Goal: Task Accomplishment & Management: Complete application form

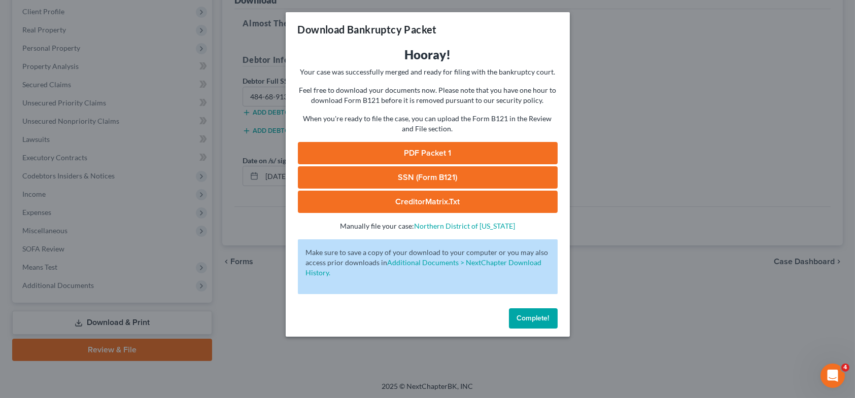
click at [536, 321] on span "Complete!" at bounding box center [533, 318] width 32 height 9
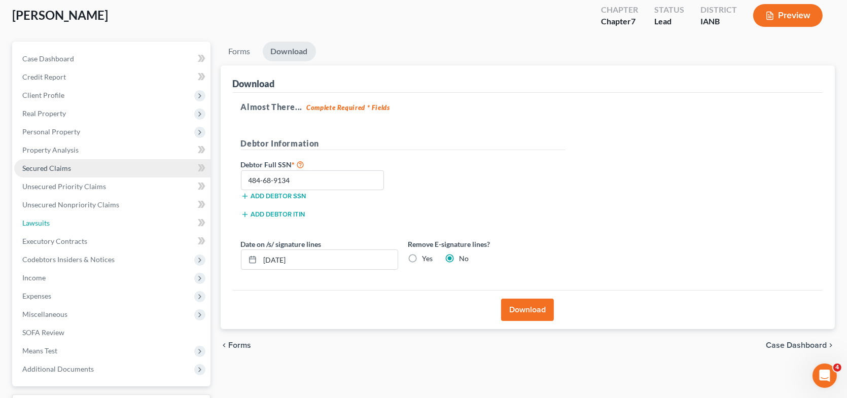
scroll to position [139, 0]
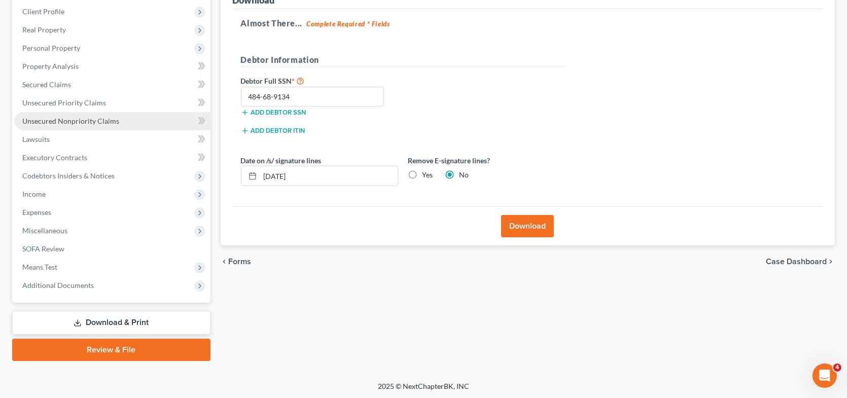
click at [71, 118] on span "Unsecured Nonpriority Claims" at bounding box center [70, 121] width 97 height 9
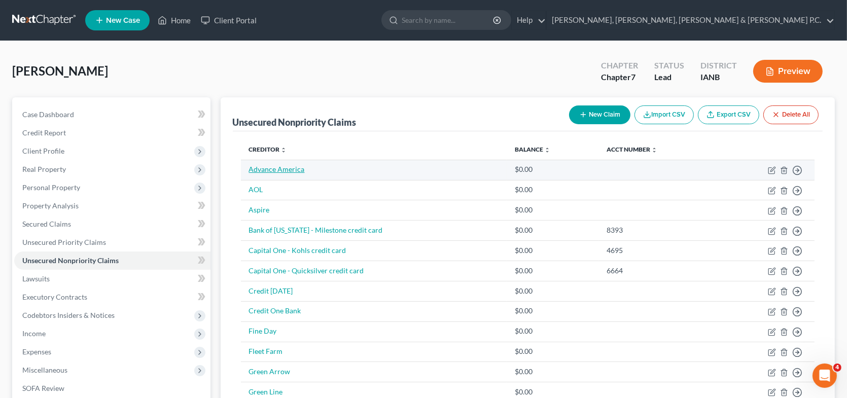
click at [294, 167] on link "Advance America" at bounding box center [277, 169] width 56 height 9
select select "0"
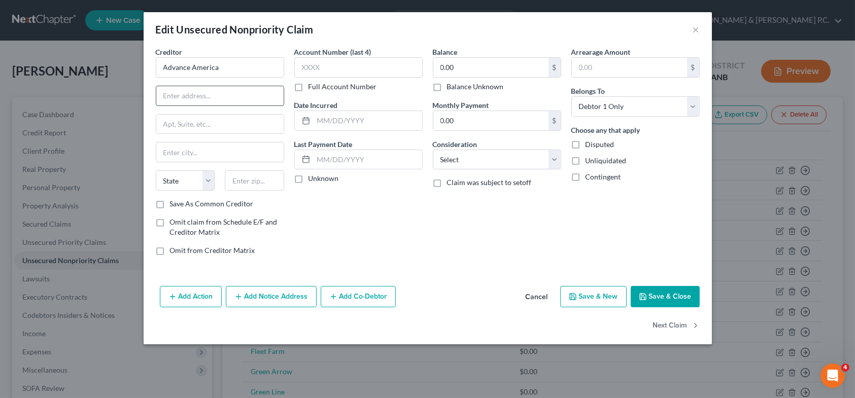
click at [196, 95] on input "text" at bounding box center [219, 95] width 127 height 19
type input "[STREET_ADDRESS]"
type input "[GEOGRAPHIC_DATA]"
select select "42"
type input "29601"
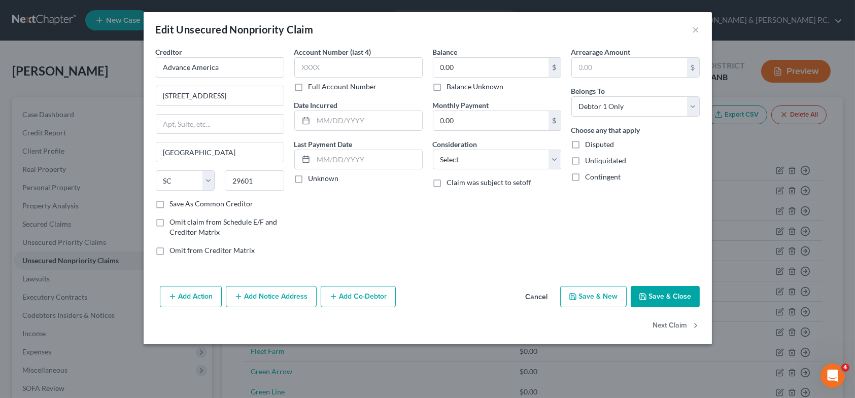
click at [170, 203] on label "Save As Common Creditor" at bounding box center [212, 204] width 84 height 10
click at [174, 203] on input "Save As Common Creditor" at bounding box center [177, 202] width 7 height 7
click at [660, 297] on button "Save & Close" at bounding box center [664, 296] width 69 height 21
checkbox input "false"
type input "0"
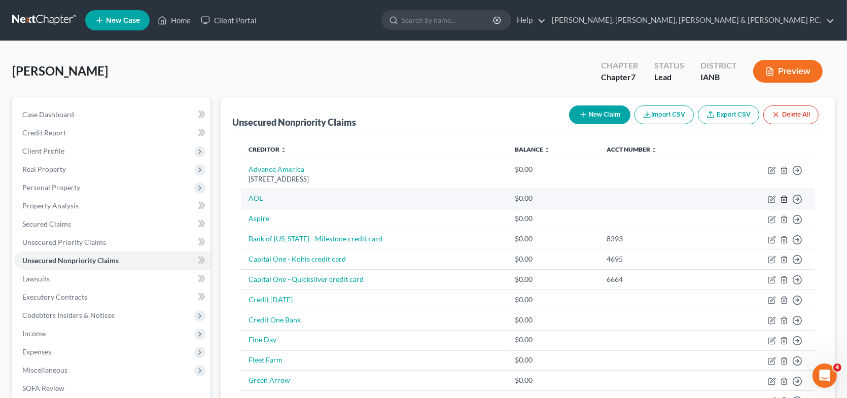
click at [784, 198] on icon "button" at bounding box center [784, 199] width 8 height 8
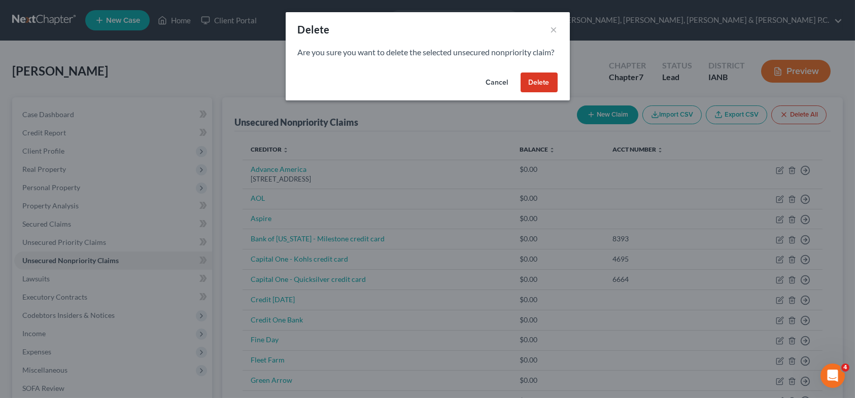
click at [536, 93] on button "Delete" at bounding box center [538, 83] width 37 height 20
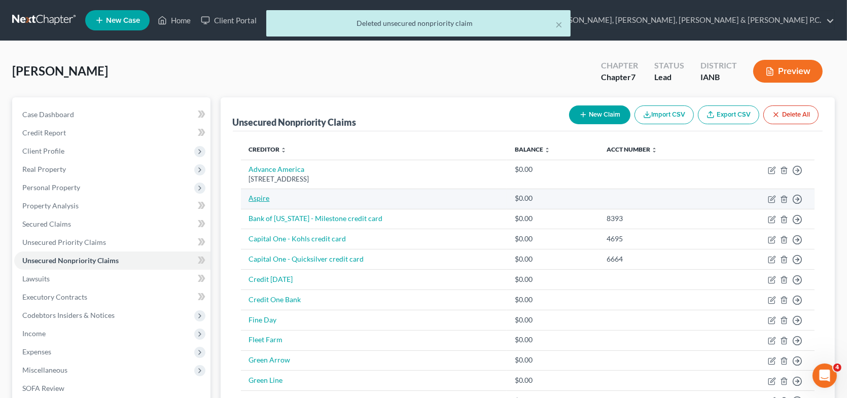
click at [263, 198] on link "Aspire" at bounding box center [259, 198] width 21 height 9
select select "0"
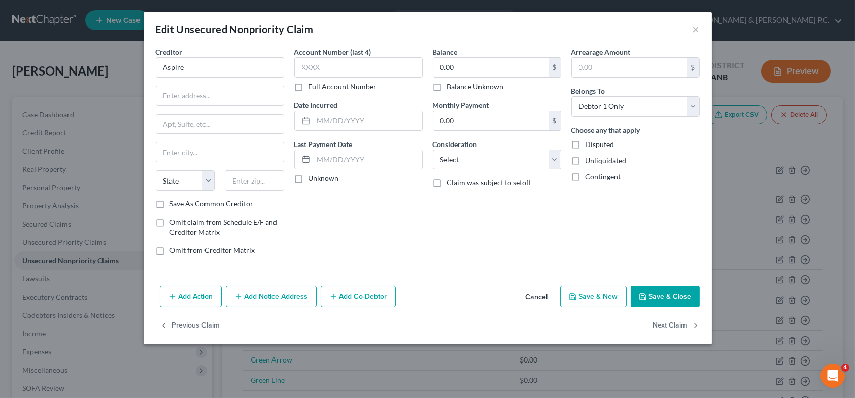
click at [648, 295] on button "Save & Close" at bounding box center [664, 296] width 69 height 21
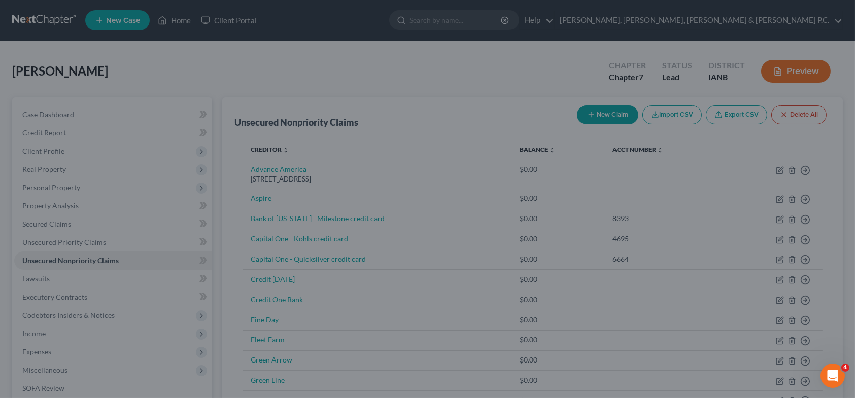
type input "0"
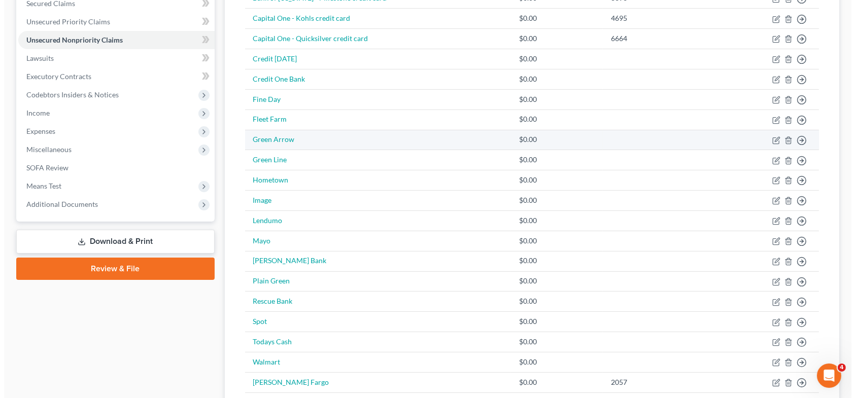
scroll to position [203, 0]
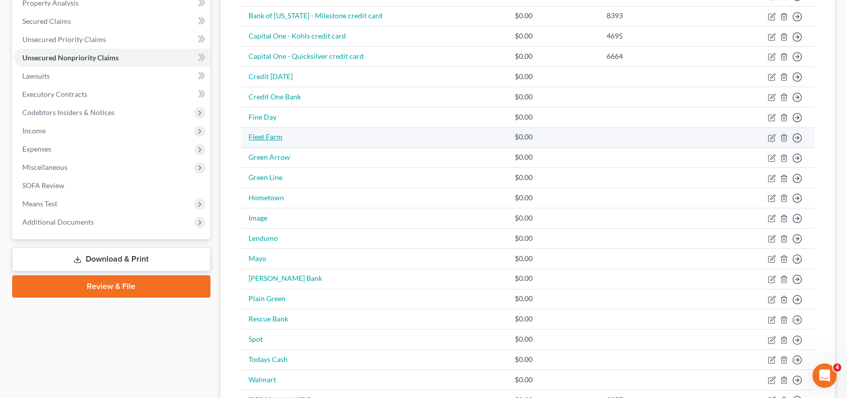
click at [271, 137] on link "Fleet Farm" at bounding box center [266, 136] width 34 height 9
select select "0"
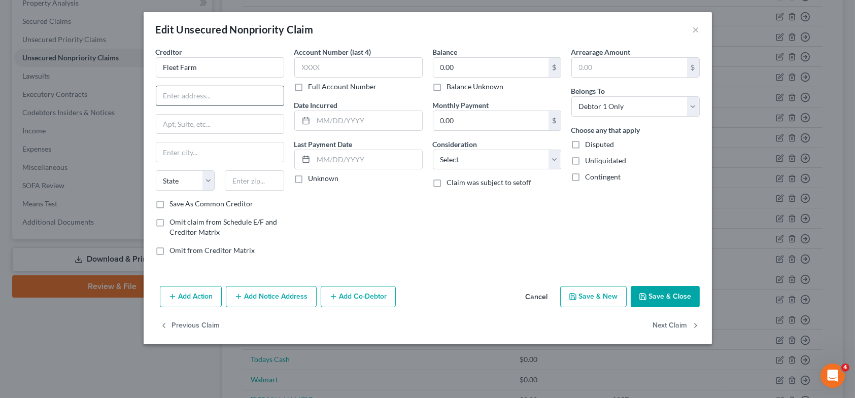
click at [211, 90] on input "text" at bounding box center [219, 95] width 127 height 19
type input "Fleet Farm Credit Card"
drag, startPoint x: 213, startPoint y: 68, endPoint x: 90, endPoint y: 42, distance: 124.9
click at [92, 44] on div "Edit Unsecured Nonpriority Claim × Creditor * Fleet Farm Fleet Farm Credit Card…" at bounding box center [427, 199] width 855 height 398
type input "Synchrony Bank"
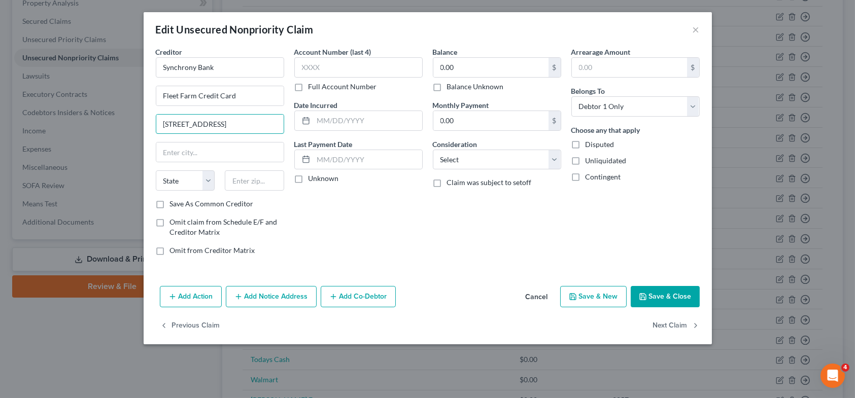
type input "[STREET_ADDRESS]"
type input "[PERSON_NAME]"
select select "31"
type input "84020"
select select "46"
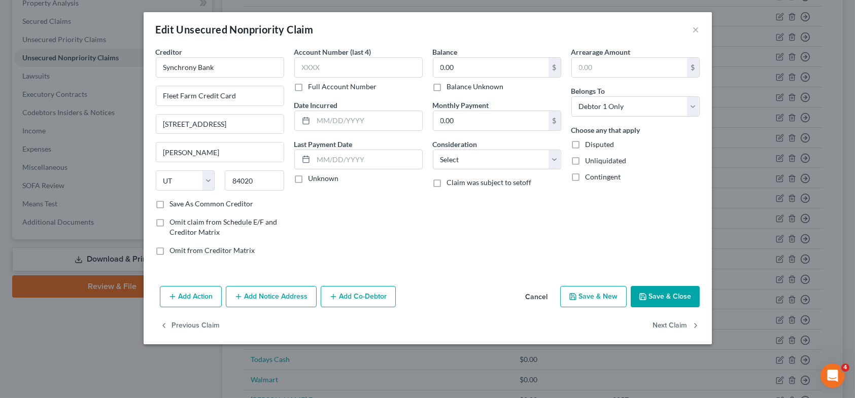
click at [170, 200] on label "Save As Common Creditor" at bounding box center [212, 204] width 84 height 10
click at [174, 200] on input "Save As Common Creditor" at bounding box center [177, 202] width 7 height 7
click at [652, 294] on button "Save & Close" at bounding box center [664, 296] width 69 height 21
checkbox input "false"
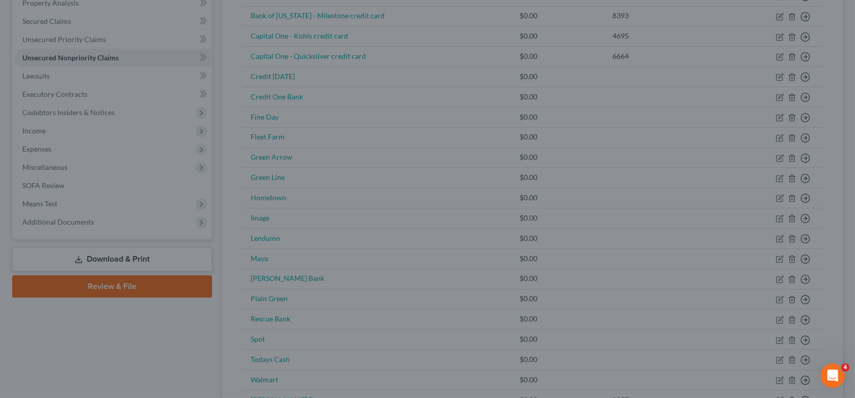
type input "0"
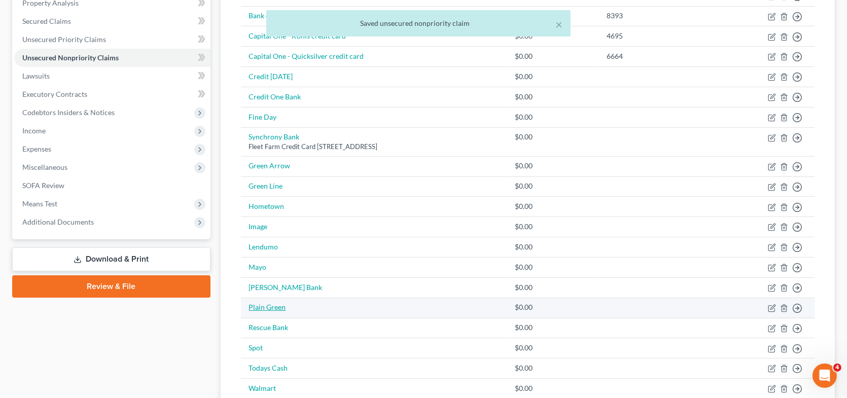
click at [274, 305] on link "Plain Green" at bounding box center [267, 307] width 37 height 9
select select "0"
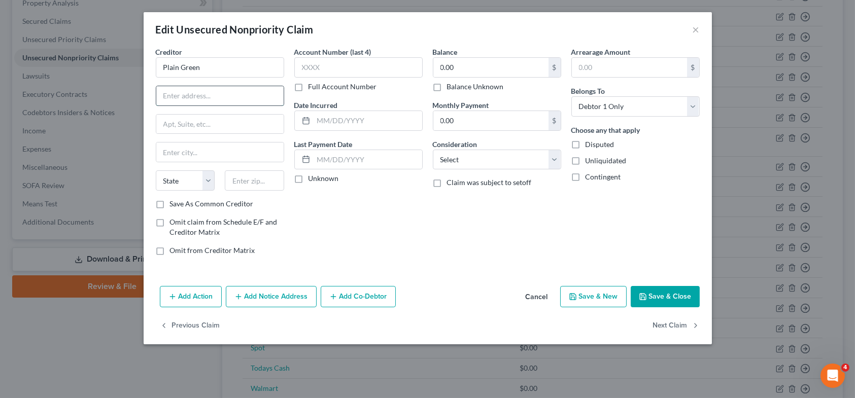
click at [198, 98] on input "text" at bounding box center [219, 95] width 127 height 19
type input "PO Box 42560"
type input "[GEOGRAPHIC_DATA]"
select select "39"
type input "19101"
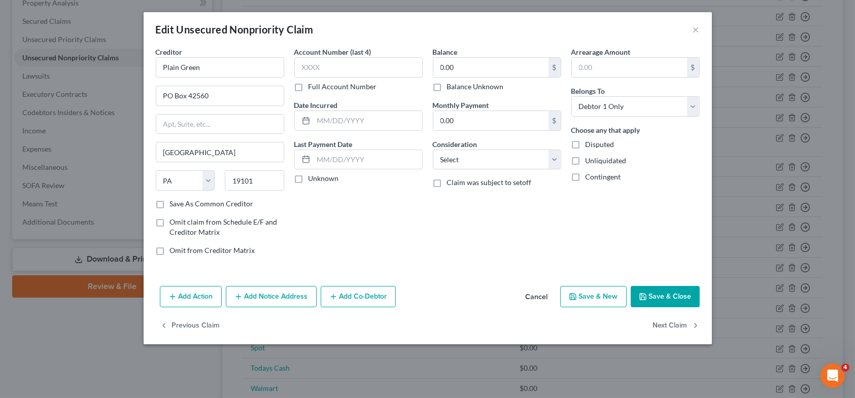
click at [170, 204] on label "Save As Common Creditor" at bounding box center [212, 204] width 84 height 10
click at [174, 204] on input "Save As Common Creditor" at bounding box center [177, 202] width 7 height 7
click at [670, 296] on button "Save & Close" at bounding box center [664, 296] width 69 height 21
checkbox input "false"
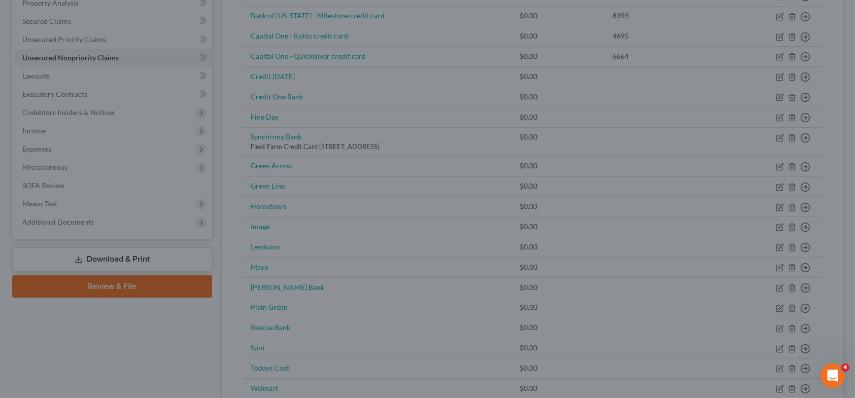
type input "0"
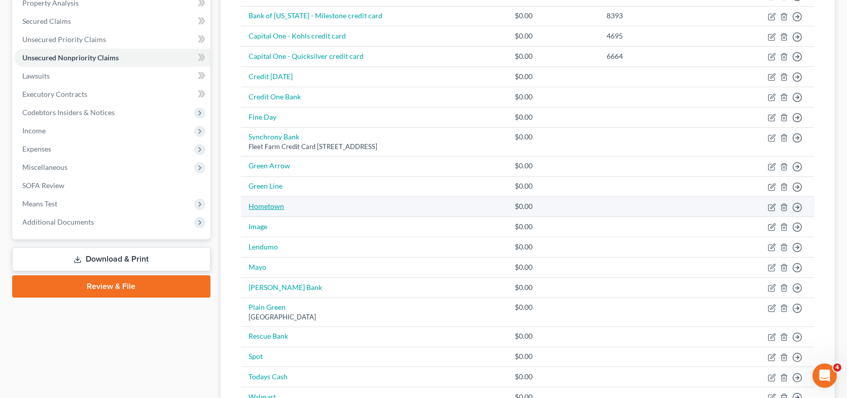
click at [276, 204] on link "Hometown" at bounding box center [267, 206] width 36 height 9
select select "0"
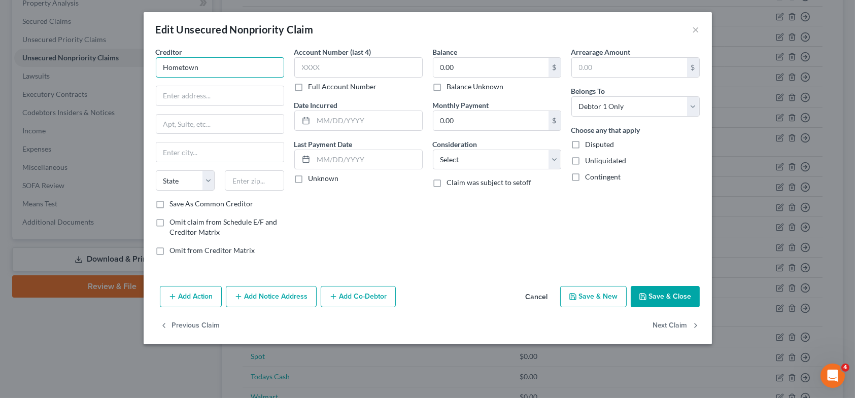
click at [227, 74] on input "Hometown" at bounding box center [220, 67] width 128 height 20
type input "Hometown Cash Advance"
type input "[STREET_ADDRESS]"
type input "[GEOGRAPHIC_DATA]"
select select "16"
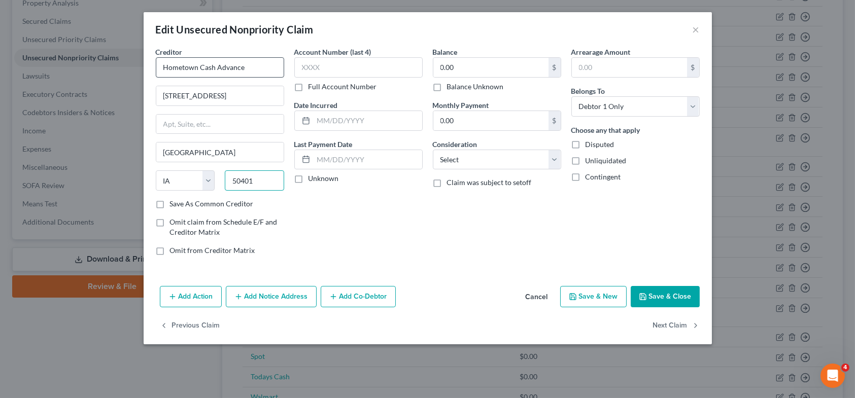
type input "50401"
click at [170, 203] on label "Save As Common Creditor" at bounding box center [212, 204] width 84 height 10
click at [174, 203] on input "Save As Common Creditor" at bounding box center [177, 202] width 7 height 7
click at [651, 297] on button "Save & Close" at bounding box center [664, 296] width 69 height 21
checkbox input "false"
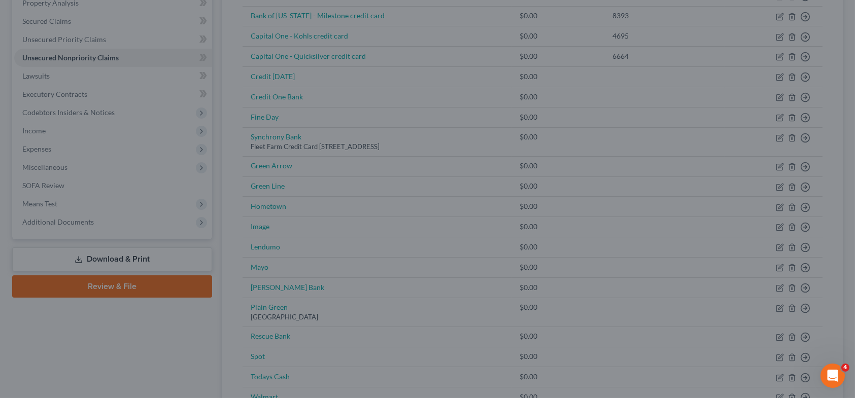
type input "0"
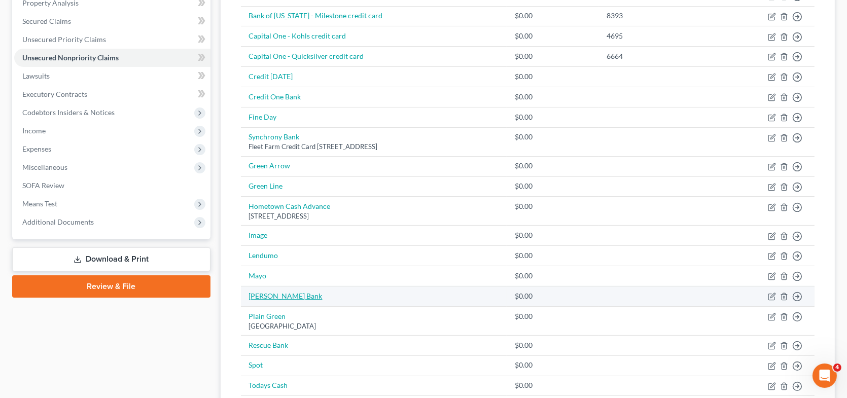
click at [277, 293] on link "[PERSON_NAME] Bank" at bounding box center [286, 296] width 74 height 9
select select "0"
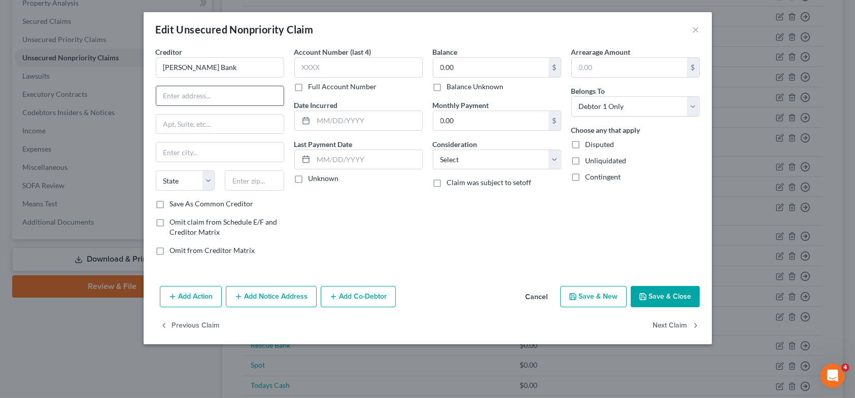
click at [223, 88] on input "text" at bounding box center [219, 95] width 127 height 19
type input "Customer Service"
type input "PO Box 9201"
type input "Old Bethpage"
select select "35"
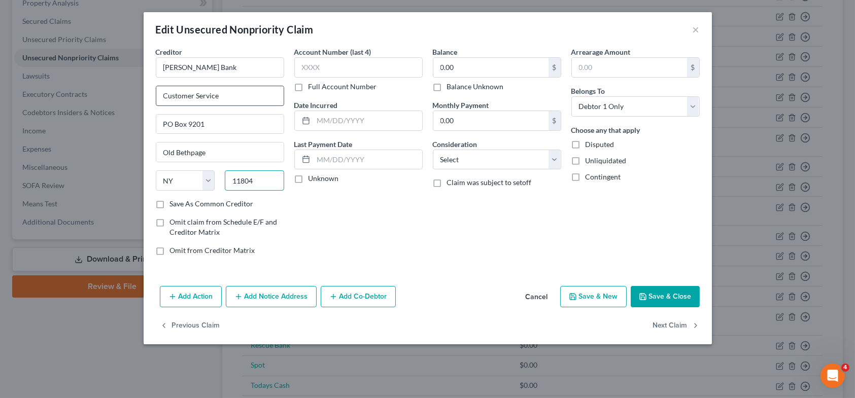
type input "11804"
click at [170, 202] on label "Save As Common Creditor" at bounding box center [212, 204] width 84 height 10
click at [174, 202] on input "Save As Common Creditor" at bounding box center [177, 202] width 7 height 7
click at [674, 296] on button "Save & Close" at bounding box center [664, 296] width 69 height 21
checkbox input "false"
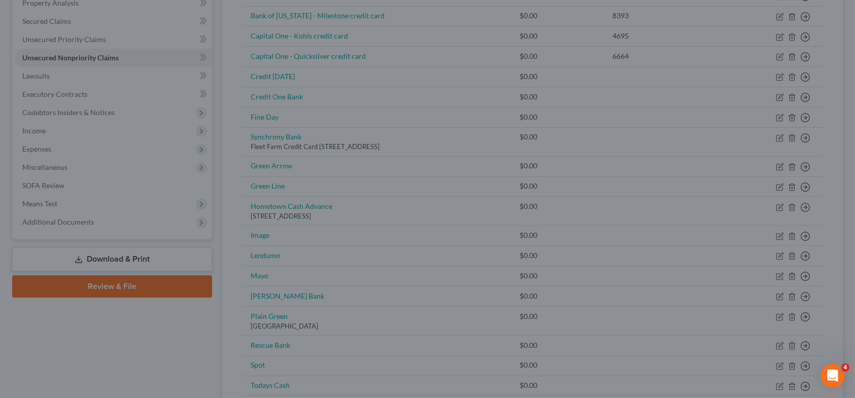
type input "0"
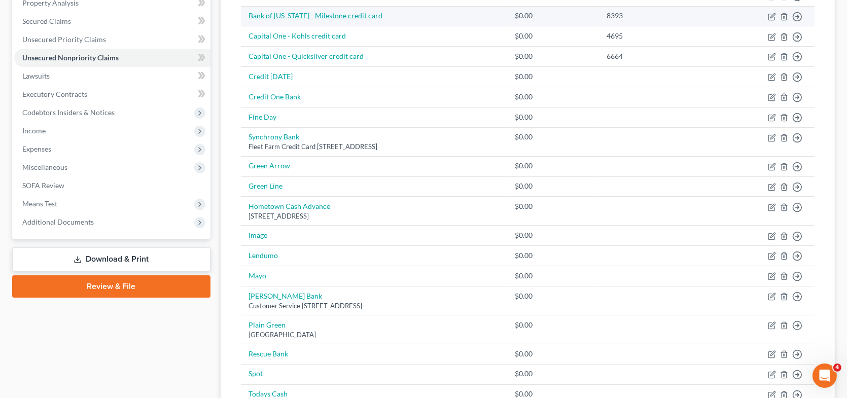
click at [326, 14] on link "Bank of [US_STATE] - Milestone credit card" at bounding box center [316, 15] width 134 height 9
select select "0"
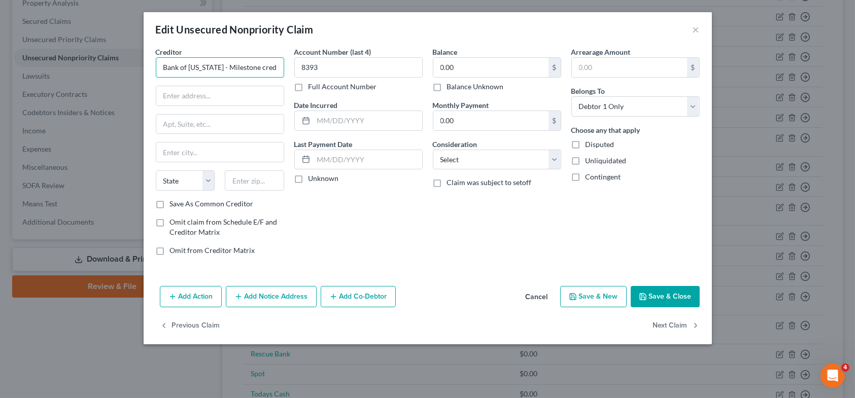
scroll to position [0, 10]
drag, startPoint x: 221, startPoint y: 69, endPoint x: 282, endPoint y: 72, distance: 60.9
click at [280, 72] on input "Bank of [US_STATE] - Milestone credit card" at bounding box center [220, 67] width 128 height 20
click at [222, 91] on input "text" at bounding box center [219, 95] width 127 height 19
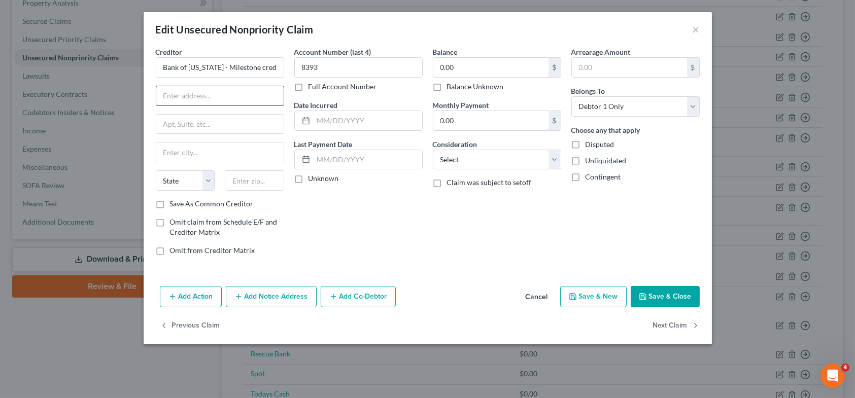
paste input "Milestone credit card"
type input "Milestone credit card"
drag, startPoint x: 275, startPoint y: 67, endPoint x: 132, endPoint y: 59, distance: 143.7
click at [139, 66] on div "Edit Unsecured Nonpriority Claim × Creditor * Bank of [US_STATE] - Milestone cr…" at bounding box center [427, 199] width 855 height 398
type input "Concora Credit"
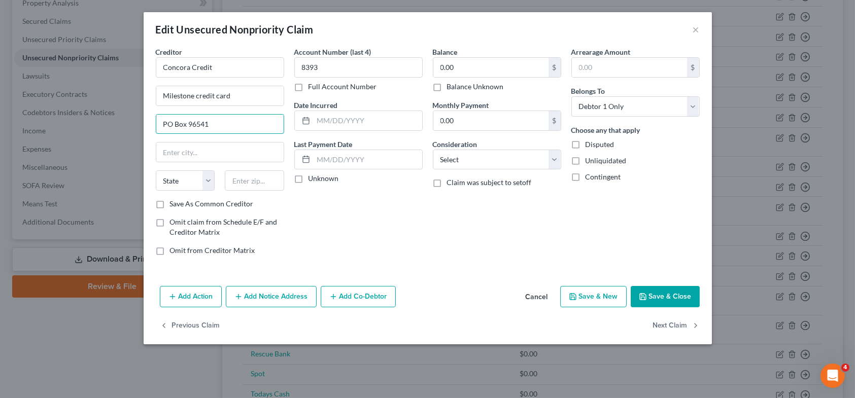
type input "PO Box 96541"
type input "Charlotte"
select select "28"
type input "28296-6541"
click at [174, 199] on input "Save As Common Creditor" at bounding box center [177, 202] width 7 height 7
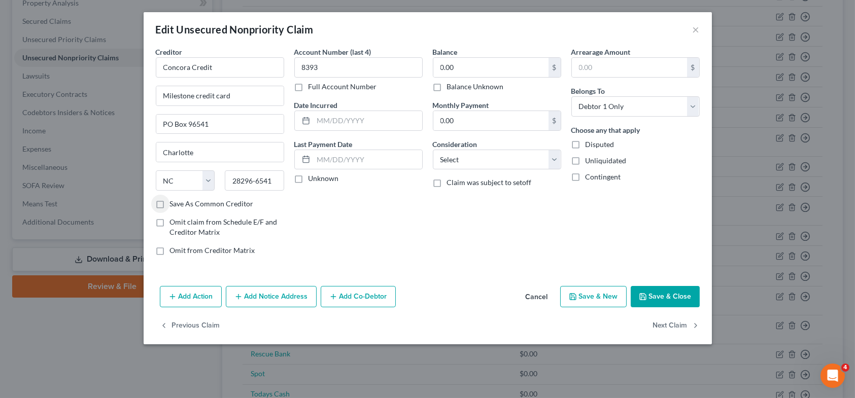
checkbox input "true"
click at [667, 296] on button "Save & Close" at bounding box center [664, 296] width 69 height 21
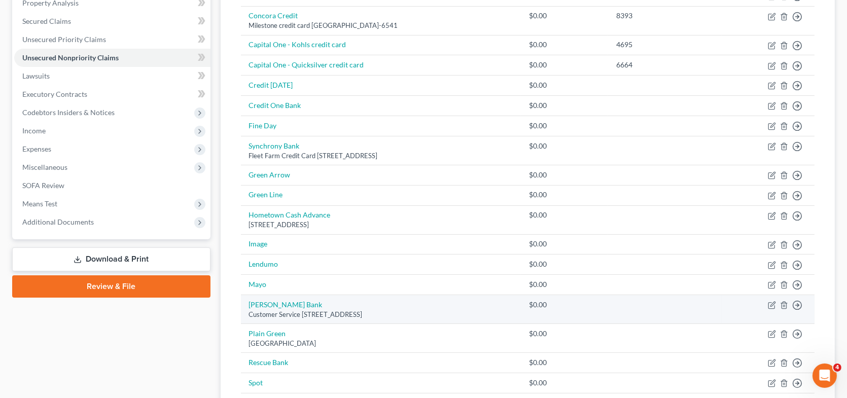
scroll to position [254, 0]
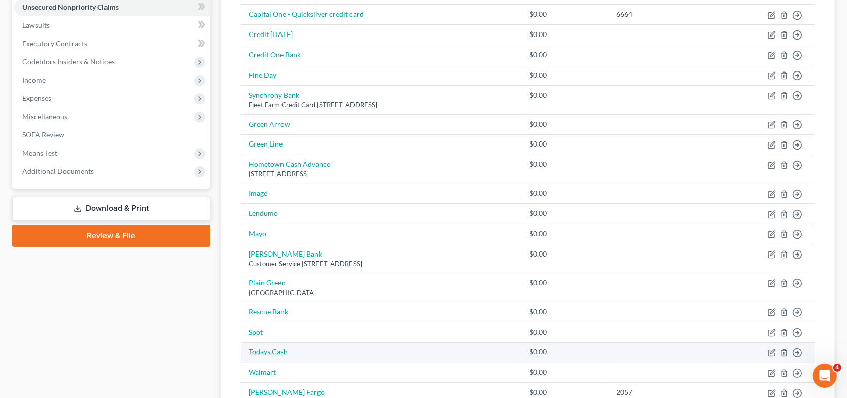
click at [285, 351] on link "Todays Cash" at bounding box center [268, 351] width 39 height 9
select select "0"
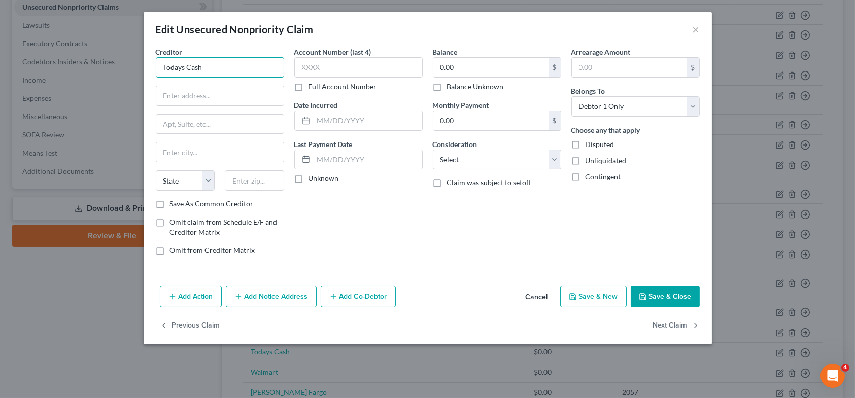
click at [182, 71] on input "Todays Cash" at bounding box center [220, 67] width 128 height 20
type input "[DATE] Cash"
click at [180, 100] on input "text" at bounding box center [219, 95] width 127 height 19
type input "PO Box 808"
type input "Keshena"
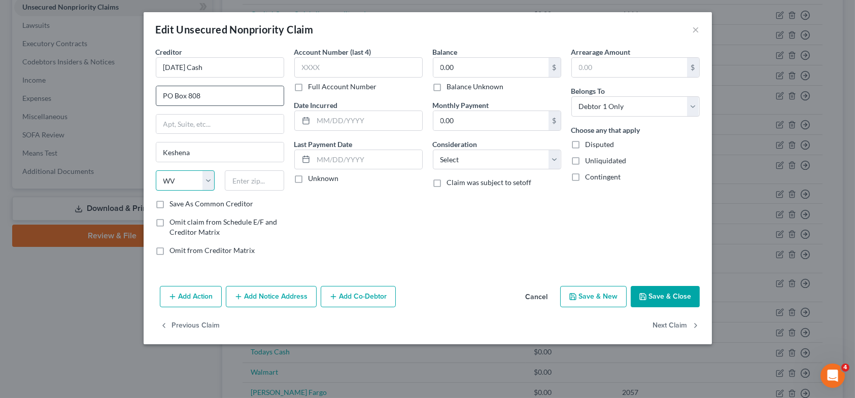
select select "52"
type input "54135"
drag, startPoint x: 160, startPoint y: 202, endPoint x: 244, endPoint y: 214, distance: 85.1
click at [170, 202] on label "Save As Common Creditor" at bounding box center [212, 204] width 84 height 10
click at [174, 202] on input "Save As Common Creditor" at bounding box center [177, 202] width 7 height 7
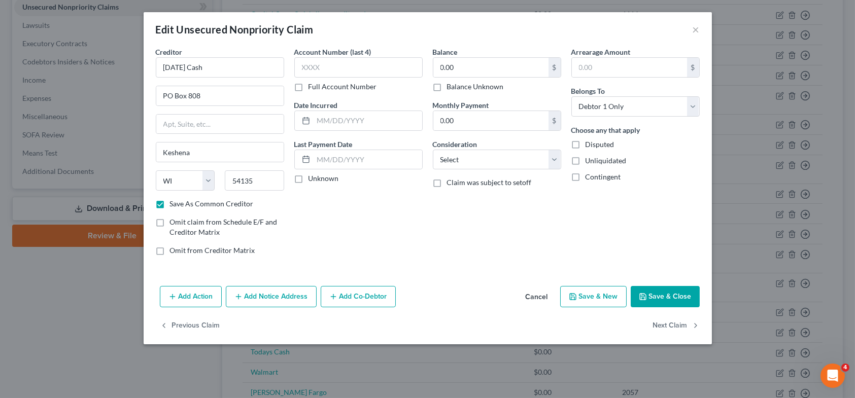
click at [652, 293] on button "Save & Close" at bounding box center [664, 296] width 69 height 21
checkbox input "false"
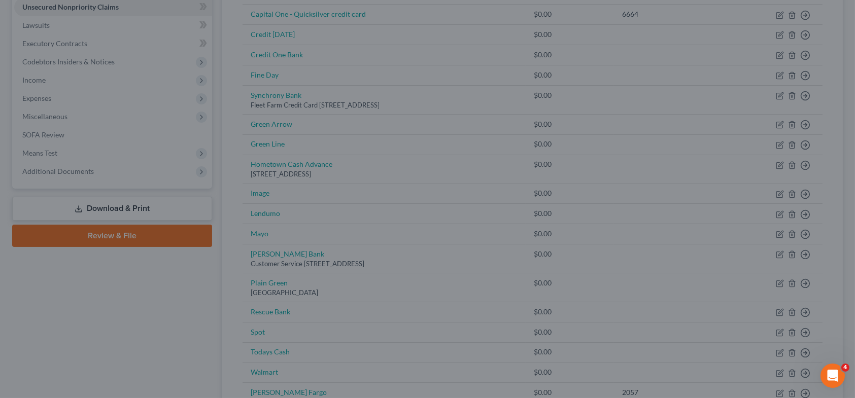
type input "0"
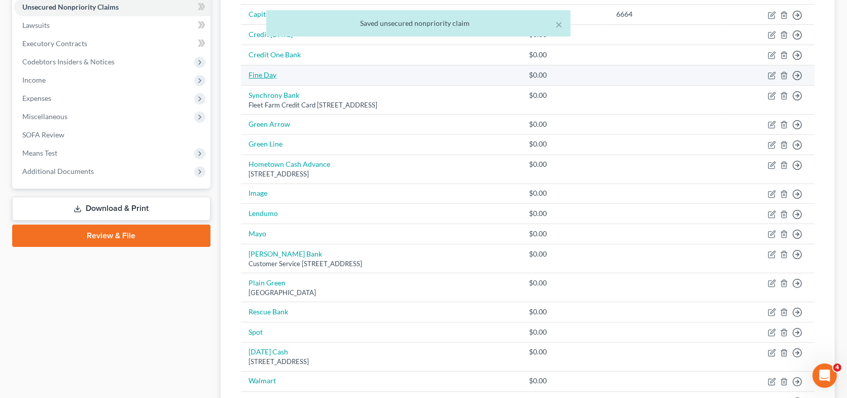
click at [268, 74] on link "Fine Day" at bounding box center [263, 75] width 28 height 9
select select "0"
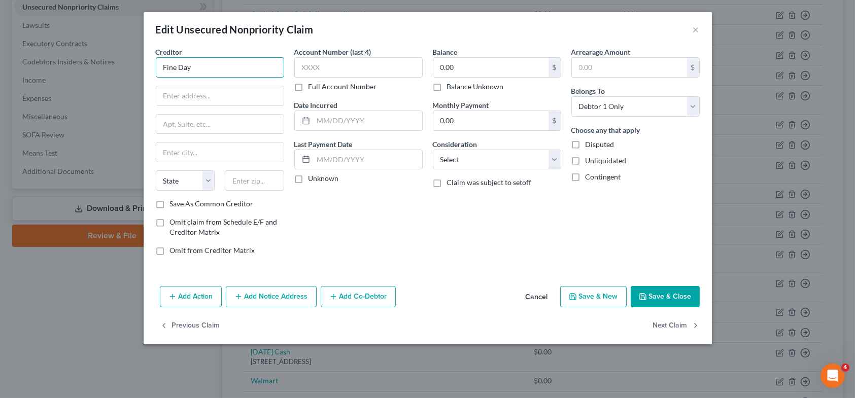
click at [181, 68] on input "Fine Day" at bounding box center [220, 67] width 128 height 20
type input "Fineday Funds"
type input "PO Box 457"
type input "Keshena"
select select "52"
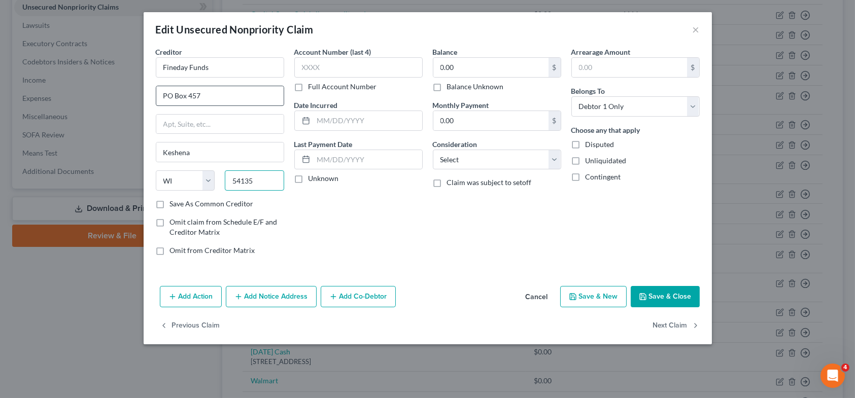
type input "54135"
click at [170, 203] on label "Save As Common Creditor" at bounding box center [212, 204] width 84 height 10
click at [174, 203] on input "Save As Common Creditor" at bounding box center [177, 202] width 7 height 7
click at [670, 299] on button "Save & Close" at bounding box center [664, 296] width 69 height 21
checkbox input "false"
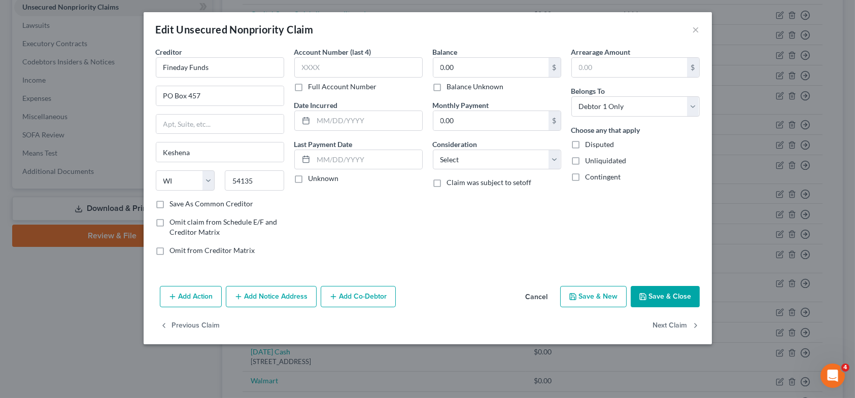
type input "0"
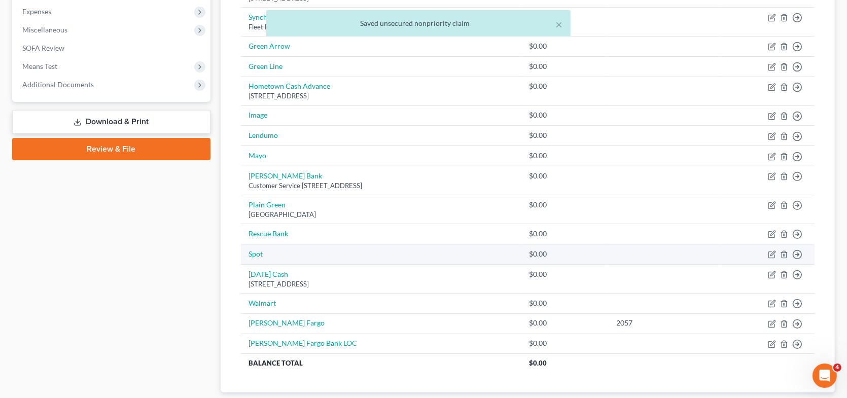
scroll to position [355, 0]
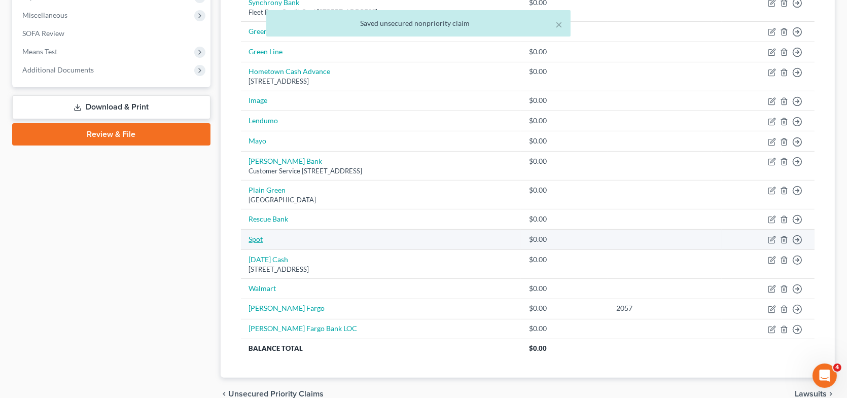
click at [257, 237] on link "Spot" at bounding box center [256, 239] width 14 height 9
select select "0"
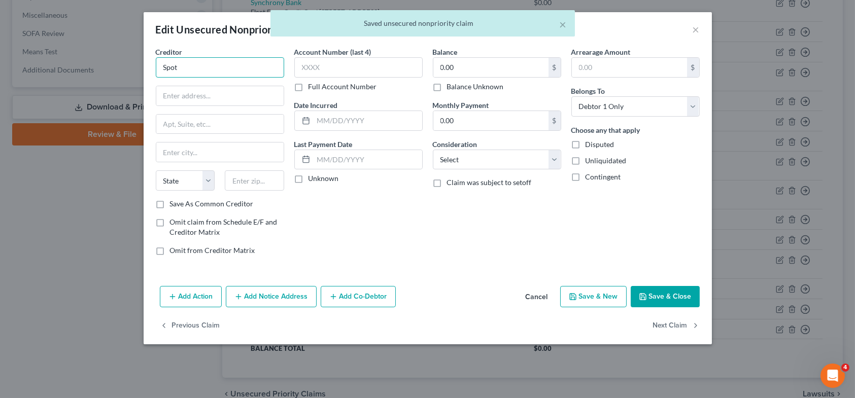
click at [184, 67] on input "Spot" at bounding box center [220, 67] width 128 height 20
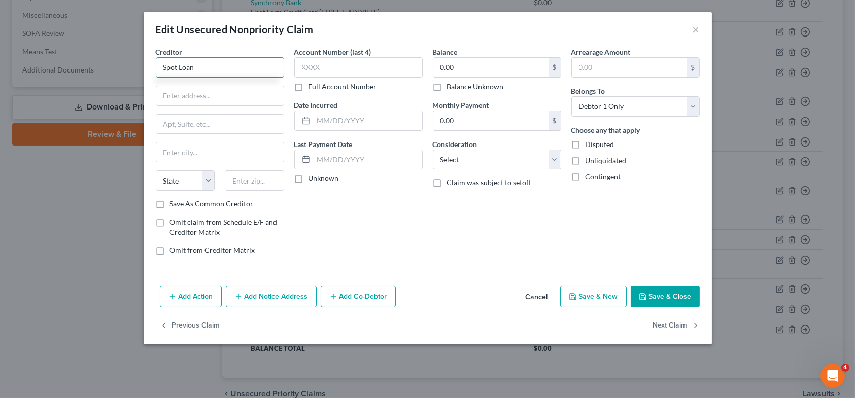
type input "Spot Loan"
type input "PO Box 720"
type input "Belcourt"
select select "29"
type input "58316"
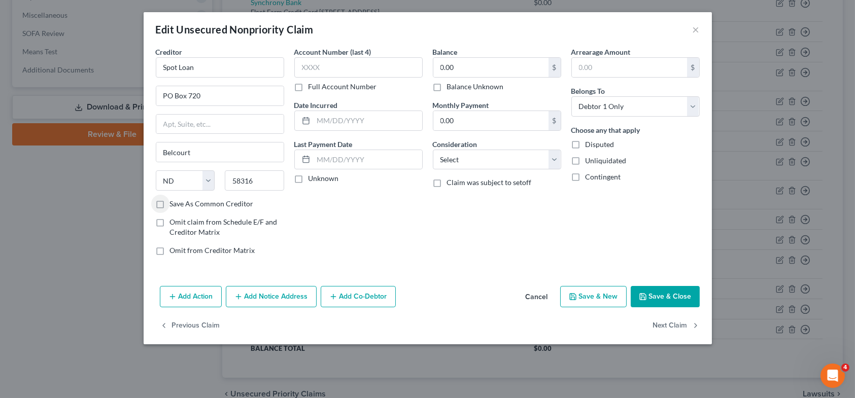
click at [170, 205] on label "Save As Common Creditor" at bounding box center [212, 204] width 84 height 10
click at [174, 205] on input "Save As Common Creditor" at bounding box center [177, 202] width 7 height 7
click at [658, 299] on button "Save & Close" at bounding box center [664, 296] width 69 height 21
checkbox input "false"
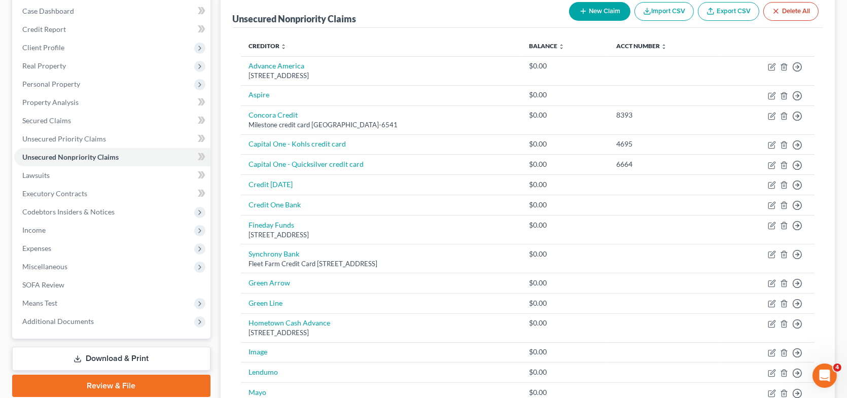
scroll to position [101, 0]
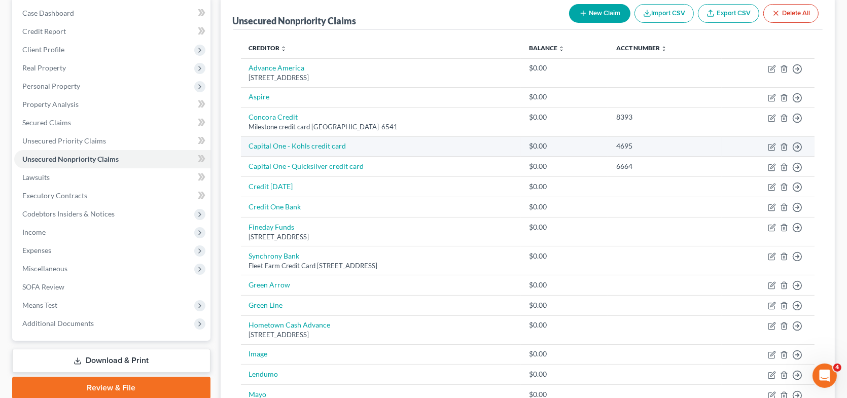
click at [344, 145] on td "Capital One - Kohls credit card" at bounding box center [381, 146] width 280 height 20
click at [336, 144] on link "Capital One - Kohls credit card" at bounding box center [297, 146] width 97 height 9
select select "0"
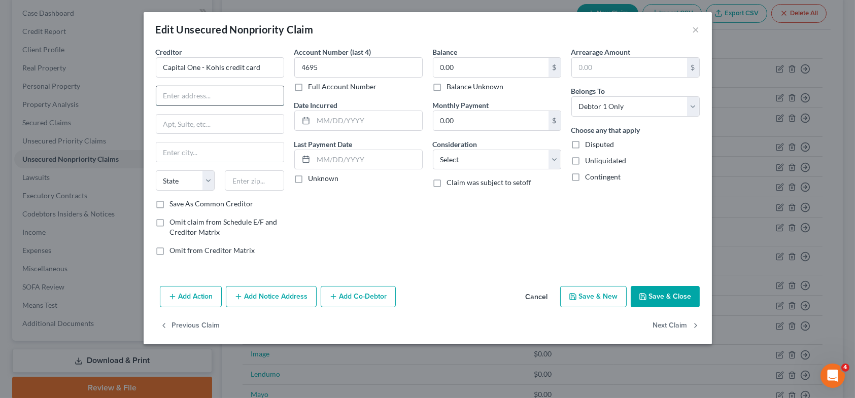
click at [193, 94] on input "text" at bounding box center [219, 95] width 127 height 19
type input "Kohls credit card"
click at [258, 68] on input "Capital One - Kohls credit card" at bounding box center [220, 67] width 128 height 20
click at [458, 72] on input "0.00" at bounding box center [490, 67] width 115 height 19
type input "Capital One"
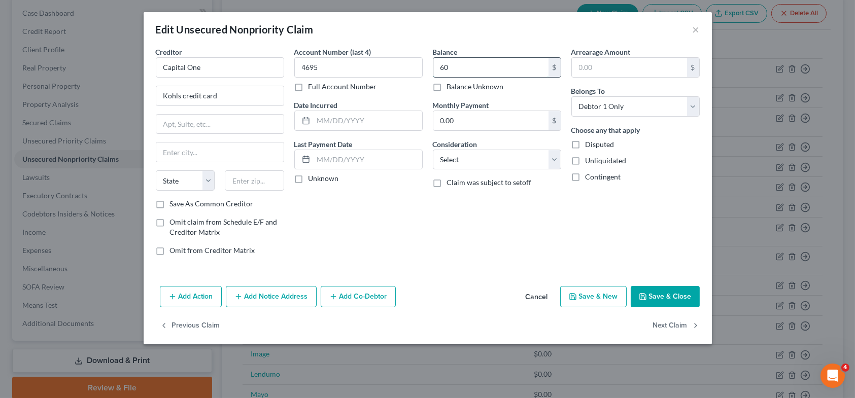
type input "60"
click at [346, 121] on input "text" at bounding box center [367, 120] width 109 height 19
type input "v"
click at [347, 121] on input "v" at bounding box center [367, 120] width 109 height 19
type input "Various"
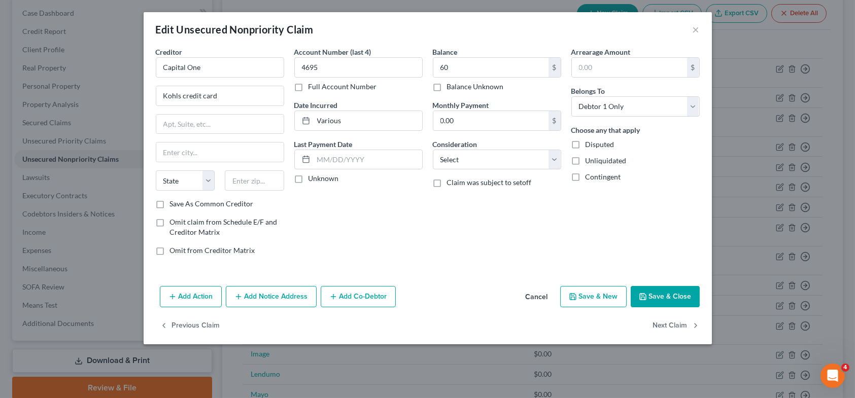
click at [665, 293] on button "Save & Close" at bounding box center [664, 296] width 69 height 21
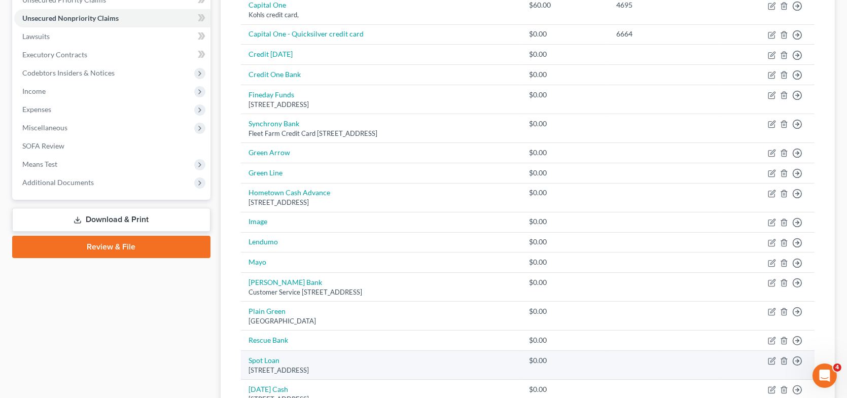
scroll to position [355, 0]
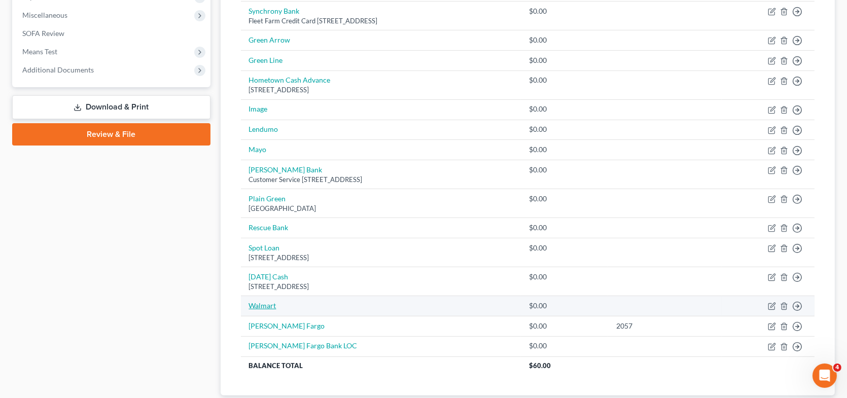
click at [269, 301] on link "Walmart" at bounding box center [262, 305] width 27 height 9
select select "0"
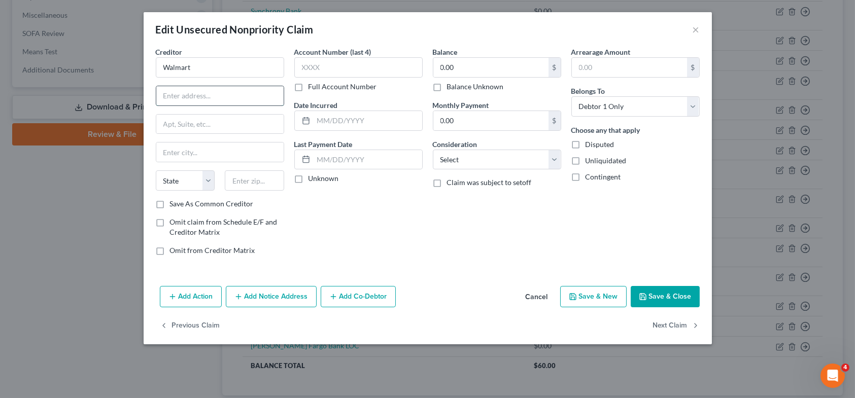
click at [198, 94] on input "text" at bounding box center [219, 95] width 127 height 19
type input "Walmart credit card"
type input "Capital One"
click at [648, 288] on button "Save & Close" at bounding box center [664, 296] width 69 height 21
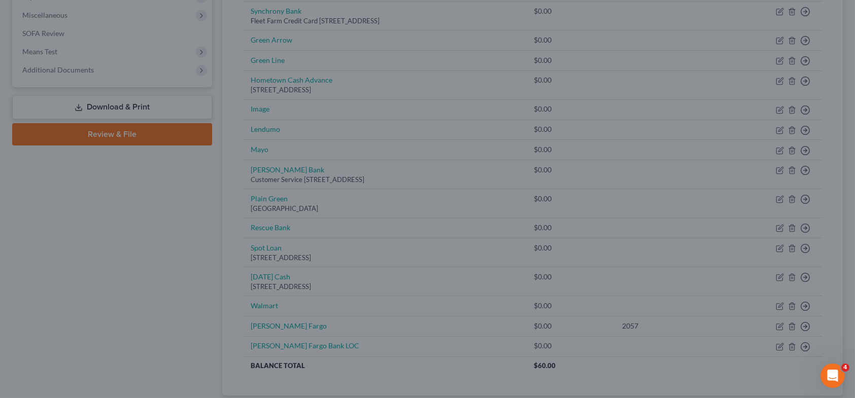
type input "0"
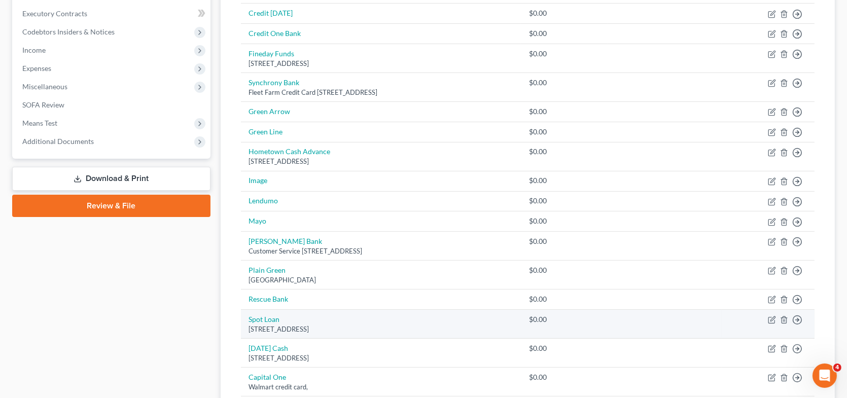
scroll to position [152, 0]
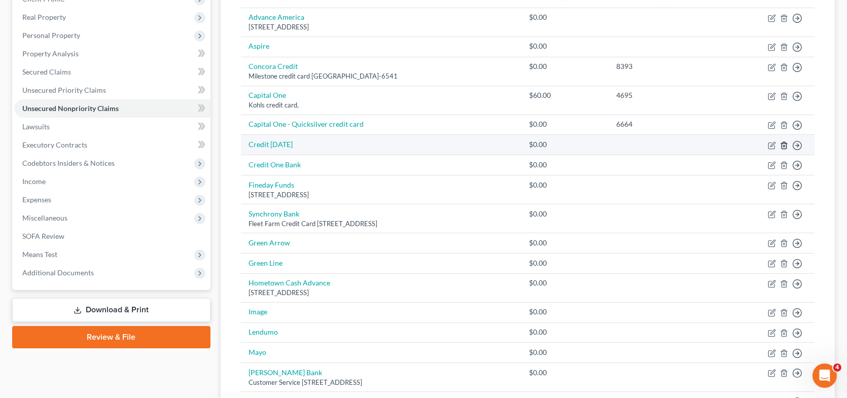
click at [783, 143] on icon "button" at bounding box center [784, 146] width 8 height 8
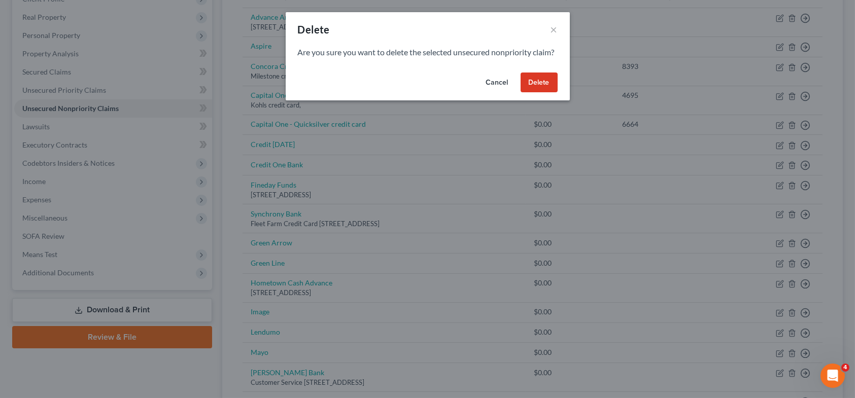
click at [542, 93] on button "Delete" at bounding box center [538, 83] width 37 height 20
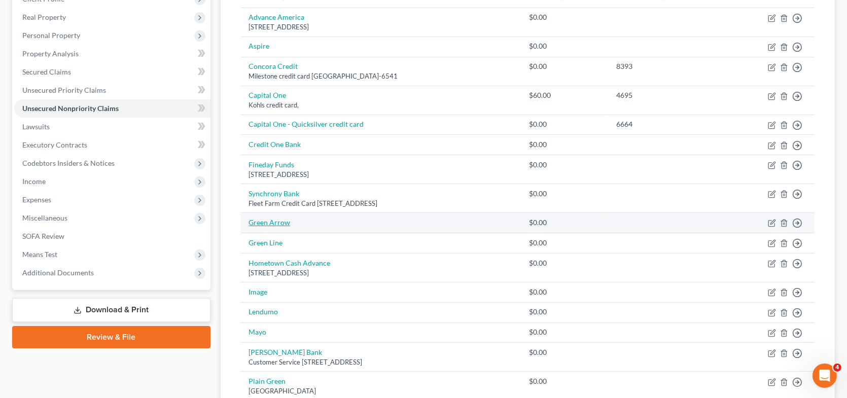
click at [284, 222] on link "Green Arrow" at bounding box center [270, 222] width 42 height 9
select select "0"
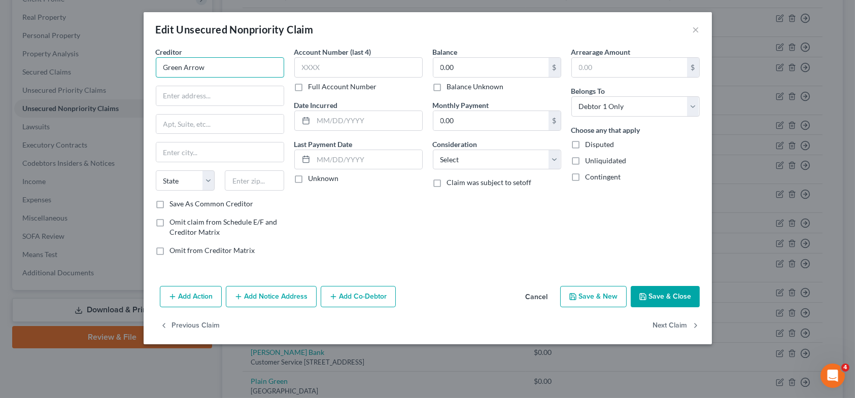
click at [218, 72] on input "Green Arrow" at bounding box center [220, 67] width 128 height 20
type input "Green Arrow Loans"
type input "[STREET_ADDRESS]"
type input "[GEOGRAPHIC_DATA]"
select select "4"
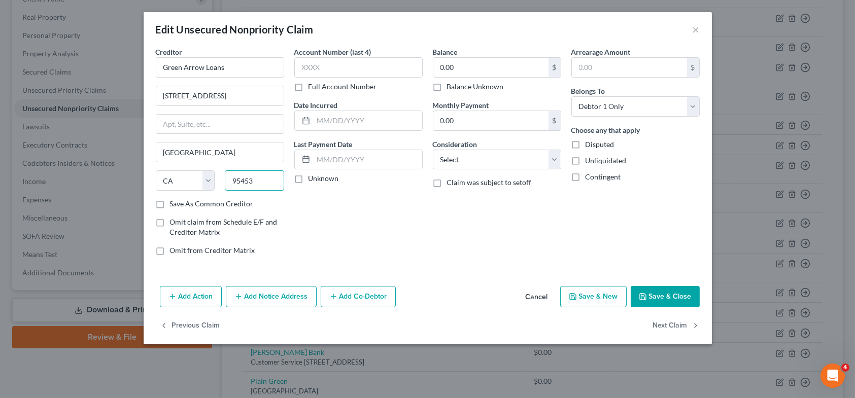
type input "95453"
click at [170, 203] on label "Save As Common Creditor" at bounding box center [212, 204] width 84 height 10
click at [174, 203] on input "Save As Common Creditor" at bounding box center [177, 202] width 7 height 7
click at [682, 296] on button "Save & Close" at bounding box center [664, 296] width 69 height 21
checkbox input "false"
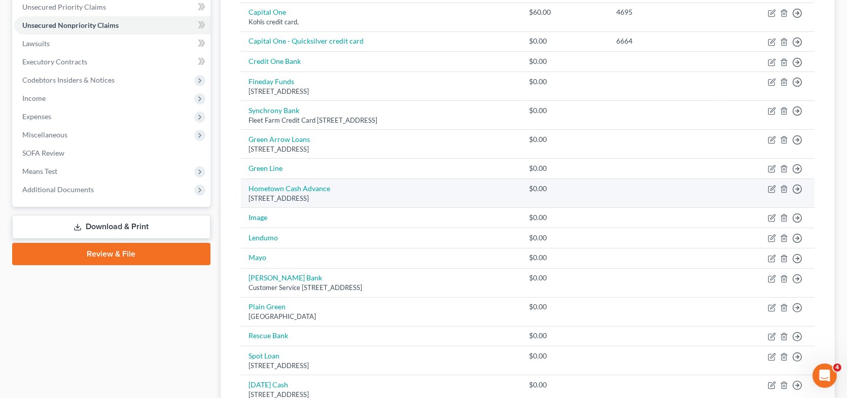
scroll to position [254, 0]
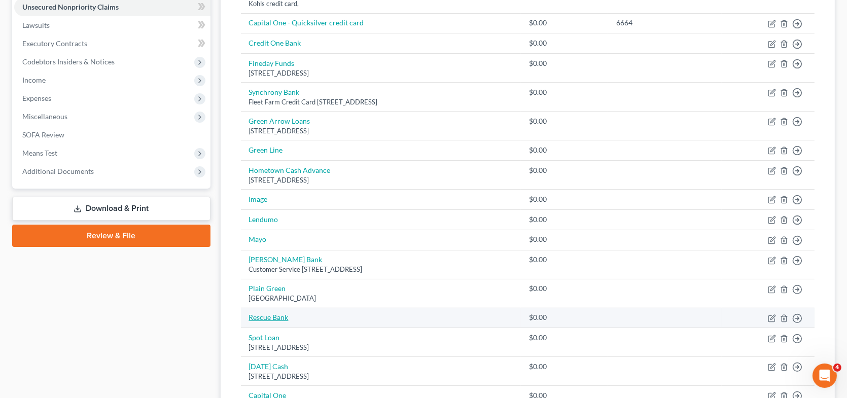
click at [275, 317] on link "Rescue Bank" at bounding box center [269, 317] width 40 height 9
select select "0"
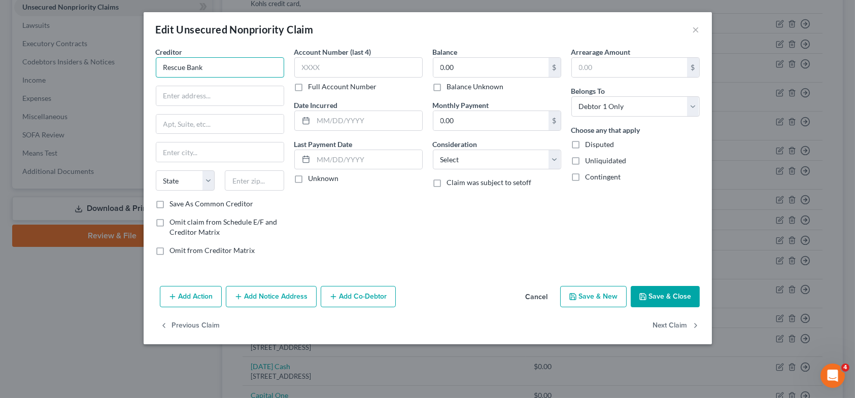
click at [224, 66] on input "Rescue Bank" at bounding box center [220, 67] width 128 height 20
type input "Rescue Bucks"
type input "PO Box 2356"
type input "Clear Lake"
select select "4"
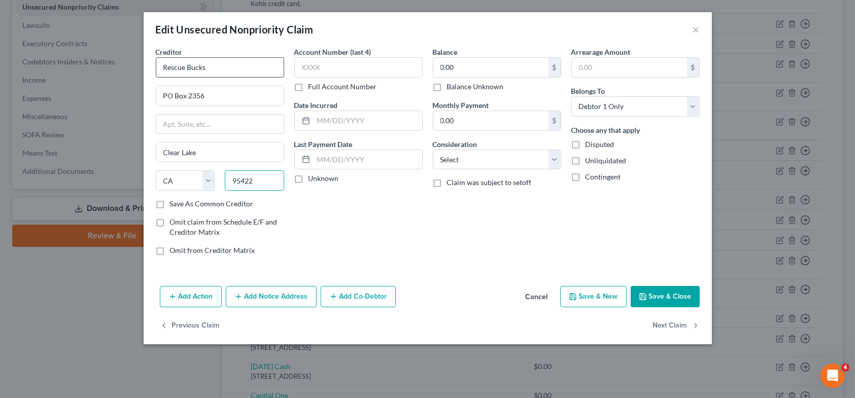
type input "95422"
type input "Clearlake"
click at [170, 201] on label "Save As Common Creditor" at bounding box center [212, 204] width 84 height 10
click at [174, 201] on input "Save As Common Creditor" at bounding box center [177, 202] width 7 height 7
click at [667, 301] on button "Save & Close" at bounding box center [664, 296] width 69 height 21
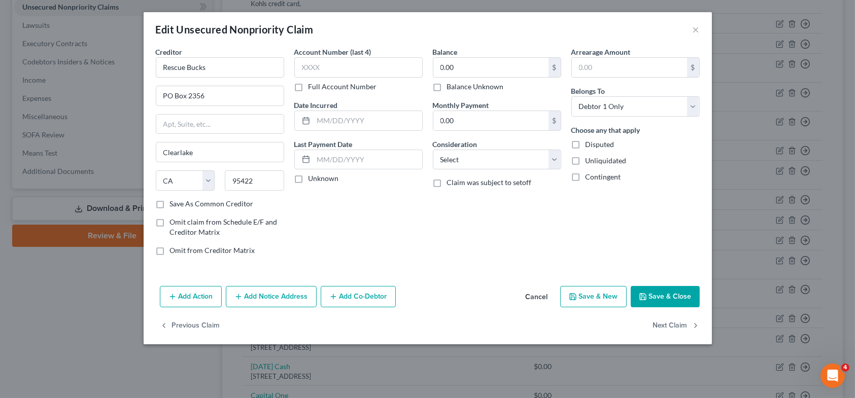
checkbox input "false"
type input "0"
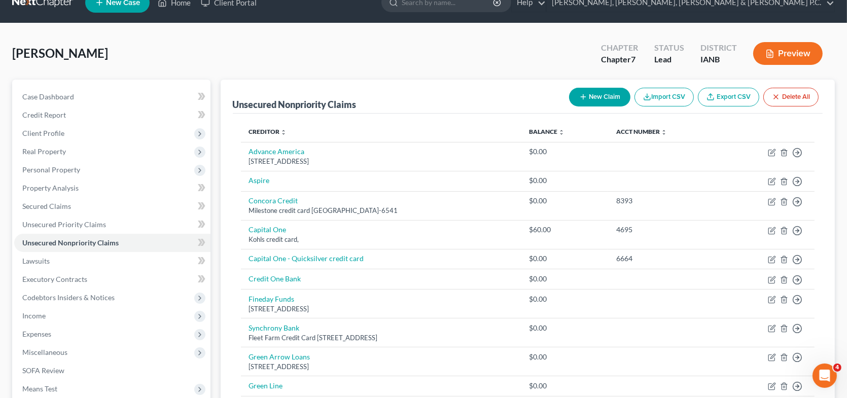
scroll to position [0, 0]
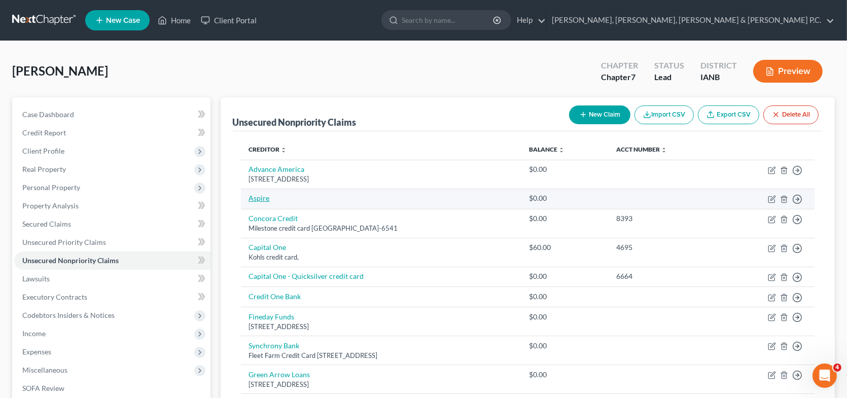
click at [258, 197] on link "Aspire" at bounding box center [259, 198] width 21 height 9
select select "0"
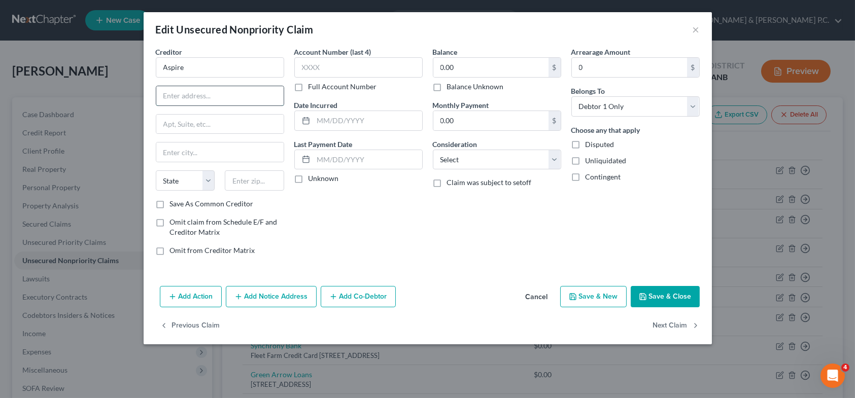
click at [198, 96] on input "text" at bounding box center [219, 95] width 127 height 19
type input "Account Services"
type input "PO Box 105555"
type input "[GEOGRAPHIC_DATA]"
select select "10"
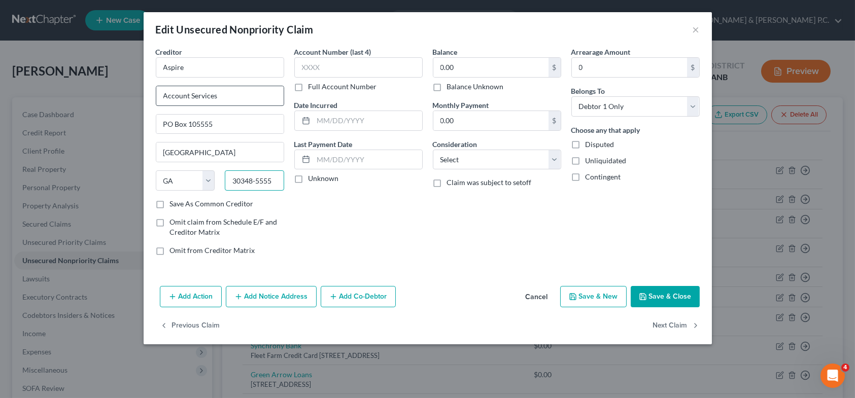
type input "30348-5555"
click at [170, 201] on label "Save As Common Creditor" at bounding box center [212, 204] width 84 height 10
click at [174, 201] on input "Save As Common Creditor" at bounding box center [177, 202] width 7 height 7
click at [681, 293] on button "Save & Close" at bounding box center [664, 296] width 69 height 21
checkbox input "false"
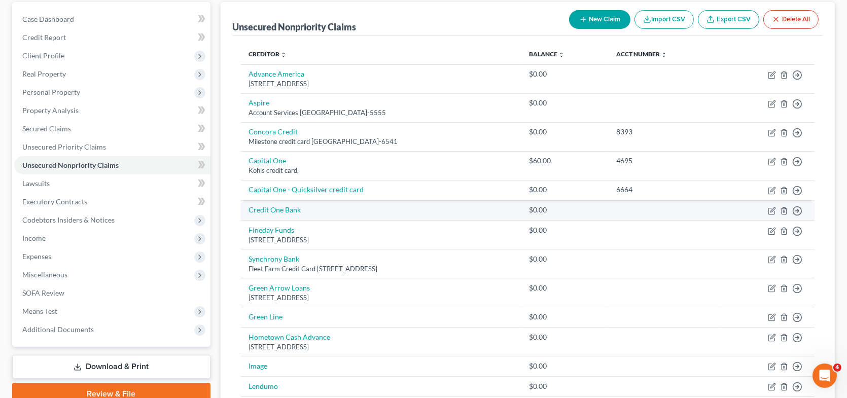
scroll to position [101, 0]
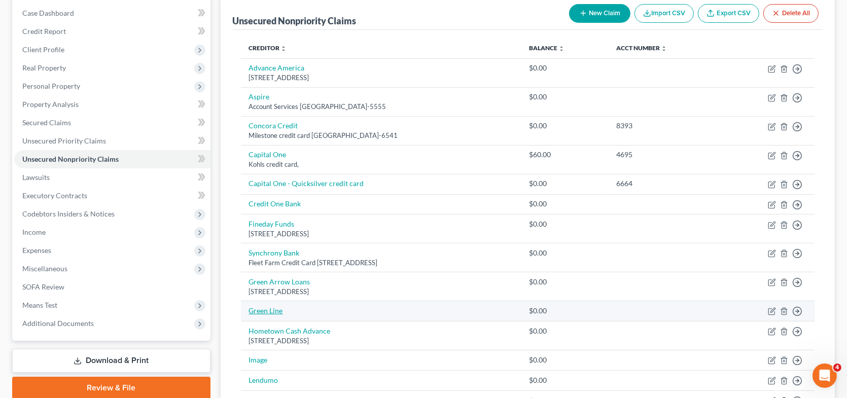
click at [270, 307] on link "Green Line" at bounding box center [266, 310] width 34 height 9
select select "0"
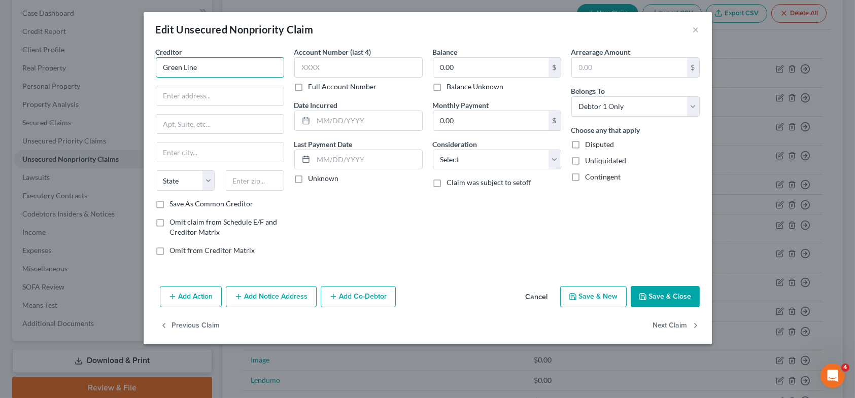
click at [224, 73] on input "Green Line" at bounding box center [220, 67] width 128 height 20
type input "Green Line Loans"
type input "PO Box 294"
type input "Lac du Flambeau"
select select "52"
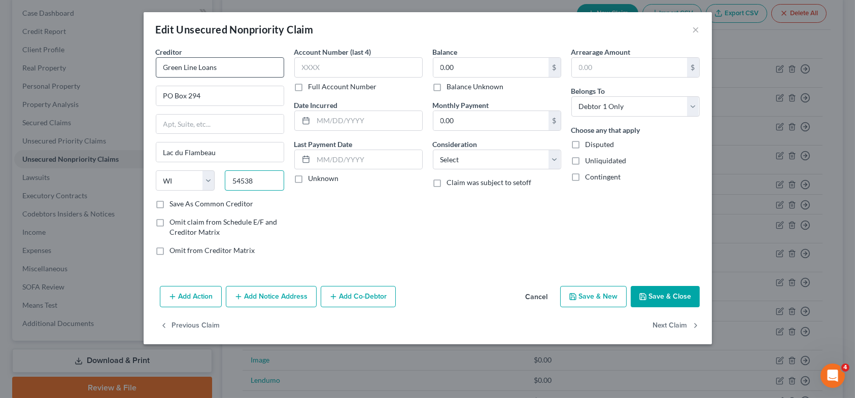
type input "54538"
type input "Lac Du Flambeau"
click at [170, 201] on label "Save As Common Creditor" at bounding box center [212, 204] width 84 height 10
click at [174, 201] on input "Save As Common Creditor" at bounding box center [177, 202] width 7 height 7
click at [649, 295] on button "Save & Close" at bounding box center [664, 296] width 69 height 21
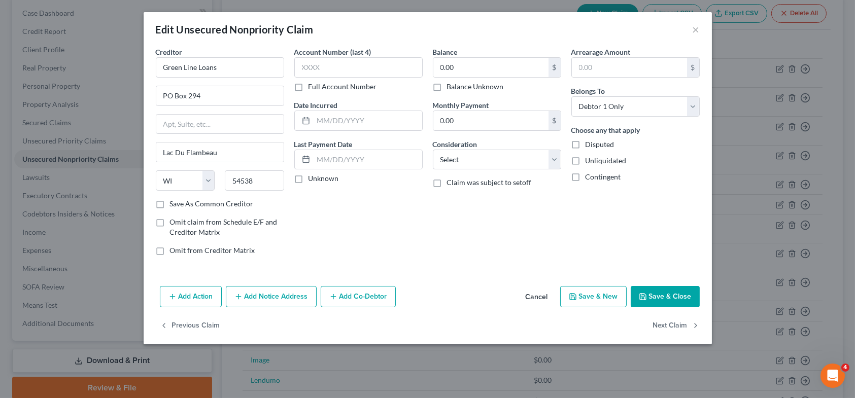
checkbox input "false"
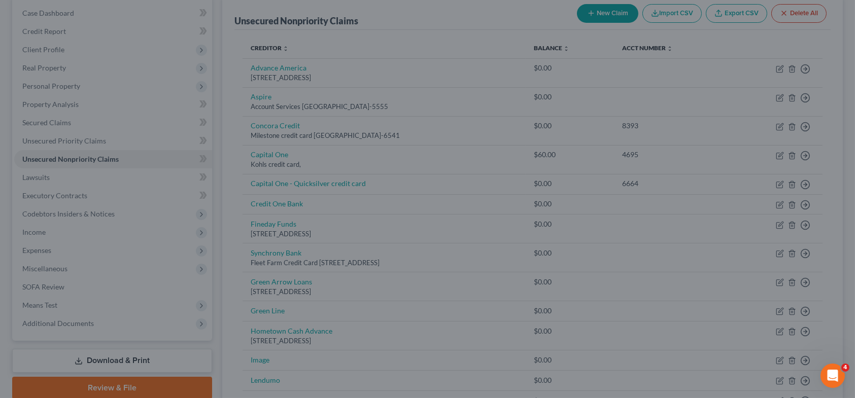
type input "0"
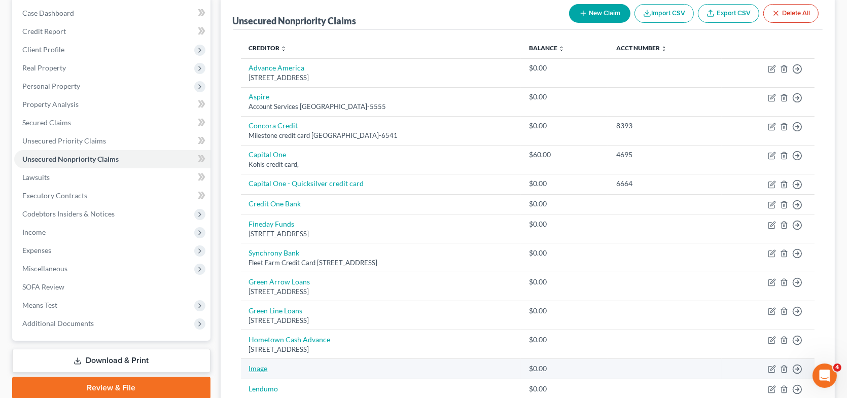
click at [263, 368] on link "Image" at bounding box center [258, 368] width 19 height 9
select select "0"
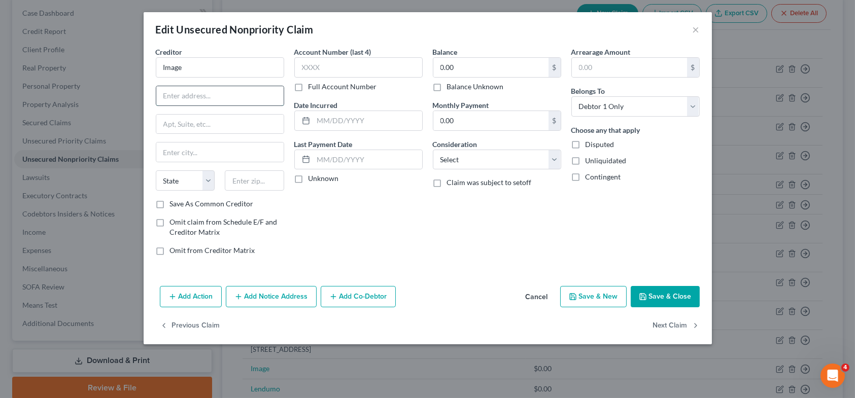
click at [195, 100] on input "text" at bounding box center [219, 95] width 127 height 19
type input "Account Services"
type input "PO Box 105824"
type input "[GEOGRAPHIC_DATA]"
select select "10"
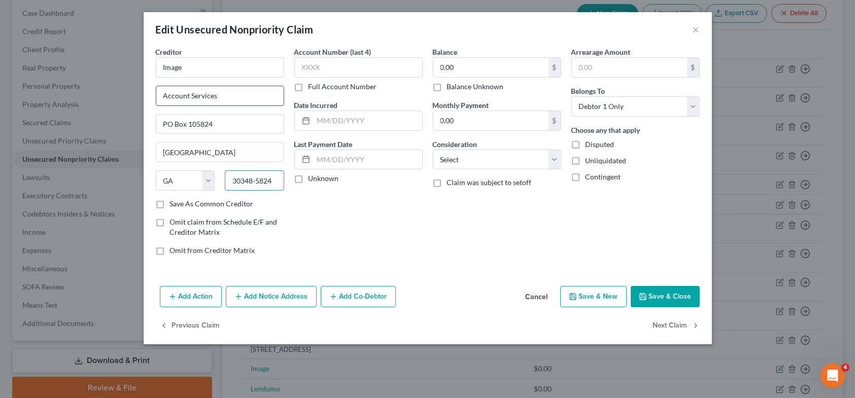
type input "30348-5824"
click at [170, 203] on label "Save As Common Creditor" at bounding box center [212, 204] width 84 height 10
click at [174, 203] on input "Save As Common Creditor" at bounding box center [177, 202] width 7 height 7
click at [666, 296] on button "Save & Close" at bounding box center [664, 296] width 69 height 21
checkbox input "false"
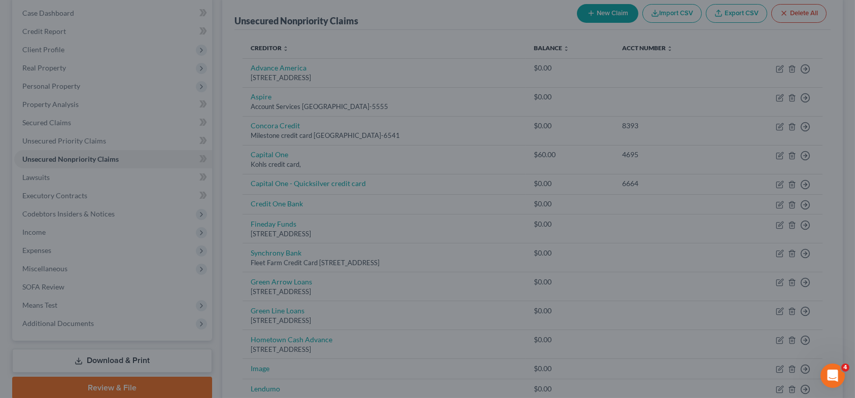
type input "0"
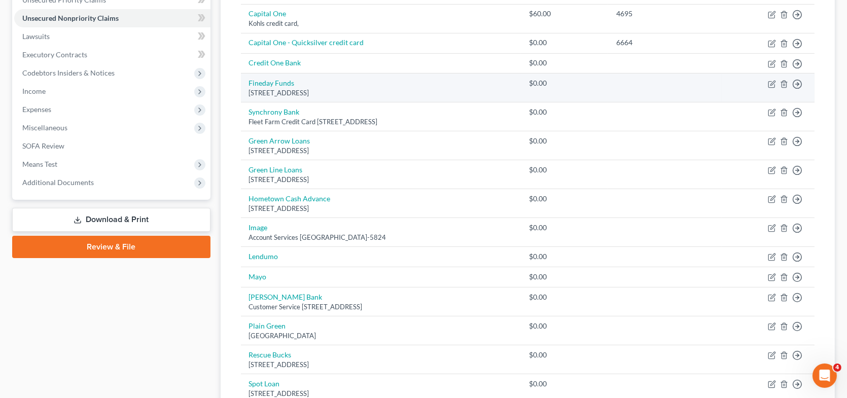
scroll to position [254, 0]
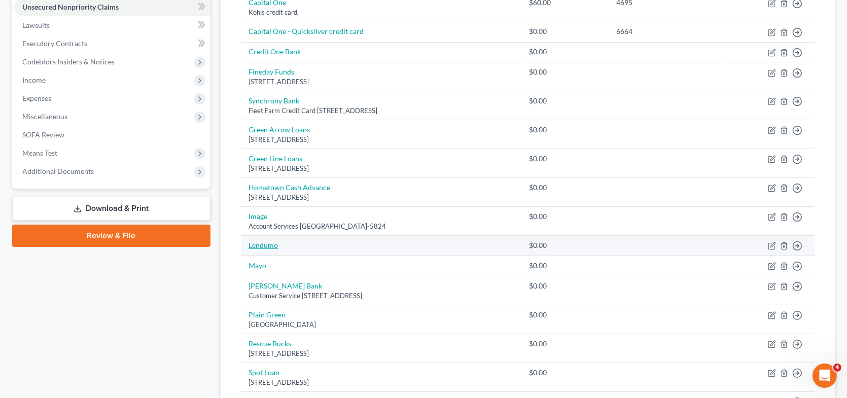
click at [255, 244] on link "Lendumo" at bounding box center [263, 245] width 29 height 9
select select "0"
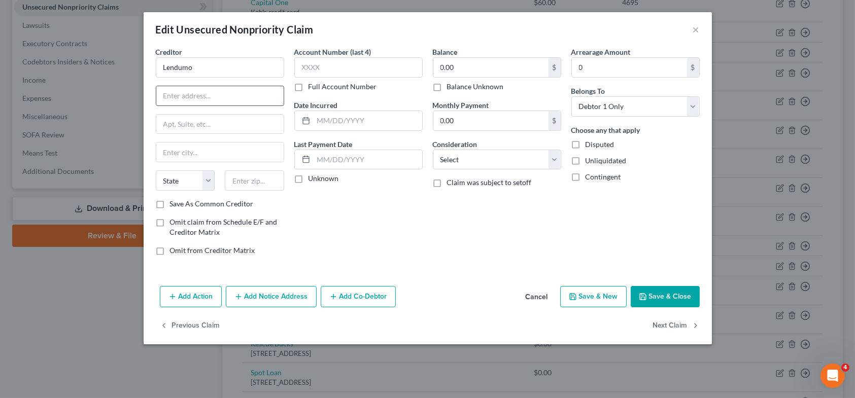
click at [206, 103] on input "text" at bounding box center [219, 95] width 127 height 19
type input "PO Box 542"
type input "Lac du Flambeau"
select select "52"
type input "54538"
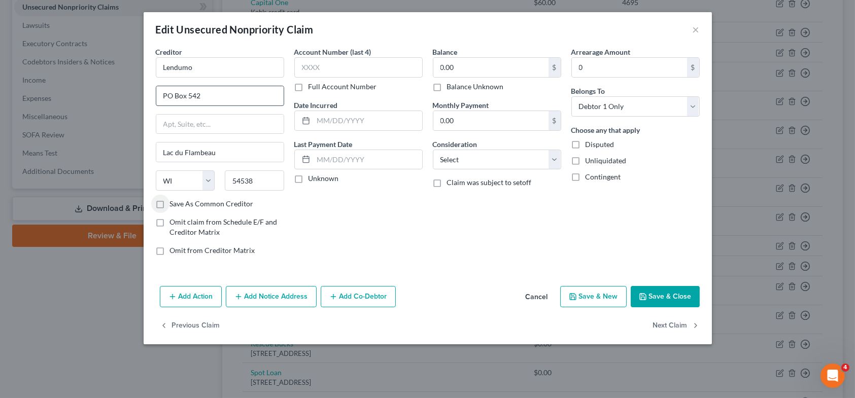
type input "Lac Du Flambeau"
click at [659, 293] on button "Save & Close" at bounding box center [664, 296] width 69 height 21
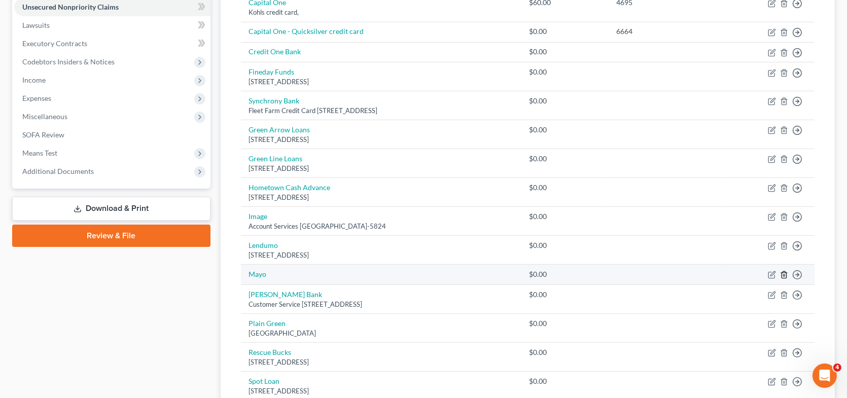
click at [782, 272] on icon "button" at bounding box center [784, 275] width 5 height 7
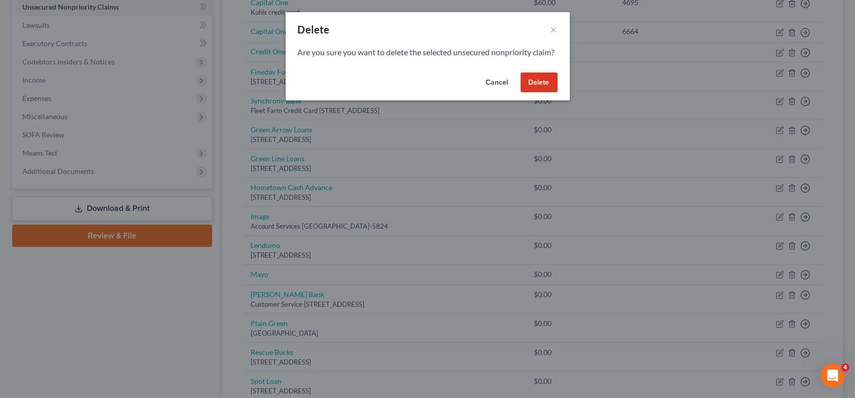
click at [535, 91] on button "Delete" at bounding box center [538, 83] width 37 height 20
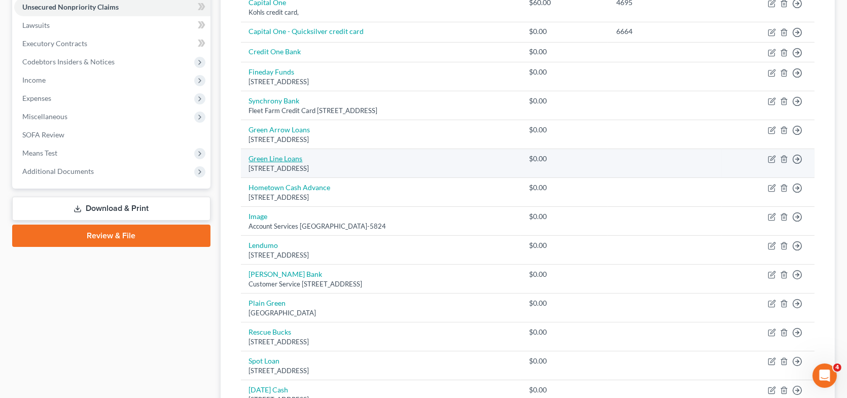
click at [285, 156] on link "Green Line Loans" at bounding box center [276, 158] width 54 height 9
select select "52"
select select "0"
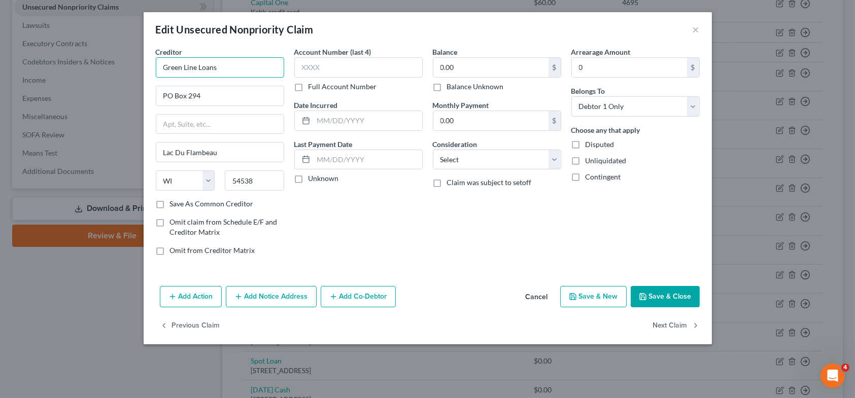
click at [187, 69] on input "Green Line Loans" at bounding box center [220, 67] width 128 height 20
type input "Greenline Loans"
click at [666, 292] on button "Save & Close" at bounding box center [664, 296] width 69 height 21
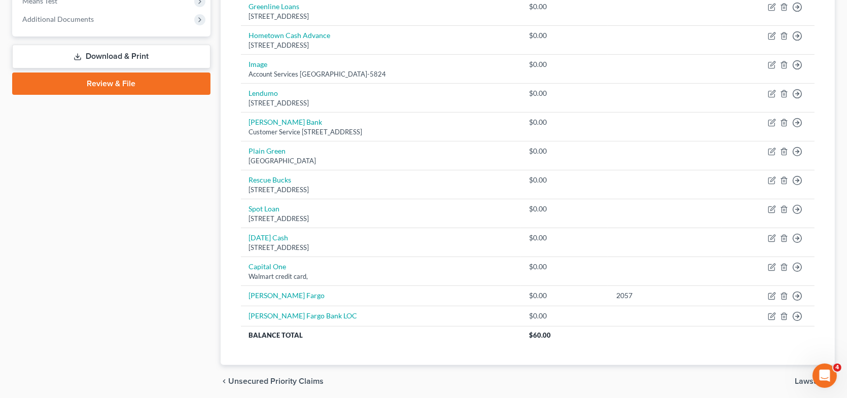
scroll to position [441, 0]
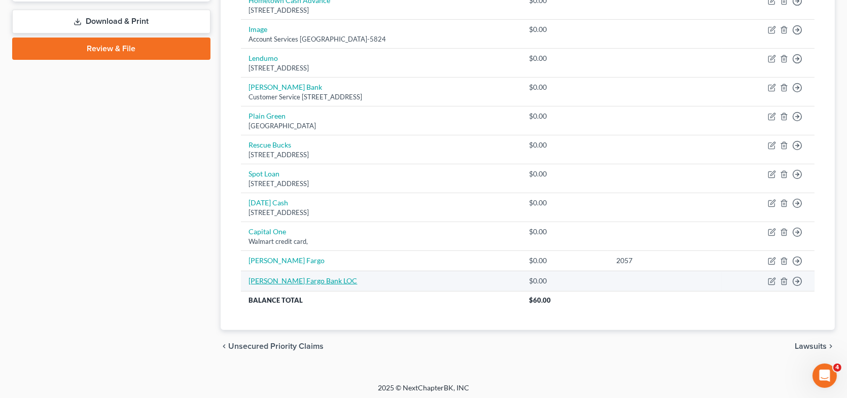
click at [295, 277] on link "[PERSON_NAME] Fargo Bank LOC" at bounding box center [303, 280] width 109 height 9
select select "0"
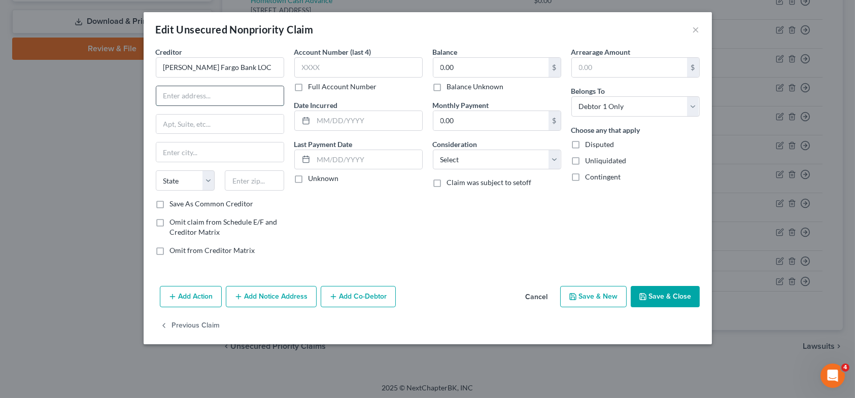
click at [193, 91] on input "text" at bounding box center [219, 95] width 127 height 19
click at [665, 293] on button "Save & Close" at bounding box center [664, 296] width 69 height 21
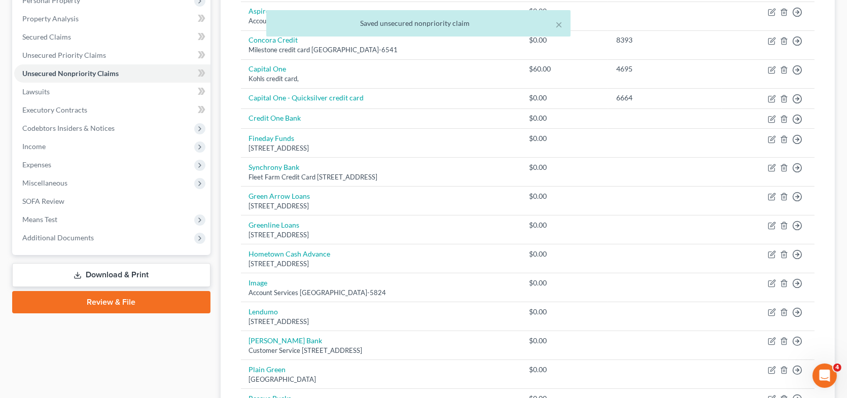
scroll to position [0, 0]
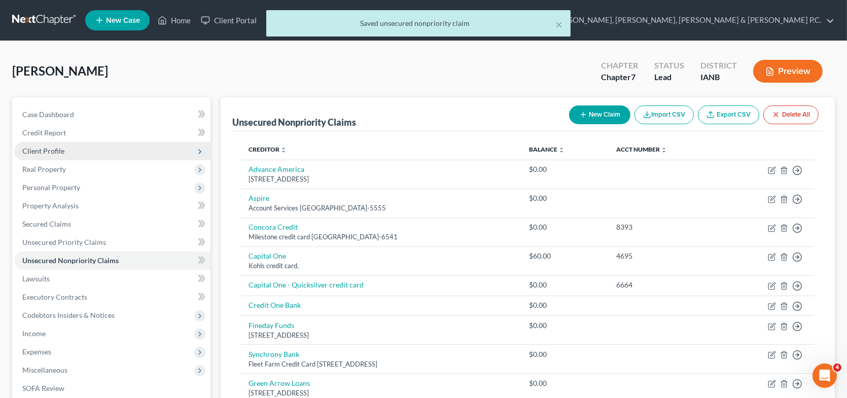
click at [61, 151] on span "Client Profile" at bounding box center [43, 151] width 42 height 9
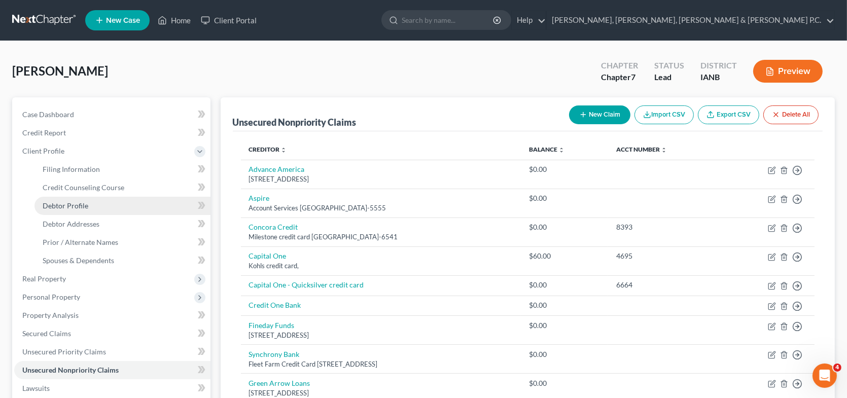
click at [72, 203] on span "Debtor Profile" at bounding box center [66, 205] width 46 height 9
select select "0"
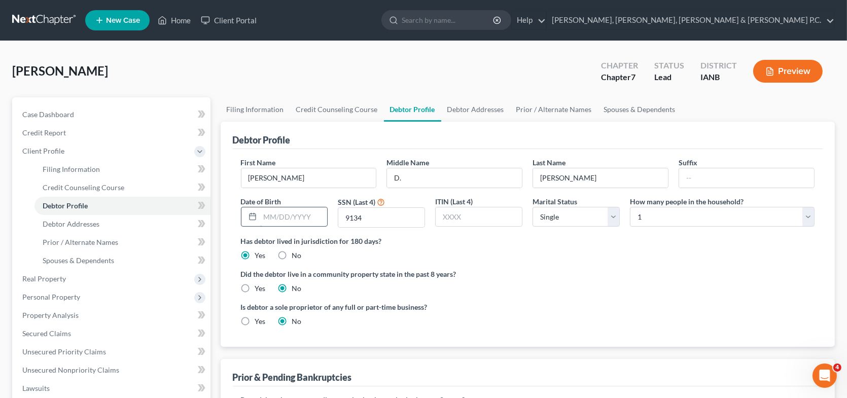
click at [264, 216] on input "text" at bounding box center [293, 216] width 67 height 19
type input "11041953"
click at [150, 75] on div "[PERSON_NAME] Upgraded Chapter Chapter 7 Status Lead District IANB Preview" at bounding box center [423, 75] width 823 height 44
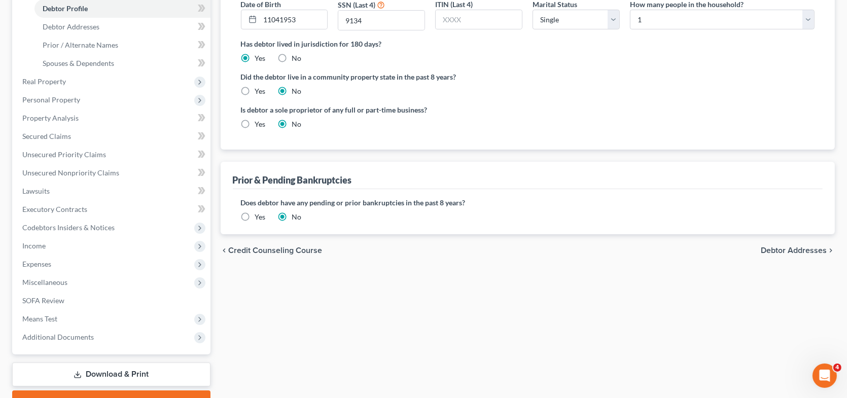
scroll to position [203, 0]
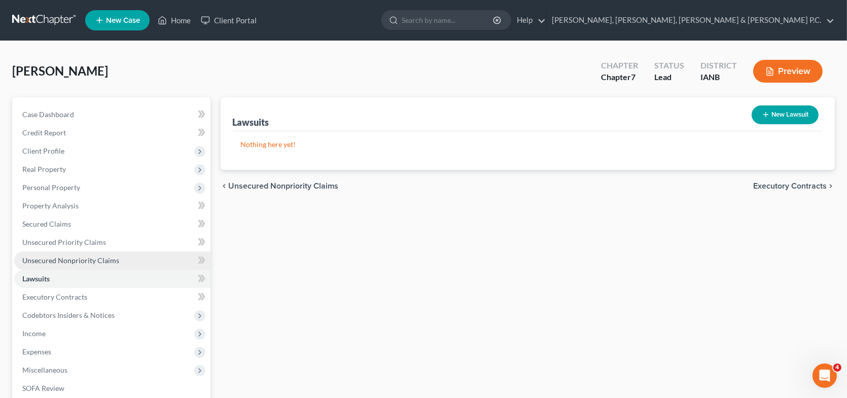
click at [120, 259] on link "Unsecured Nonpriority Claims" at bounding box center [112, 261] width 196 height 18
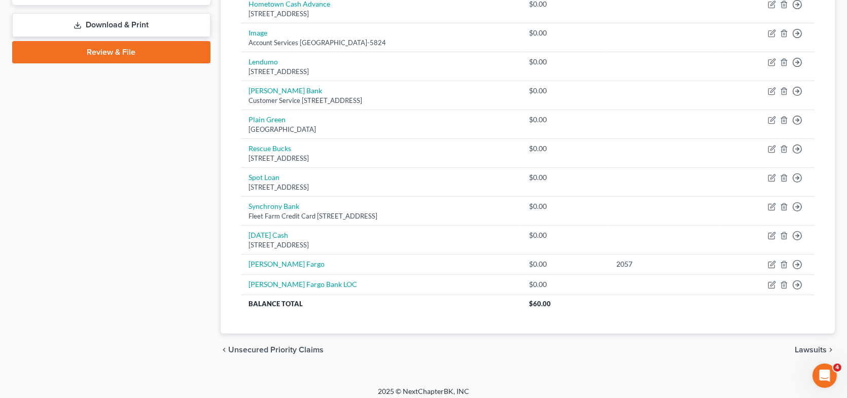
scroll to position [441, 0]
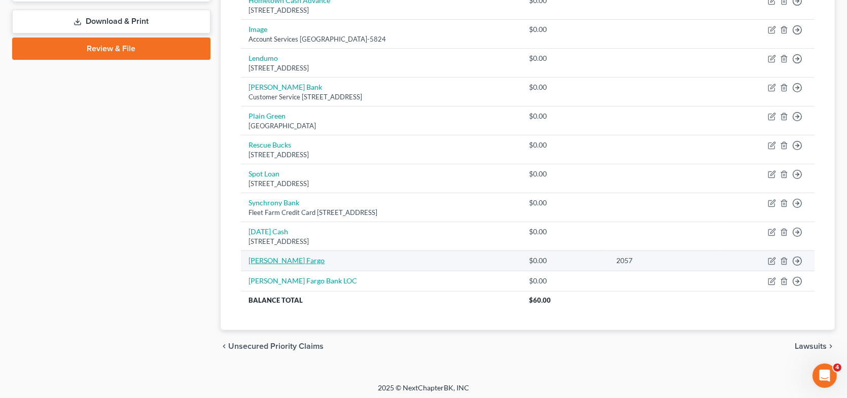
click at [277, 261] on link "[PERSON_NAME] Fargo" at bounding box center [287, 260] width 76 height 9
select select "0"
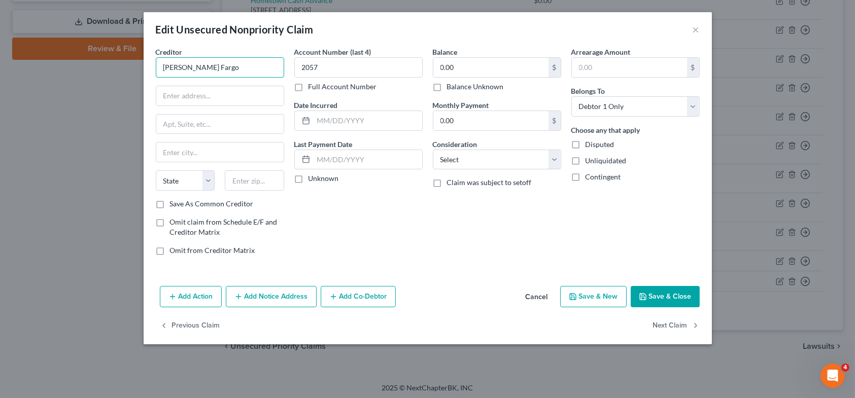
click at [210, 73] on input "[PERSON_NAME] Fargo" at bounding box center [220, 67] width 128 height 20
click at [663, 297] on button "Save & Close" at bounding box center [664, 296] width 69 height 21
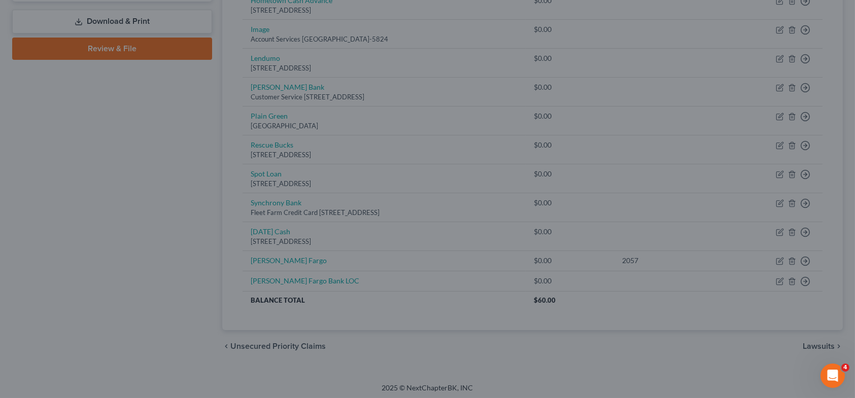
type input "0"
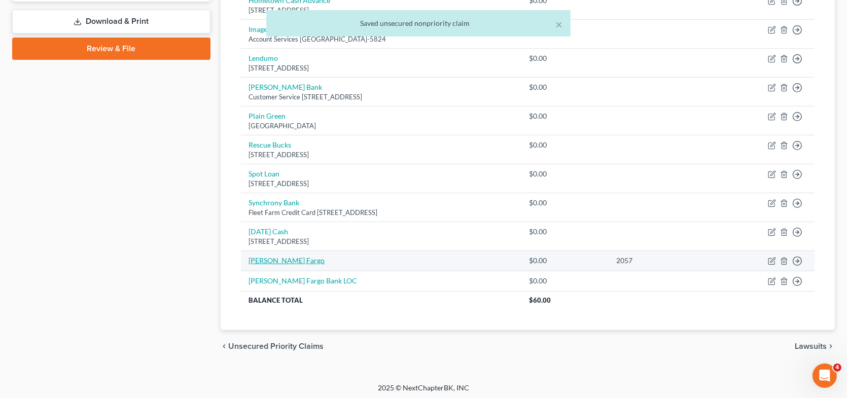
click at [266, 257] on link "[PERSON_NAME] Fargo" at bounding box center [287, 260] width 76 height 9
select select "0"
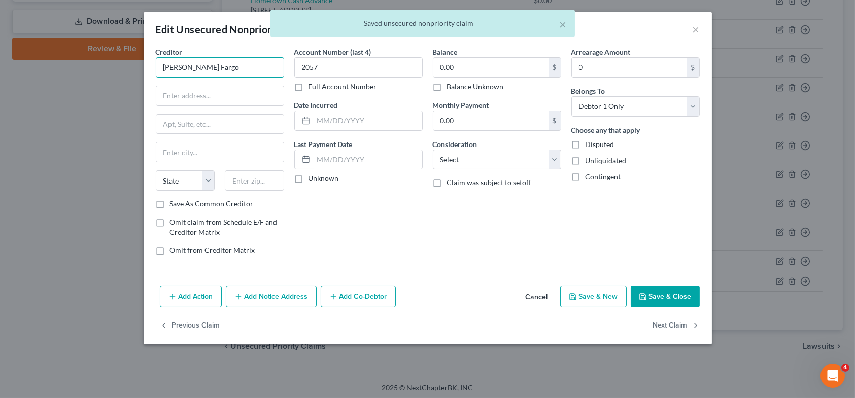
click at [218, 65] on input "[PERSON_NAME] Fargo" at bounding box center [220, 67] width 128 height 20
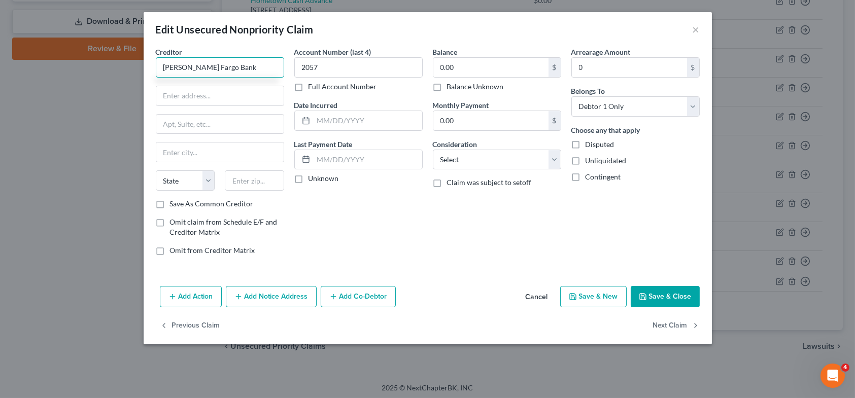
type input "Wells Fargo Bank"
type input "10 N. Washington Ave"
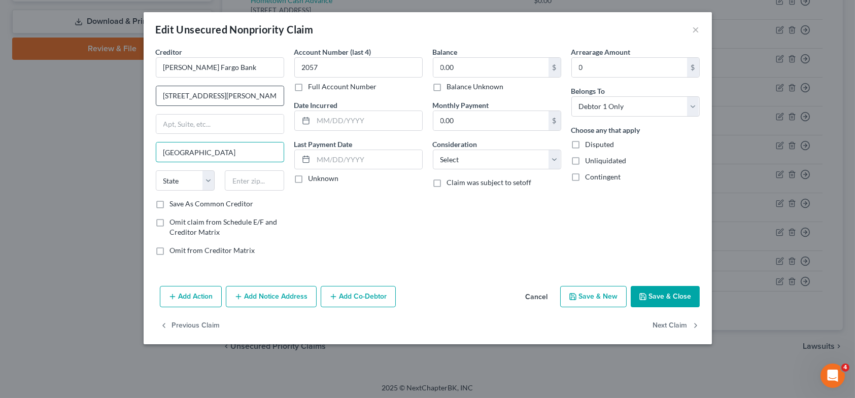
type input "[GEOGRAPHIC_DATA]"
select select "16"
type input "50401"
click at [170, 203] on label "Save As Common Creditor" at bounding box center [212, 204] width 84 height 10
click at [174, 203] on input "Save As Common Creditor" at bounding box center [177, 202] width 7 height 7
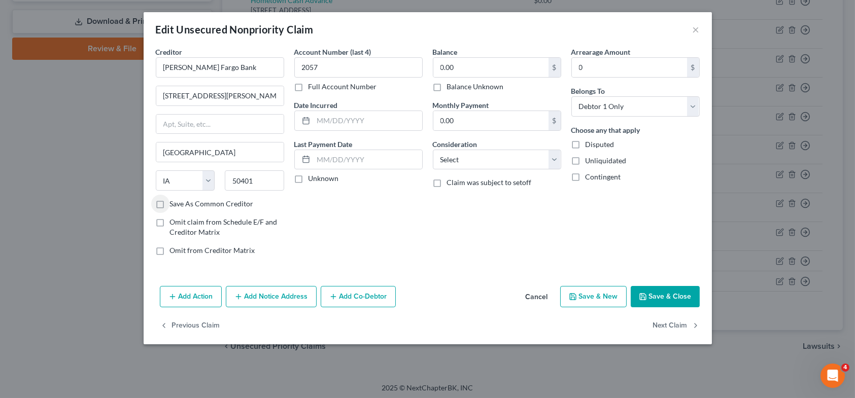
checkbox input "true"
click at [234, 70] on input "Wells Fargo Bank" at bounding box center [220, 67] width 128 height 20
type input "Wells Fargo Card Services"
click at [676, 297] on button "Save & Close" at bounding box center [664, 296] width 69 height 21
checkbox input "false"
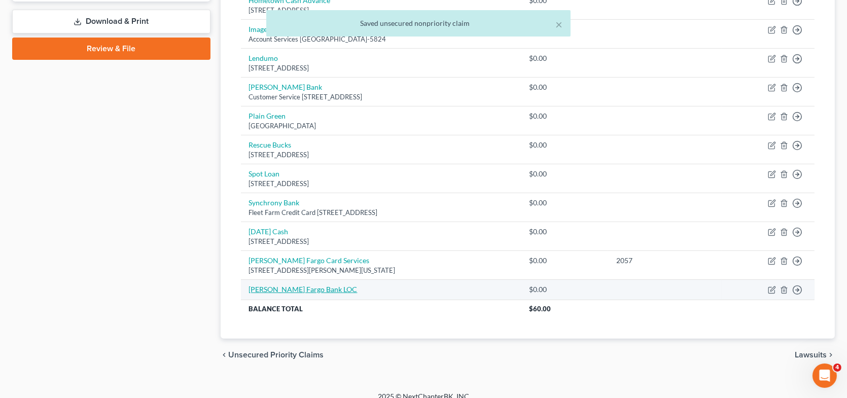
click at [304, 285] on link "[PERSON_NAME] Fargo Bank LOC" at bounding box center [303, 289] width 109 height 9
select select "0"
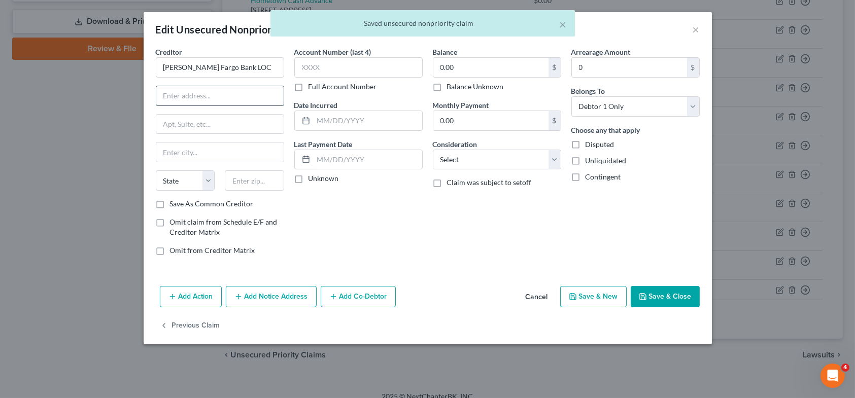
click at [203, 98] on input "text" at bounding box center [219, 95] width 127 height 19
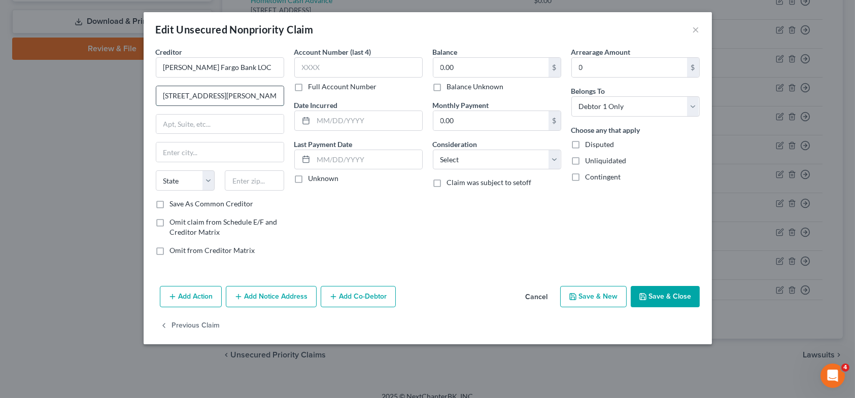
type input "10 N. Washington Avenue"
type input "[GEOGRAPHIC_DATA]"
select select "16"
type input "50401"
click at [170, 203] on label "Save As Common Creditor" at bounding box center [212, 204] width 84 height 10
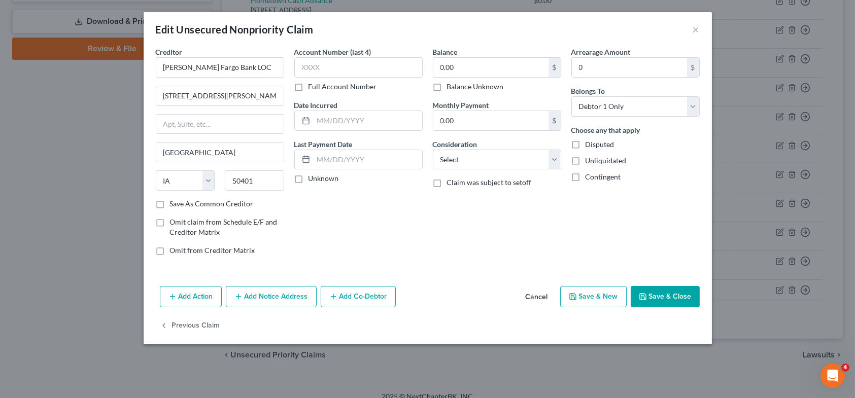
click at [174, 203] on input "Save As Common Creditor" at bounding box center [177, 202] width 7 height 7
click at [660, 293] on button "Save & Close" at bounding box center [664, 296] width 69 height 21
checkbox input "false"
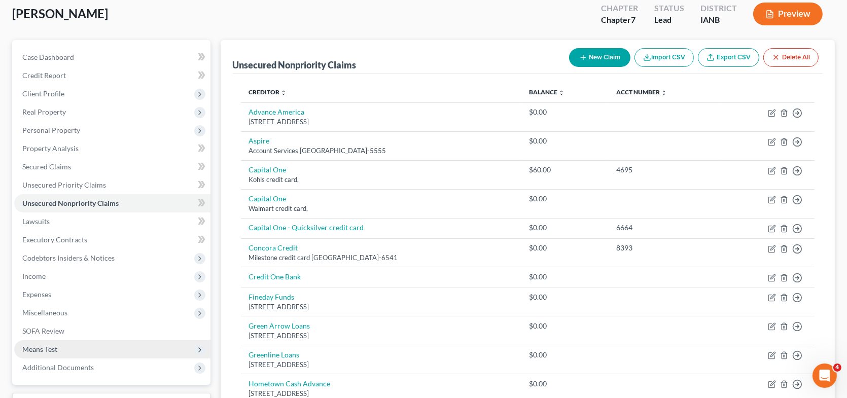
scroll to position [53, 0]
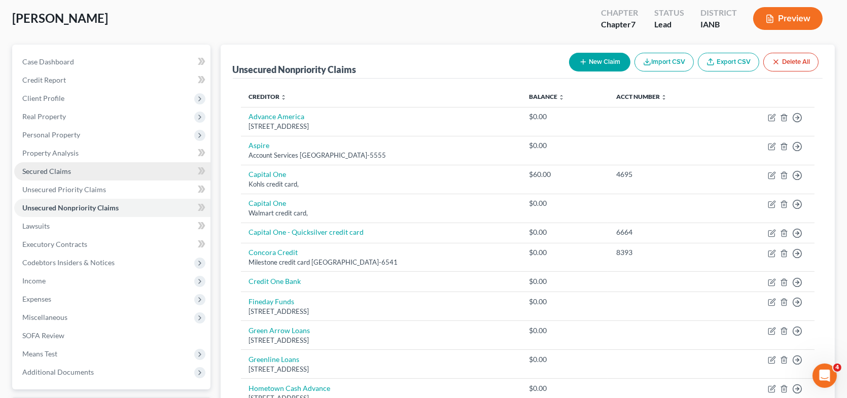
click at [55, 174] on link "Secured Claims" at bounding box center [112, 171] width 196 height 18
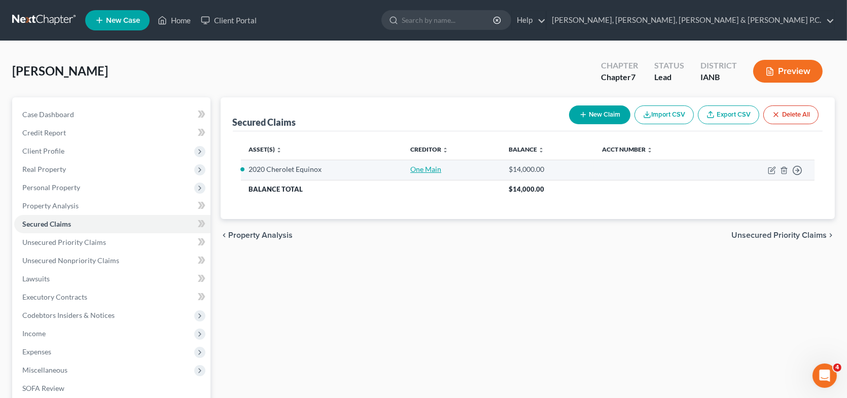
click at [419, 170] on link "One Main" at bounding box center [425, 169] width 31 height 9
select select "0"
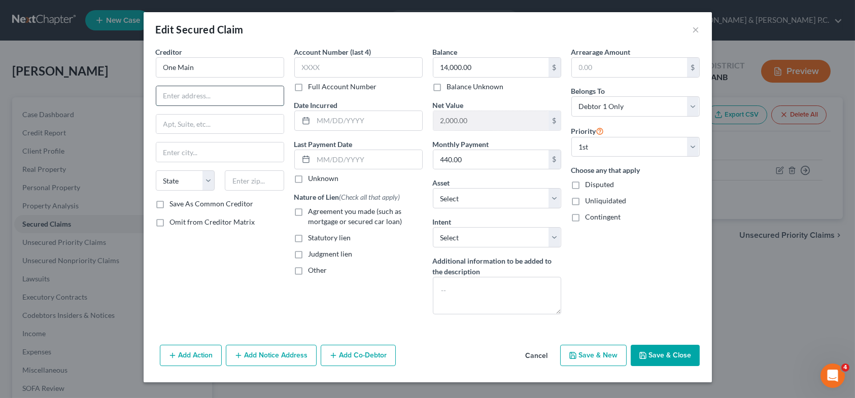
click at [212, 97] on input "text" at bounding box center [219, 95] width 127 height 19
click at [210, 69] on input "One Main" at bounding box center [220, 67] width 128 height 20
type input "One Main Financial"
type input "601 NW Second Street"
type input "Evansville"
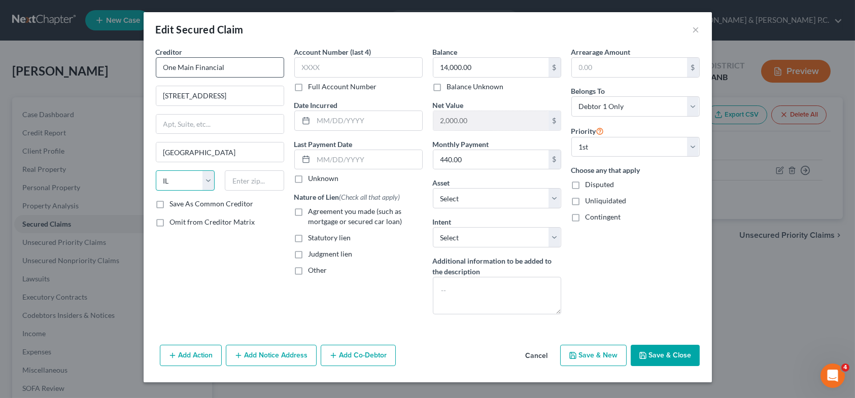
select select "15"
type input "47708"
click at [170, 201] on label "Save As Common Creditor" at bounding box center [212, 204] width 84 height 10
click at [174, 201] on input "Save As Common Creditor" at bounding box center [177, 202] width 7 height 7
checkbox input "true"
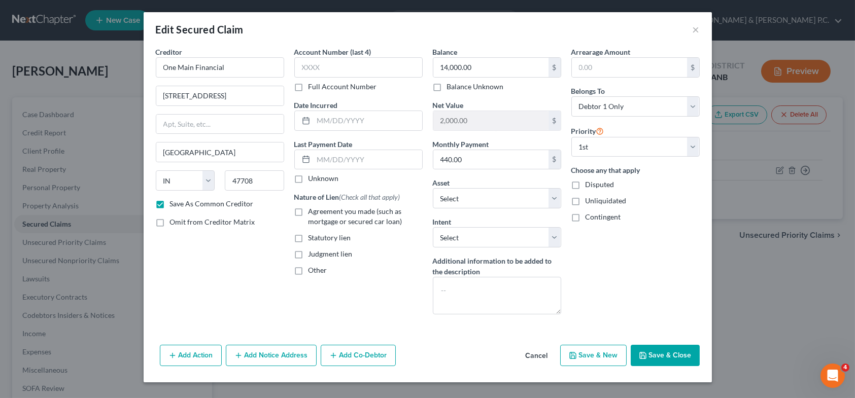
click at [308, 213] on label "Agreement you made (such as mortgage or secured car loan)" at bounding box center [365, 216] width 114 height 20
click at [312, 213] on input "Agreement you made (such as mortgage or secured car loan)" at bounding box center [315, 209] width 7 height 7
checkbox input "true"
click at [459, 236] on select "Select Surrender Redeem Reaffirm Avoid Other" at bounding box center [497, 237] width 128 height 20
select select "2"
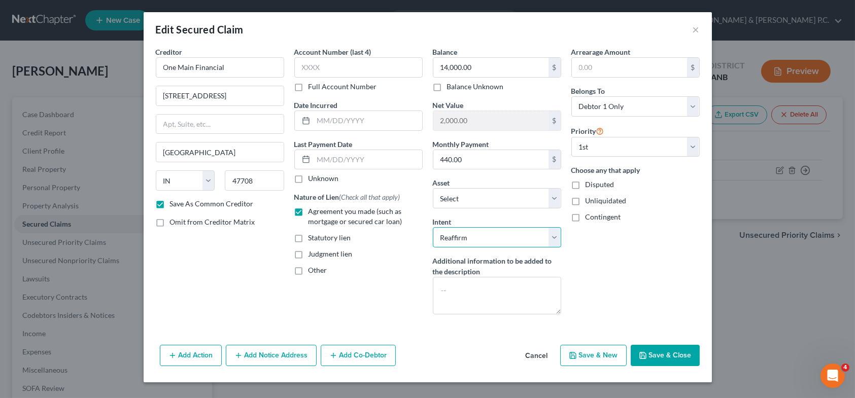
click at [433, 227] on select "Select Surrender Redeem Reaffirm Avoid Other" at bounding box center [497, 237] width 128 height 20
click at [288, 354] on button "Add Notice Address" at bounding box center [271, 355] width 91 height 21
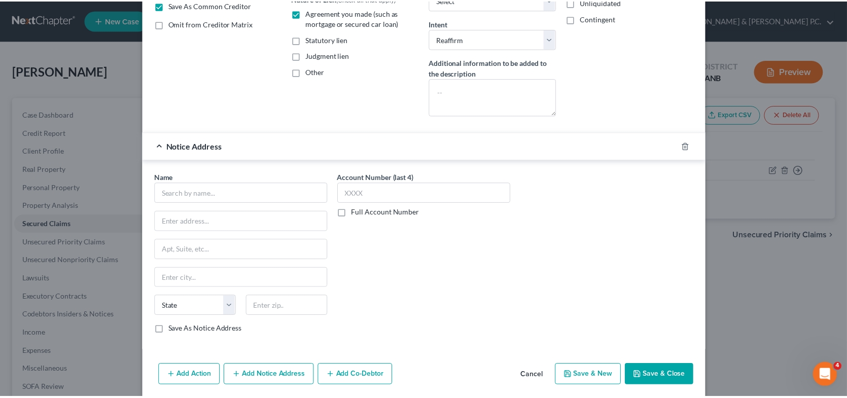
scroll to position [203, 0]
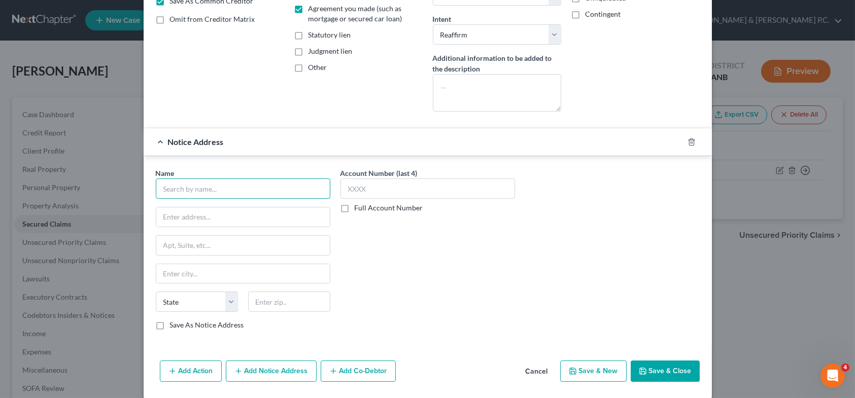
click at [206, 193] on input "text" at bounding box center [243, 189] width 174 height 20
type input "One Main Financial"
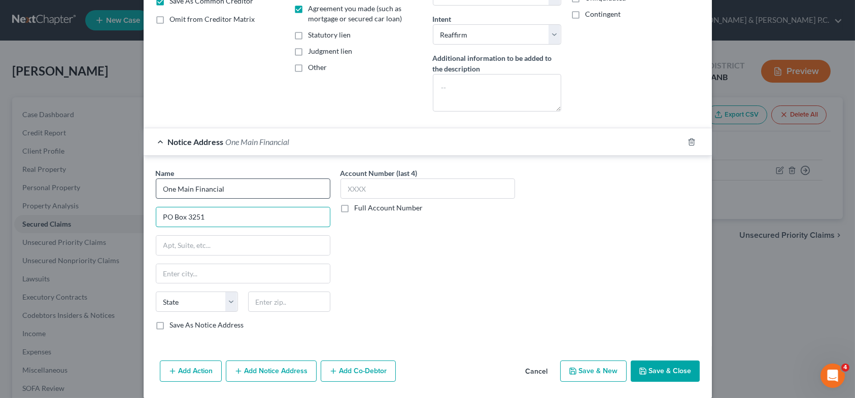
type input "PO Box 3251"
type input "Evansville"
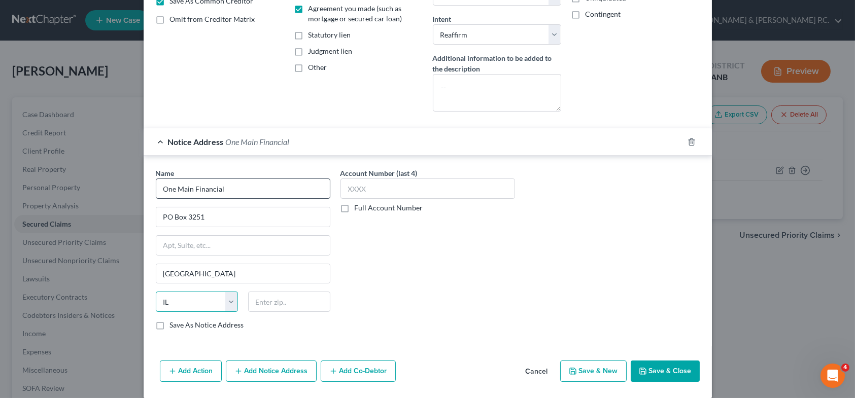
select select "15"
type input "47731-3251"
click at [170, 323] on label "Save As Notice Address" at bounding box center [207, 325] width 74 height 10
click at [174, 323] on input "Save As Notice Address" at bounding box center [177, 323] width 7 height 7
checkbox input "true"
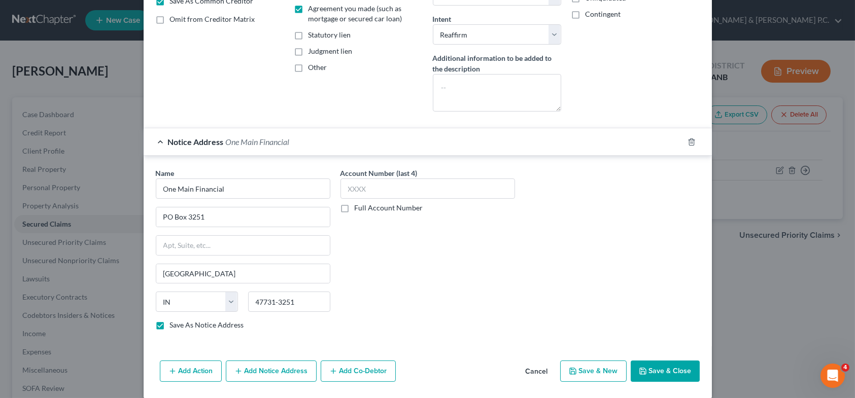
click at [657, 367] on button "Save & Close" at bounding box center [664, 371] width 69 height 21
checkbox input "false"
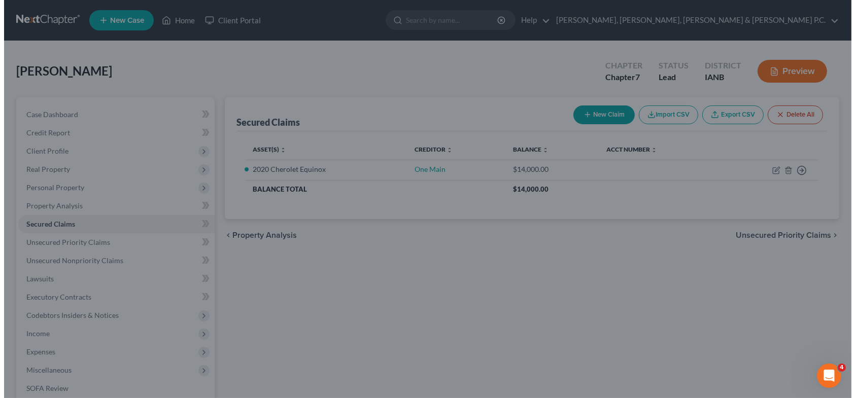
scroll to position [0, 0]
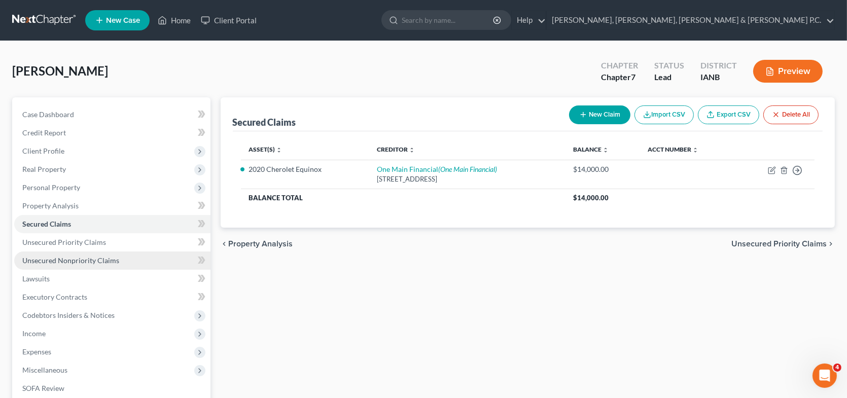
click at [61, 257] on span "Unsecured Nonpriority Claims" at bounding box center [70, 260] width 97 height 9
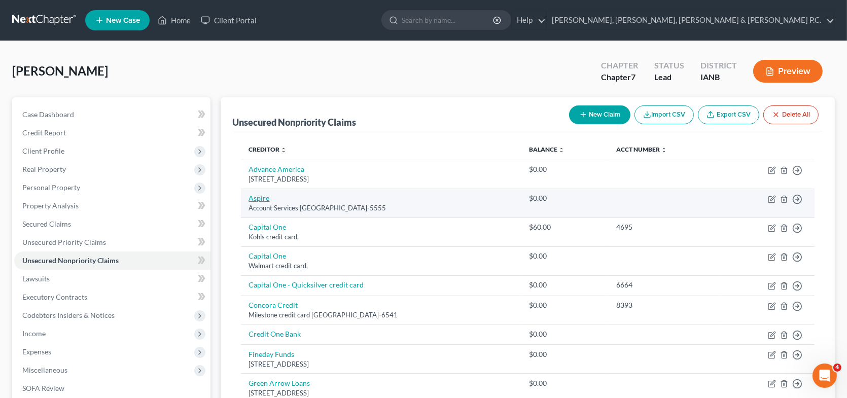
click at [261, 199] on link "Aspire" at bounding box center [259, 198] width 21 height 9
select select "10"
select select "0"
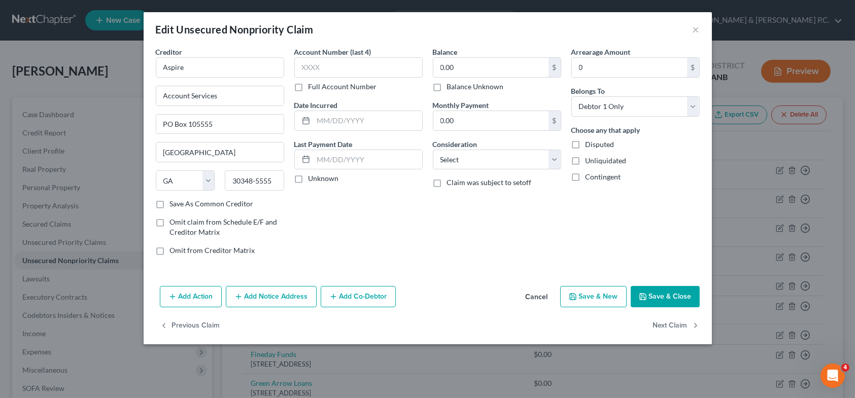
click at [661, 292] on button "Save & Close" at bounding box center [664, 296] width 69 height 21
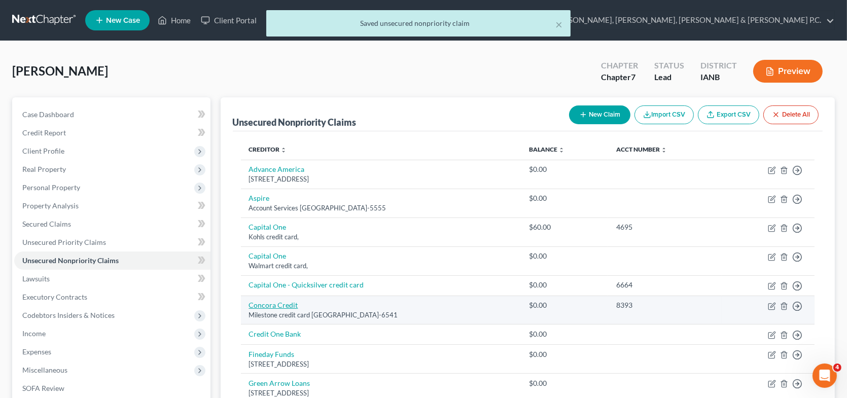
click at [277, 302] on link "Concora Credit" at bounding box center [273, 305] width 49 height 9
select select "28"
select select "0"
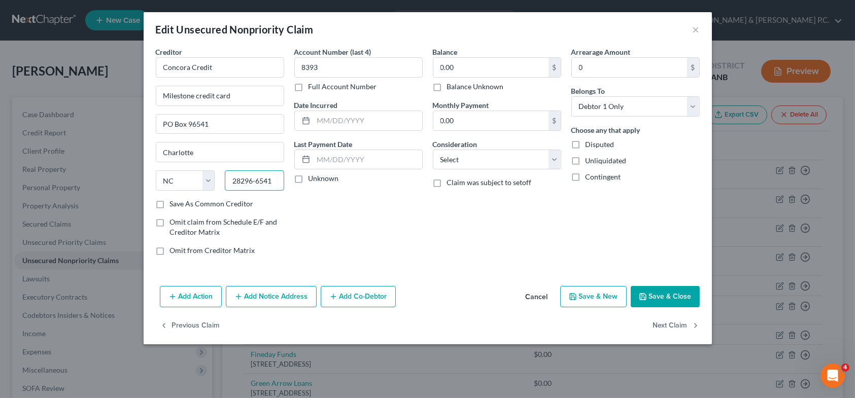
click at [260, 181] on input "28296-6541" at bounding box center [254, 180] width 59 height 20
type input "28296-0541"
click at [666, 293] on button "Save & Close" at bounding box center [664, 296] width 69 height 21
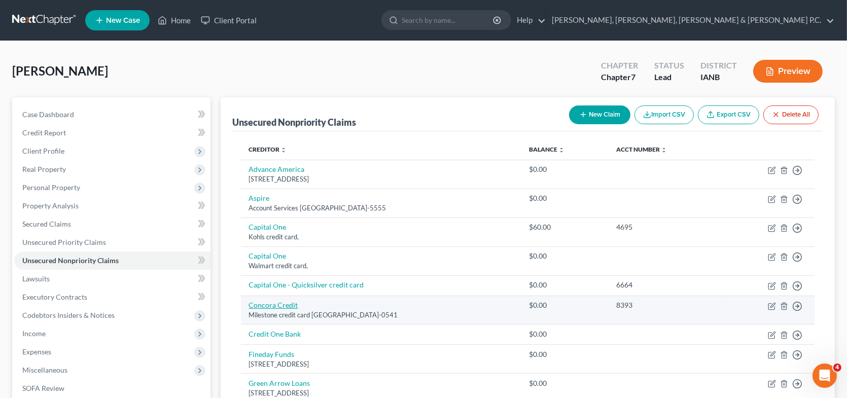
click at [278, 305] on link "Concora Credit" at bounding box center [273, 305] width 49 height 9
select select "28"
select select "0"
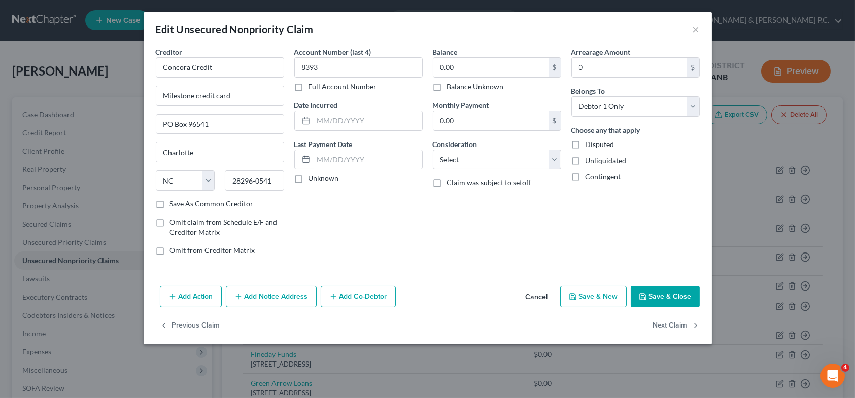
click at [268, 292] on button "Add Notice Address" at bounding box center [271, 296] width 91 height 21
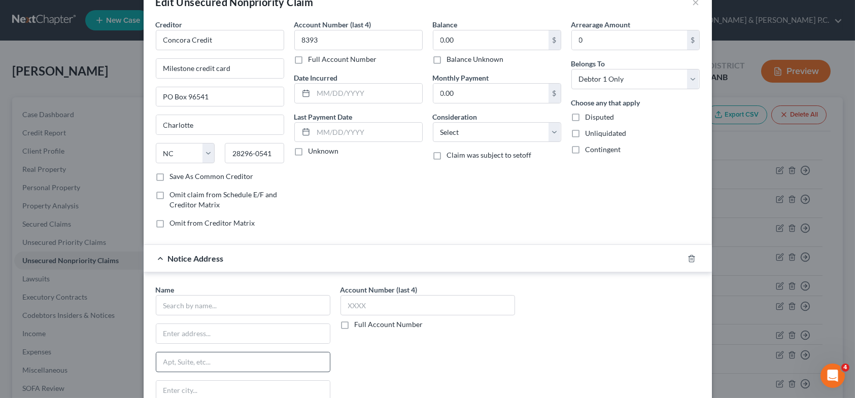
scroll to position [101, 0]
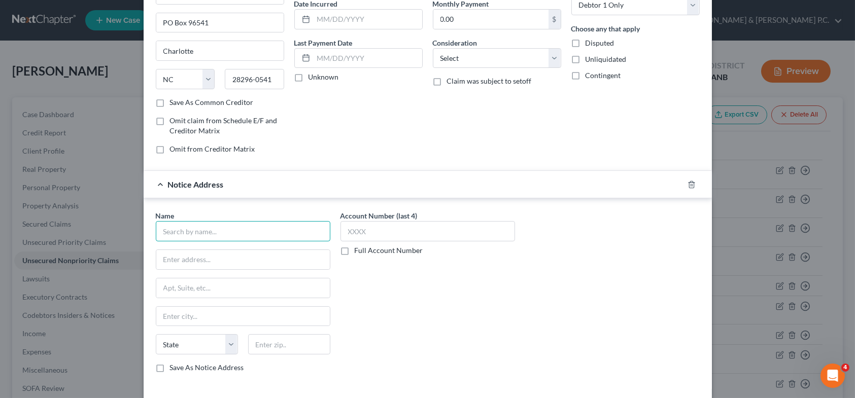
click at [215, 229] on input "text" at bounding box center [243, 231] width 174 height 20
type input "Concora Credit"
type input "PO Box 4477"
type input "Beaverton"
select select "38"
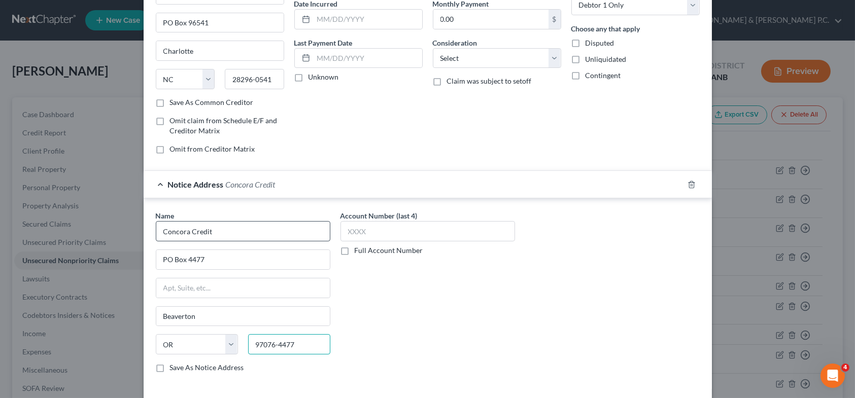
type input "97076-4477"
click at [170, 365] on label "Save As Notice Address" at bounding box center [207, 368] width 74 height 10
click at [174, 365] on input "Save As Notice Address" at bounding box center [177, 366] width 7 height 7
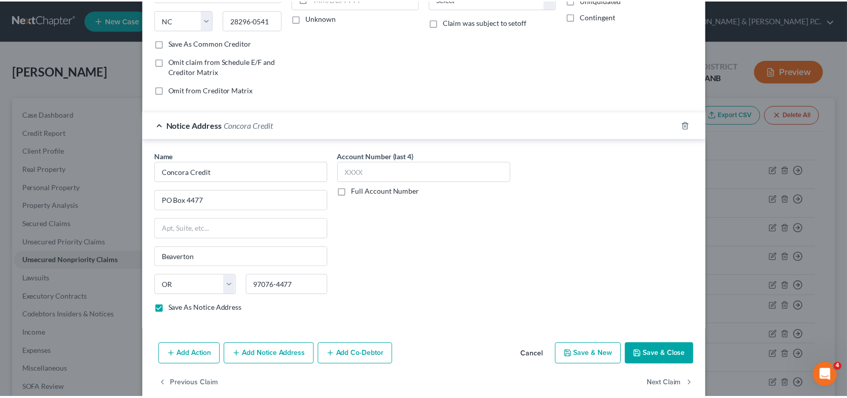
scroll to position [175, 0]
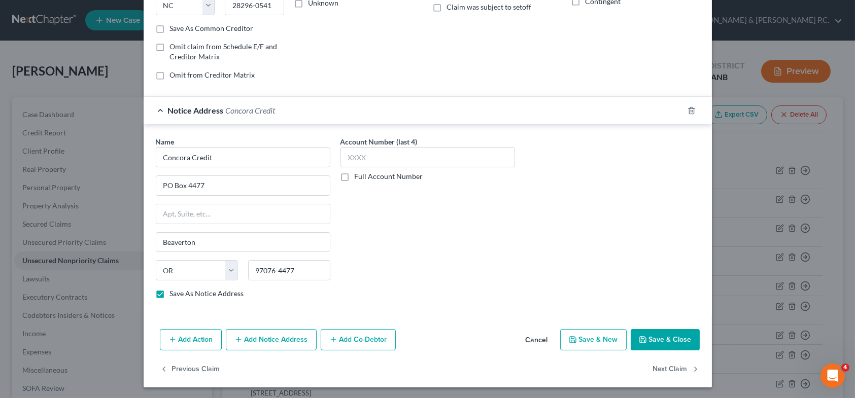
click at [650, 338] on button "Save & Close" at bounding box center [664, 339] width 69 height 21
checkbox input "false"
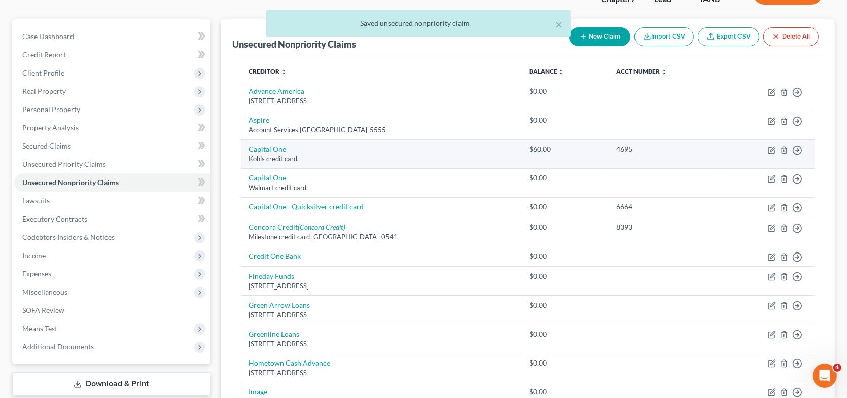
scroll to position [101, 0]
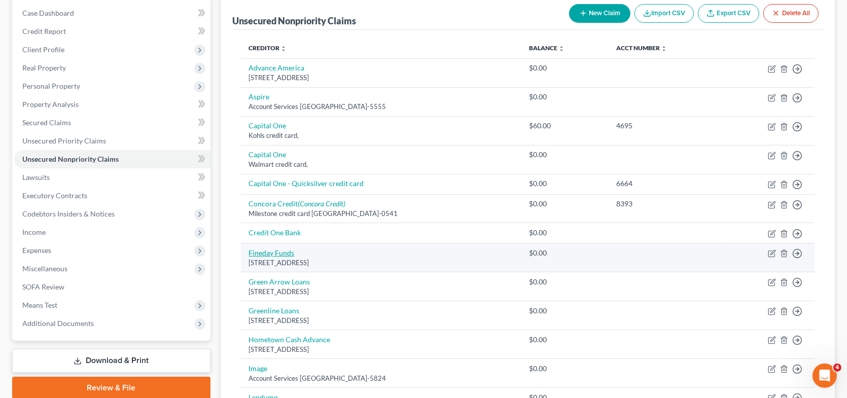
click at [289, 255] on link "Fineday Funds" at bounding box center [272, 253] width 46 height 9
select select "52"
select select "0"
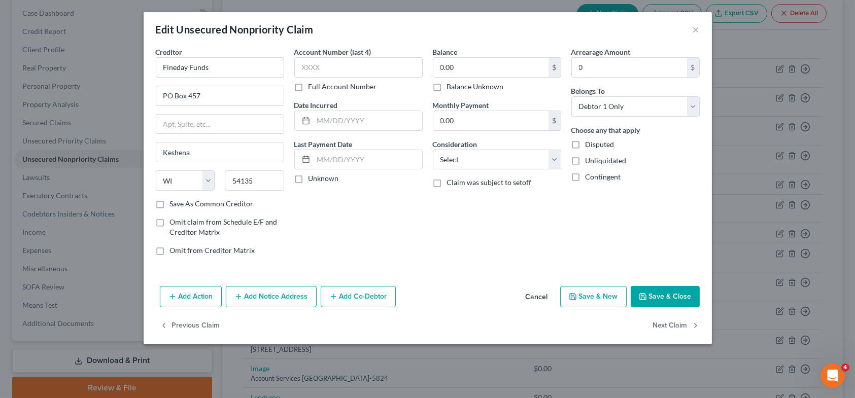
click at [656, 299] on button "Save & Close" at bounding box center [664, 296] width 69 height 21
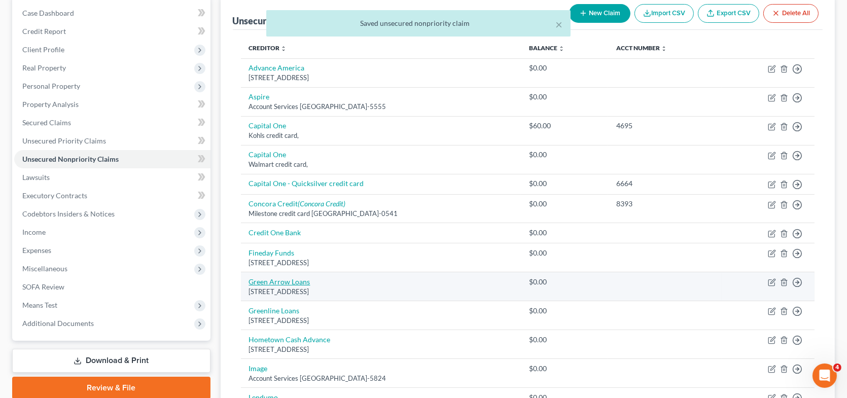
click at [299, 278] on link "Green Arrow Loans" at bounding box center [279, 281] width 61 height 9
select select "4"
select select "0"
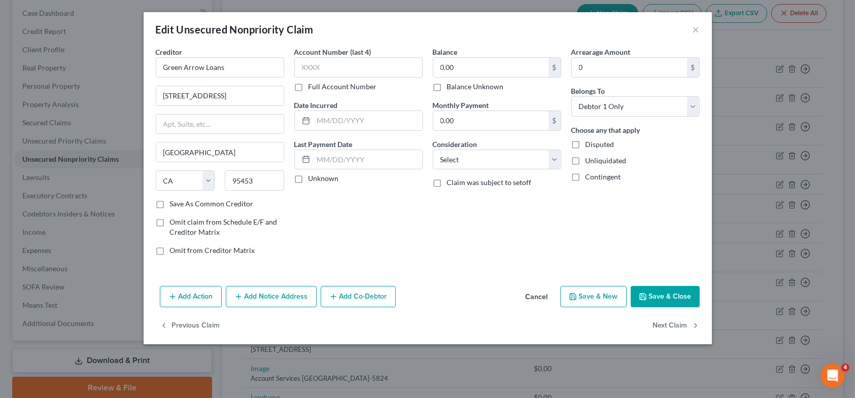
click at [680, 291] on button "Save & Close" at bounding box center [664, 296] width 69 height 21
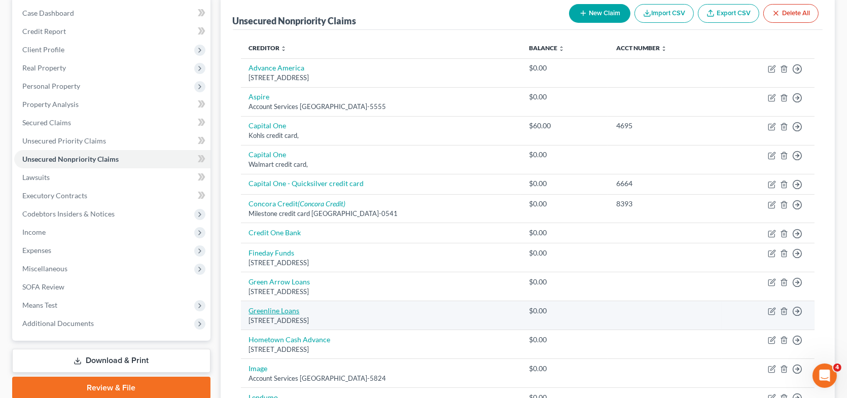
click at [280, 307] on link "Greenline Loans" at bounding box center [274, 310] width 51 height 9
select select "52"
select select "0"
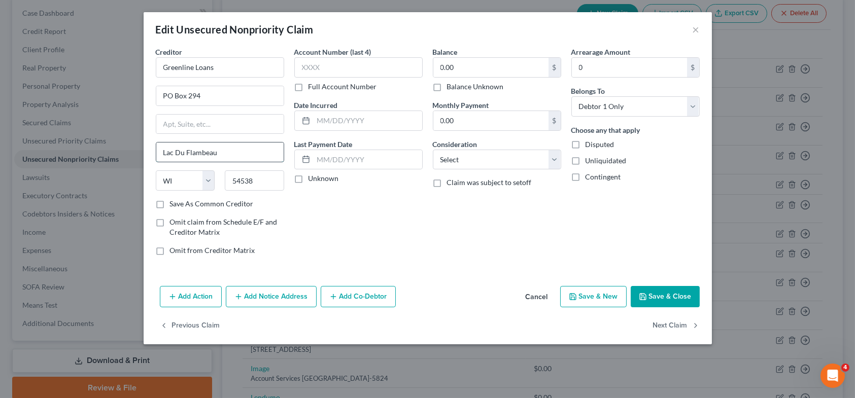
click at [178, 154] on input "Lac Du Flambeau" at bounding box center [219, 152] width 127 height 19
type input "Lac du Flambeau"
click at [665, 295] on button "Save & Close" at bounding box center [664, 296] width 69 height 21
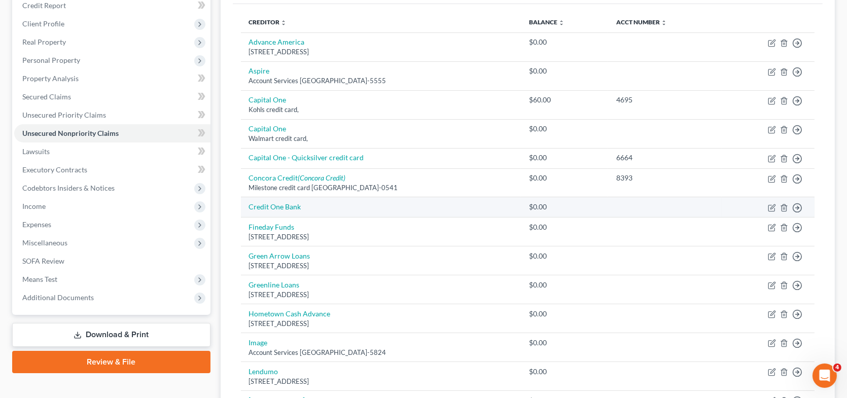
scroll to position [152, 0]
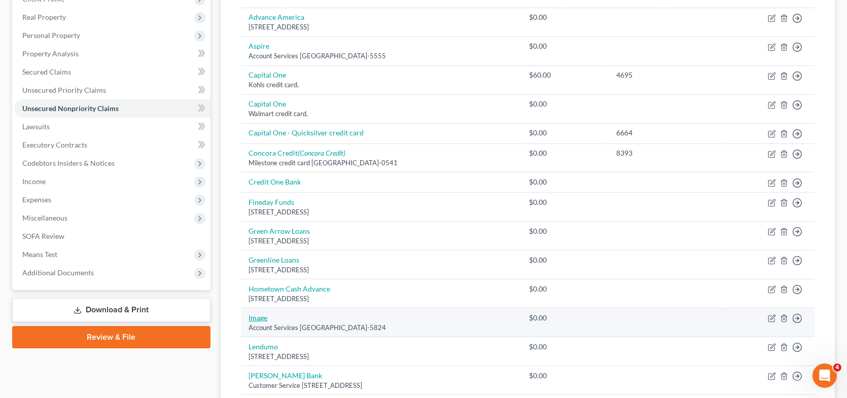
click at [263, 319] on link "Image" at bounding box center [258, 317] width 19 height 9
select select "10"
select select "0"
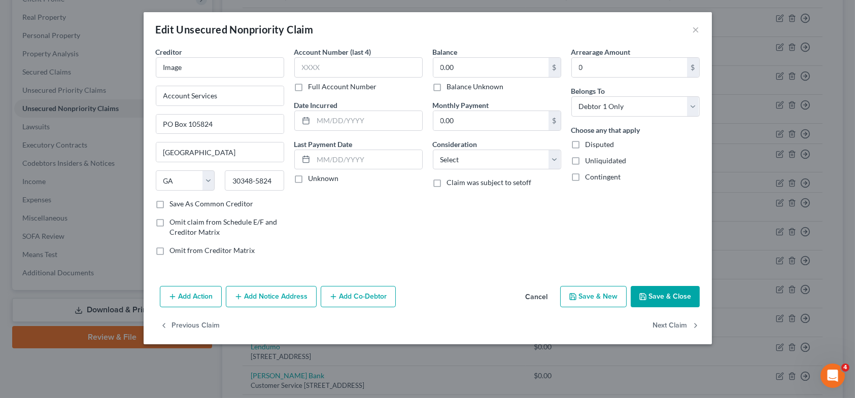
click at [666, 296] on button "Save & Close" at bounding box center [664, 296] width 69 height 21
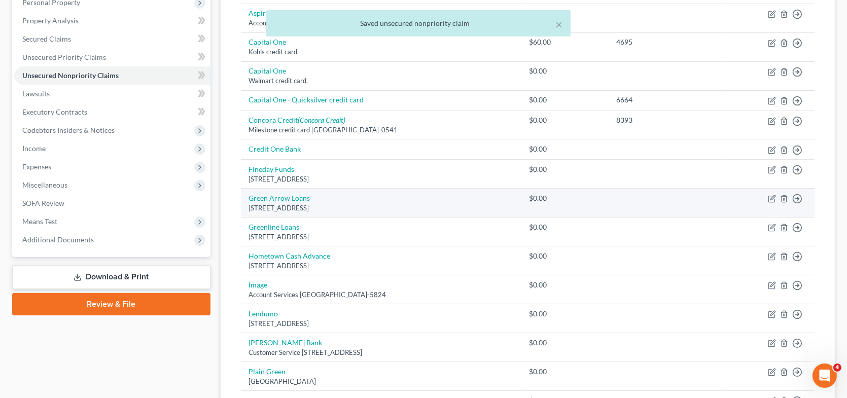
scroll to position [203, 0]
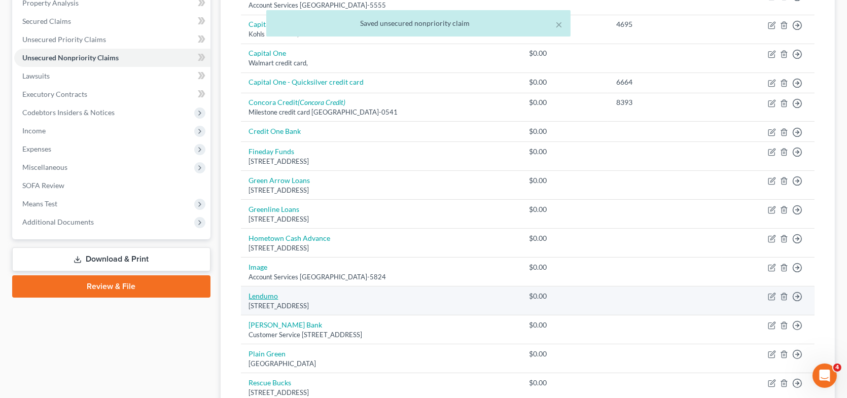
click at [270, 294] on link "Lendumo" at bounding box center [263, 296] width 29 height 9
select select "52"
select select "0"
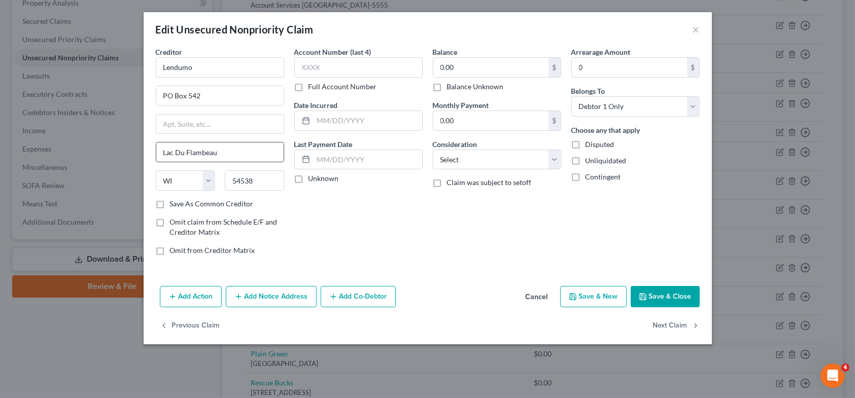
click at [179, 153] on input "Lac Du Flambeau" at bounding box center [219, 152] width 127 height 19
type input "Lac du Flambeau"
click at [655, 292] on button "Save & Close" at bounding box center [664, 296] width 69 height 21
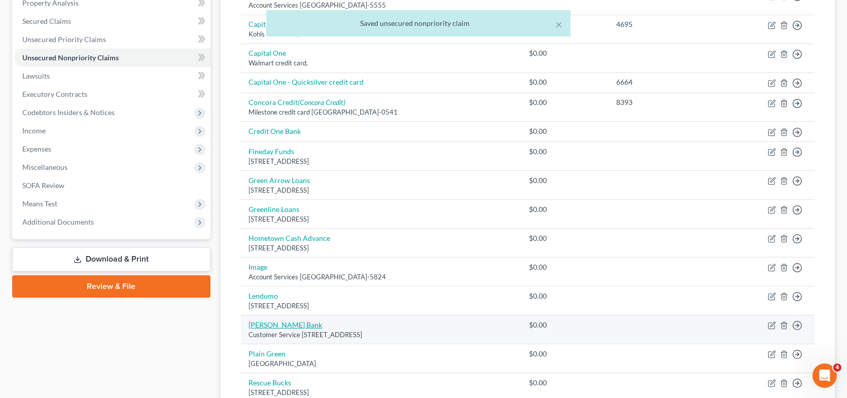
click at [289, 324] on link "[PERSON_NAME] Bank" at bounding box center [286, 325] width 74 height 9
select select "35"
select select "0"
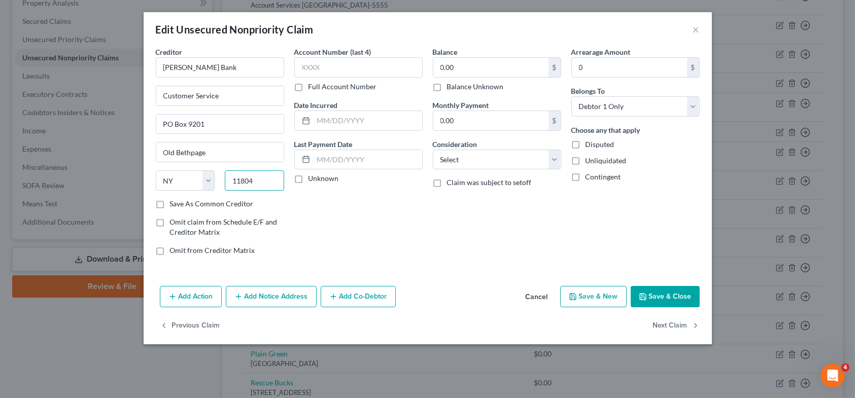
click at [273, 175] on input "11804" at bounding box center [254, 180] width 59 height 20
type input "11804-9001"
click at [657, 291] on button "Save & Close" at bounding box center [664, 296] width 69 height 21
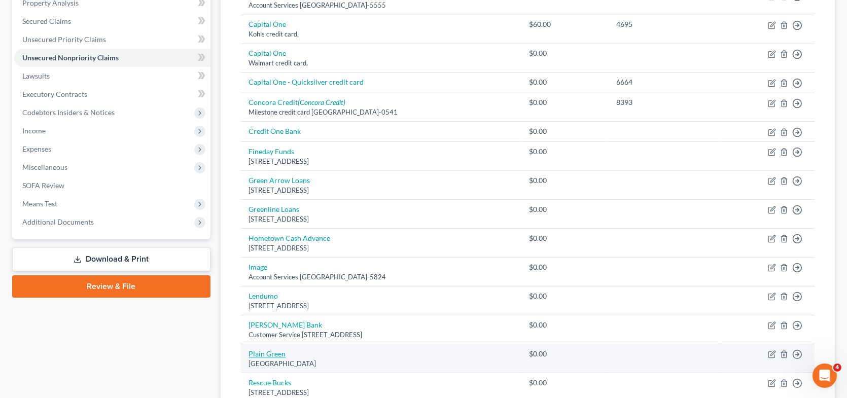
click at [279, 351] on link "Plain Green" at bounding box center [267, 353] width 37 height 9
select select "39"
select select "0"
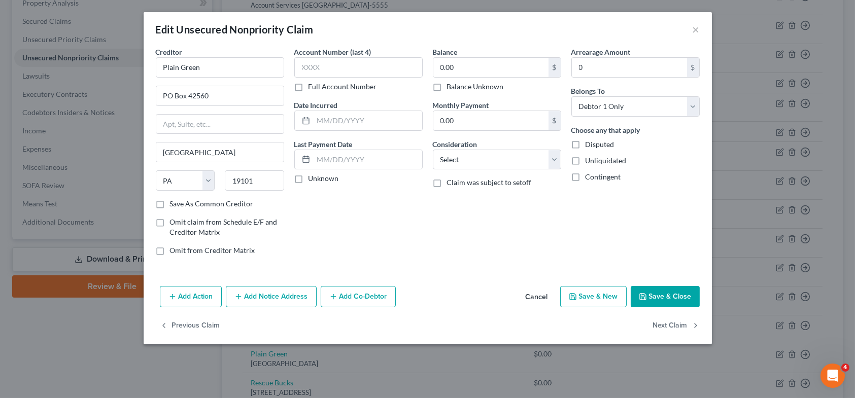
click at [656, 294] on button "Save & Close" at bounding box center [664, 296] width 69 height 21
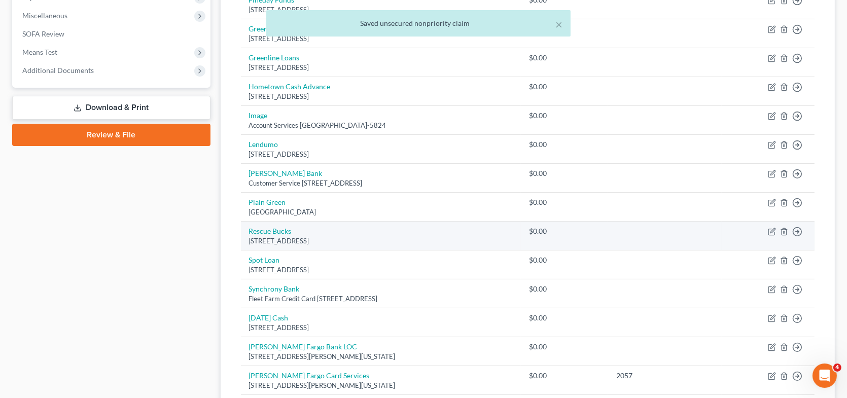
scroll to position [355, 0]
click at [283, 229] on link "Rescue Bucks" at bounding box center [270, 230] width 43 height 9
select select "4"
select select "0"
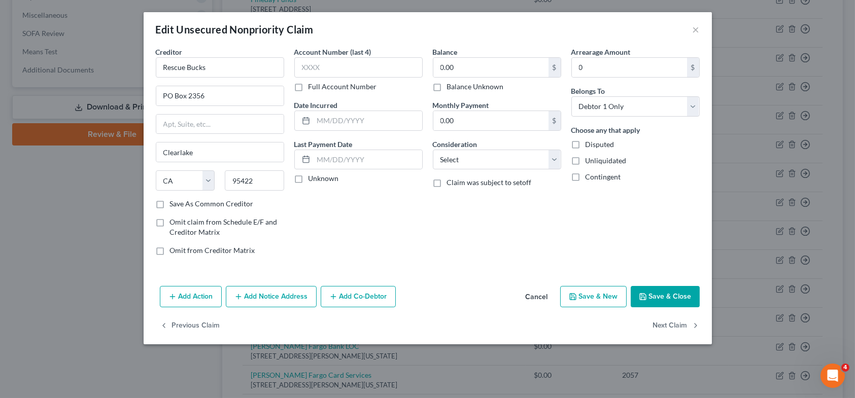
click at [662, 302] on button "Save & Close" at bounding box center [664, 296] width 69 height 21
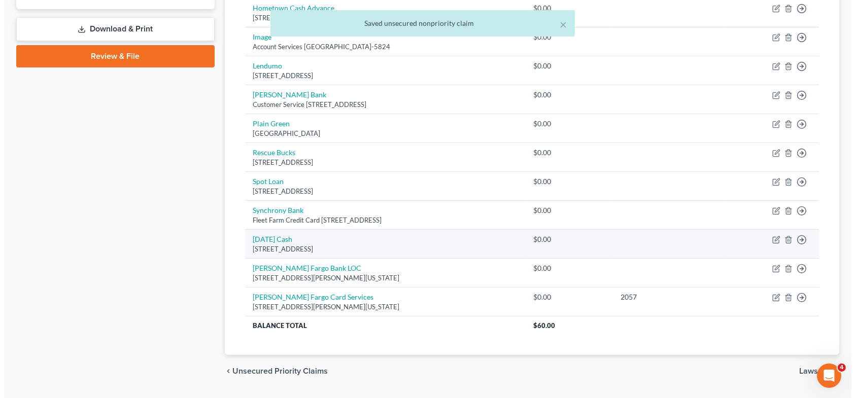
scroll to position [459, 0]
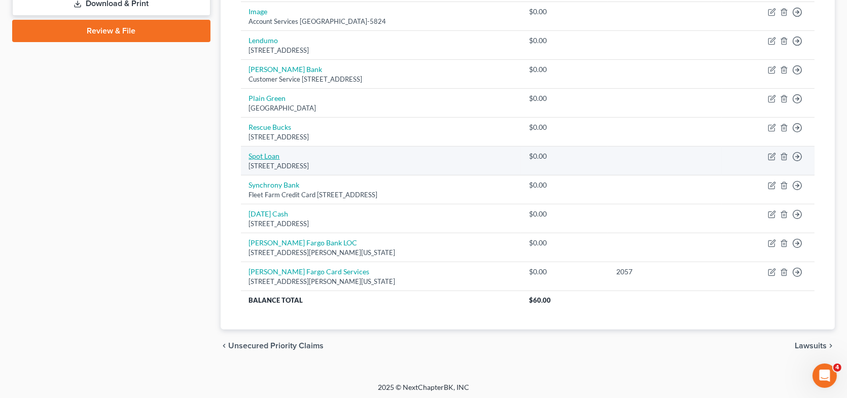
click at [272, 156] on link "Spot Loan" at bounding box center [264, 156] width 31 height 9
select select "29"
select select "0"
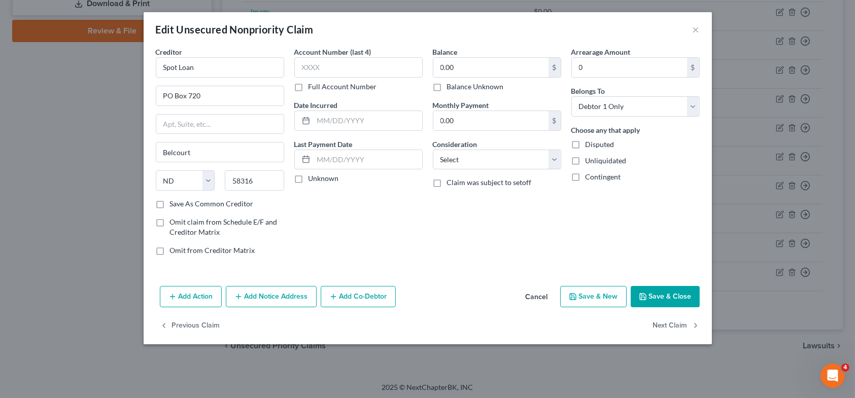
click at [681, 301] on button "Save & Close" at bounding box center [664, 296] width 69 height 21
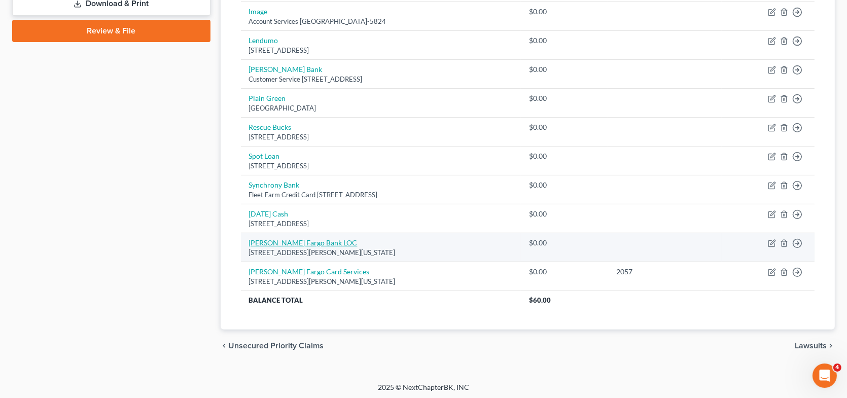
click at [301, 238] on link "[PERSON_NAME] Fargo Bank LOC" at bounding box center [303, 242] width 109 height 9
select select "16"
select select "0"
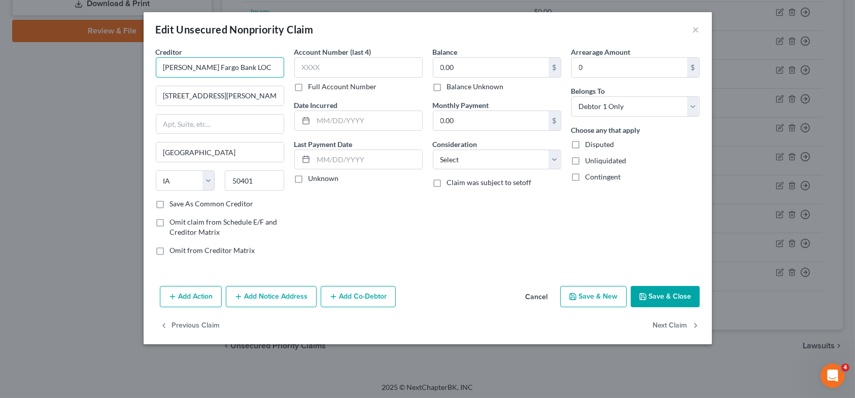
click at [240, 70] on input "[PERSON_NAME] Fargo Bank LOC" at bounding box center [220, 67] width 128 height 20
type input "Wells Fargo Bank, N.A."
click at [170, 204] on label "Save As Common Creditor" at bounding box center [212, 204] width 84 height 10
click at [174, 204] on input "Save As Common Creditor" at bounding box center [177, 202] width 7 height 7
checkbox input "true"
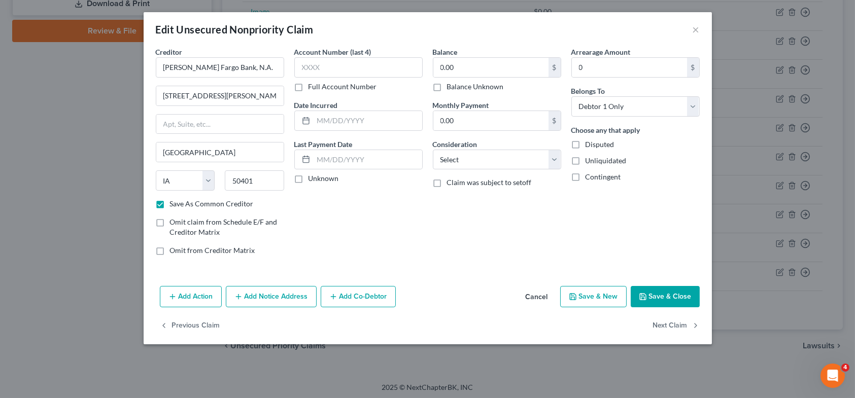
click at [269, 297] on button "Add Notice Address" at bounding box center [271, 296] width 91 height 21
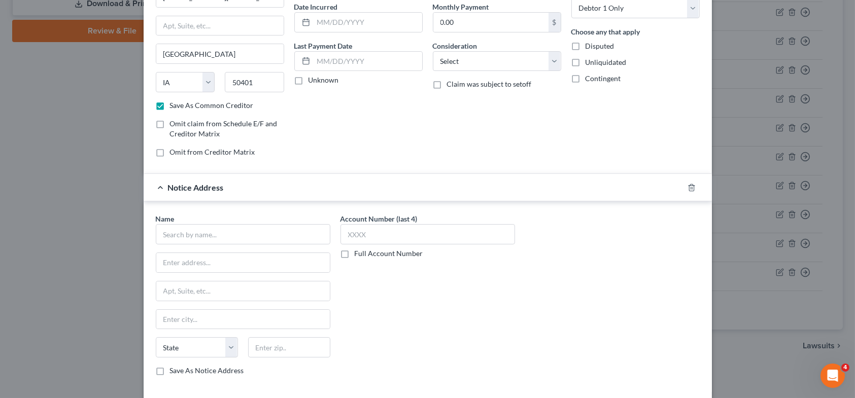
scroll to position [101, 0]
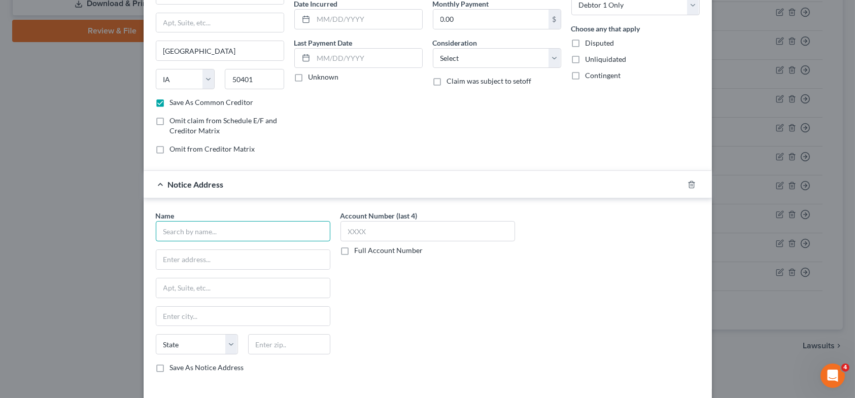
click at [192, 226] on input "text" at bounding box center [243, 231] width 174 height 20
type input "Wells Fargo Bank, N.A."
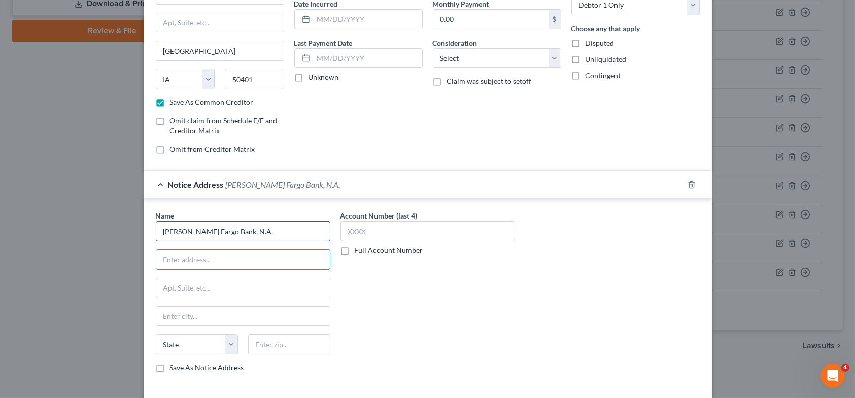
type input "O"
type input "PO Box 10347"
type input "Des Moines"
select select "16"
type input "50306-0347"
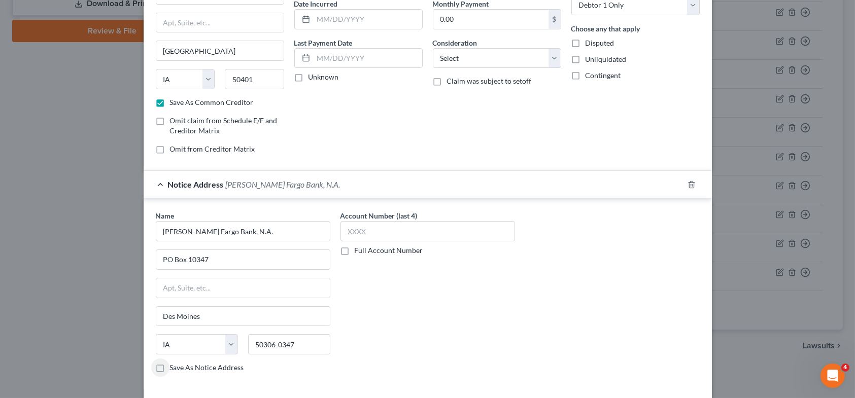
drag, startPoint x: 159, startPoint y: 366, endPoint x: 164, endPoint y: 364, distance: 5.3
click at [170, 366] on label "Save As Notice Address" at bounding box center [207, 368] width 74 height 10
click at [174, 366] on input "Save As Notice Address" at bounding box center [177, 366] width 7 height 7
checkbox input "true"
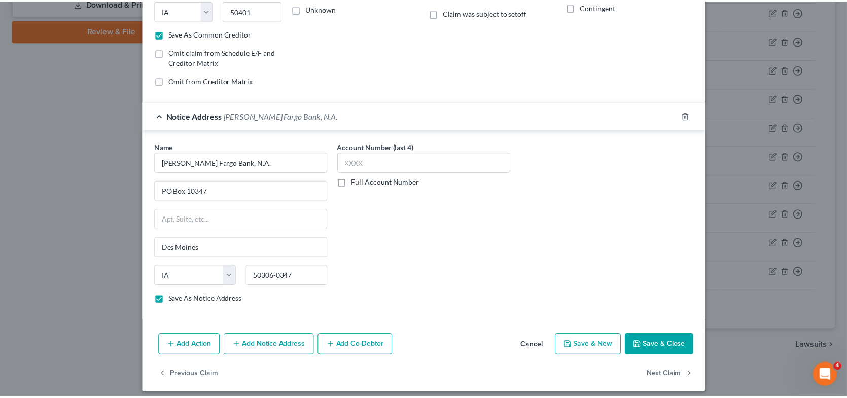
scroll to position [175, 0]
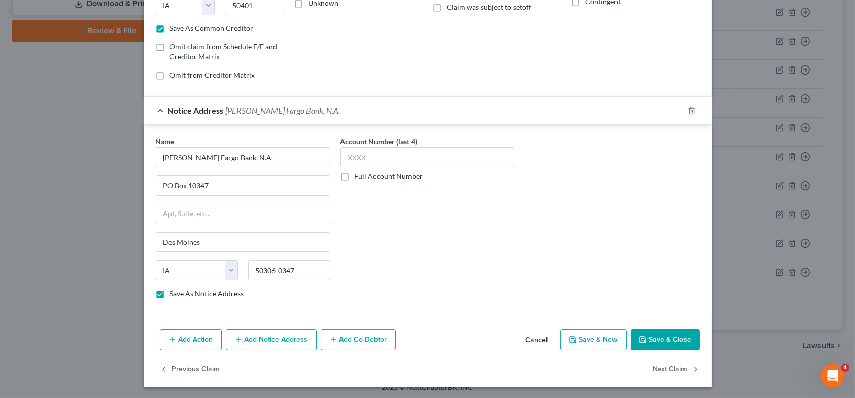
click at [655, 333] on button "Save & Close" at bounding box center [664, 339] width 69 height 21
checkbox input "false"
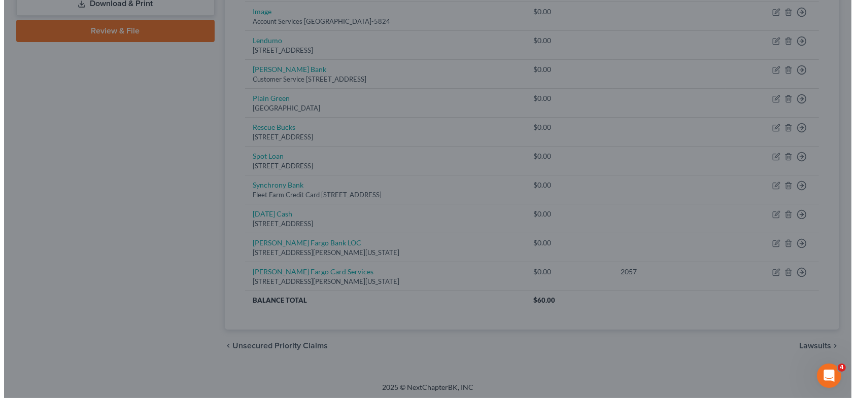
scroll to position [0, 0]
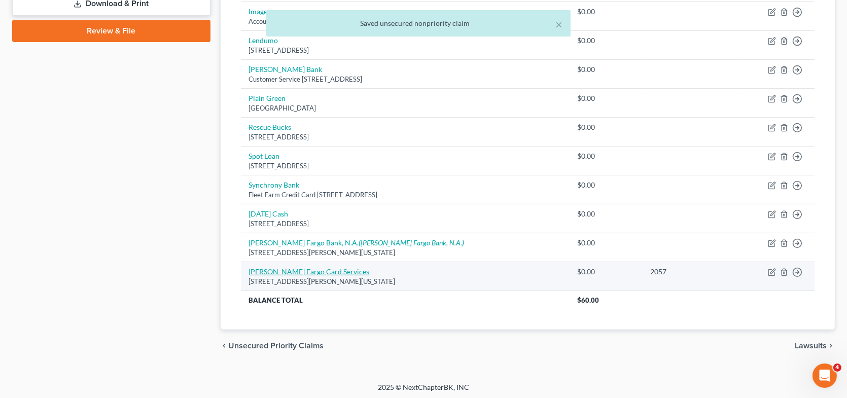
click at [318, 270] on link "Wells Fargo Card Services" at bounding box center [309, 271] width 121 height 9
select select "16"
select select "0"
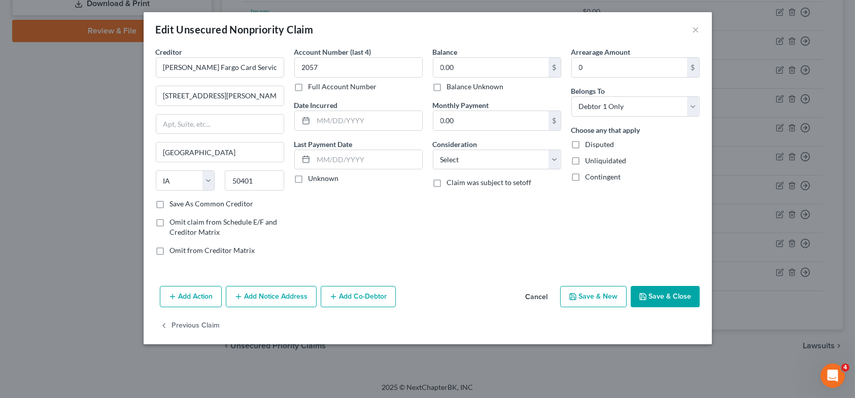
click at [270, 295] on button "Add Notice Address" at bounding box center [271, 296] width 91 height 21
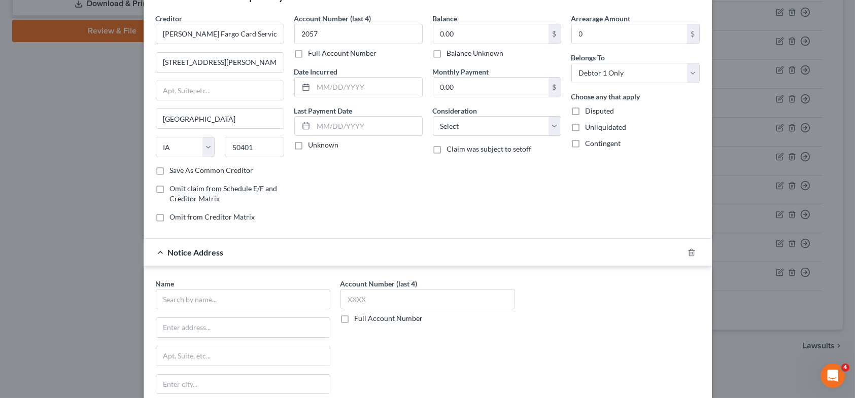
scroll to position [51, 0]
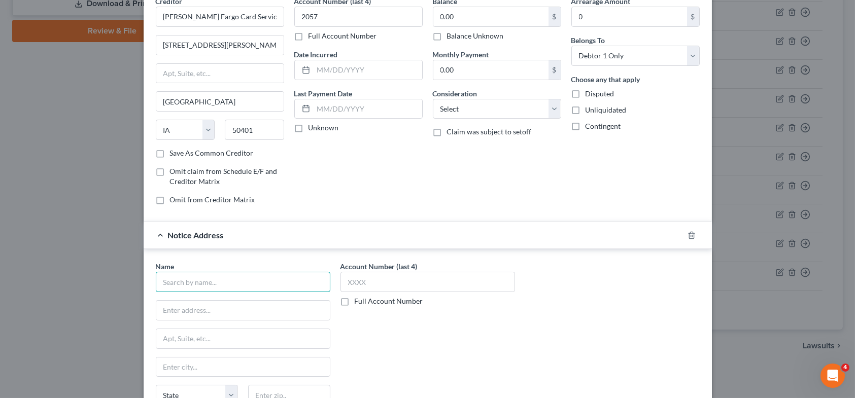
click at [217, 287] on input "text" at bounding box center [243, 282] width 174 height 20
type input "Wells Fargo Bank, N.A."
type input "PO Box 10347"
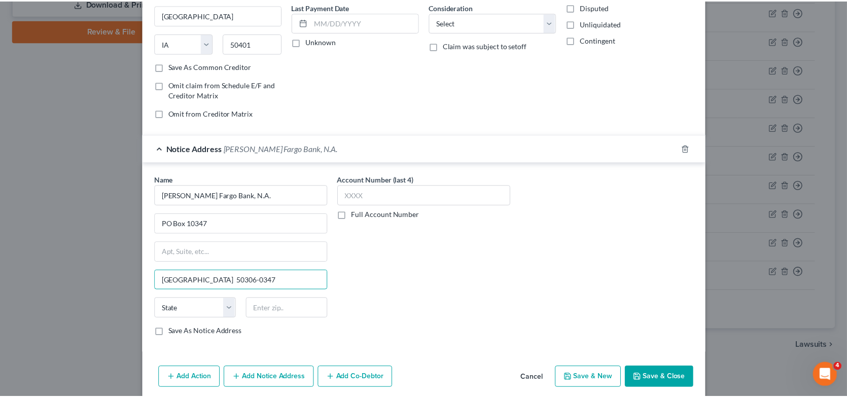
scroll to position [152, 0]
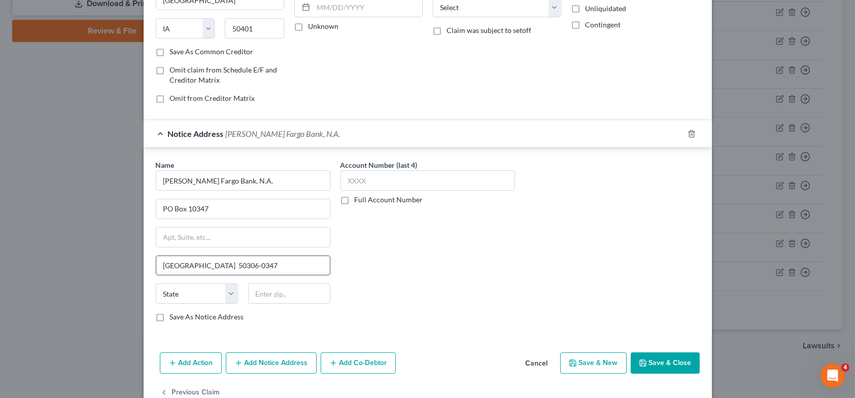
click at [265, 263] on input "Des Moines, IA 50306-0347" at bounding box center [242, 265] width 173 height 19
type input "Des Moines"
select select "16"
type input "50306-0347"
click at [674, 357] on button "Save & Close" at bounding box center [664, 363] width 69 height 21
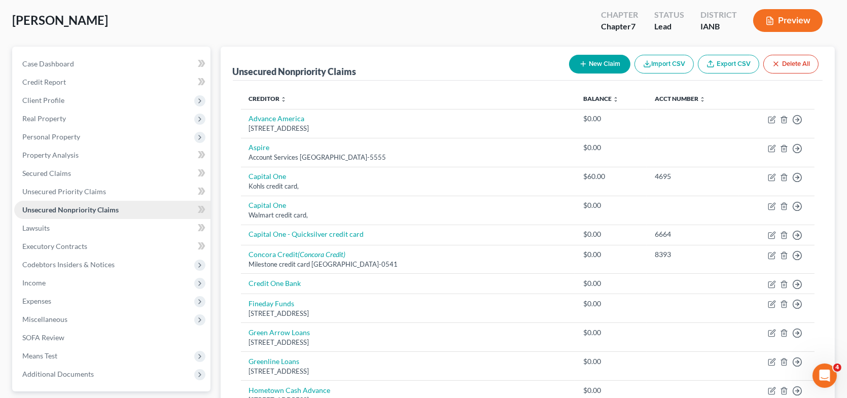
scroll to position [101, 0]
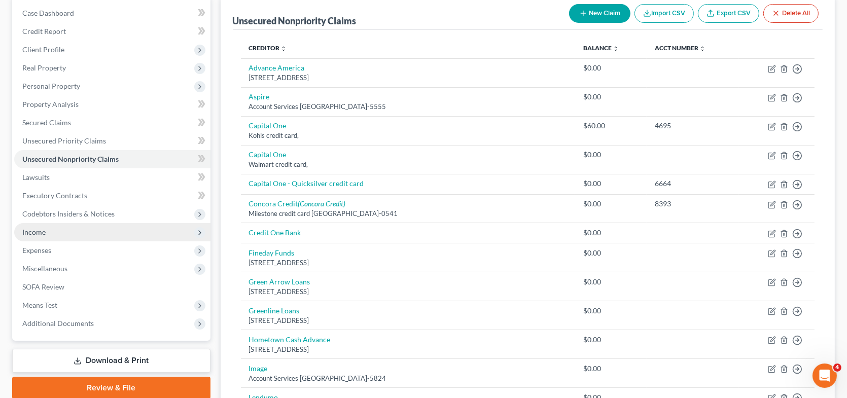
click at [41, 232] on span "Income" at bounding box center [33, 232] width 23 height 9
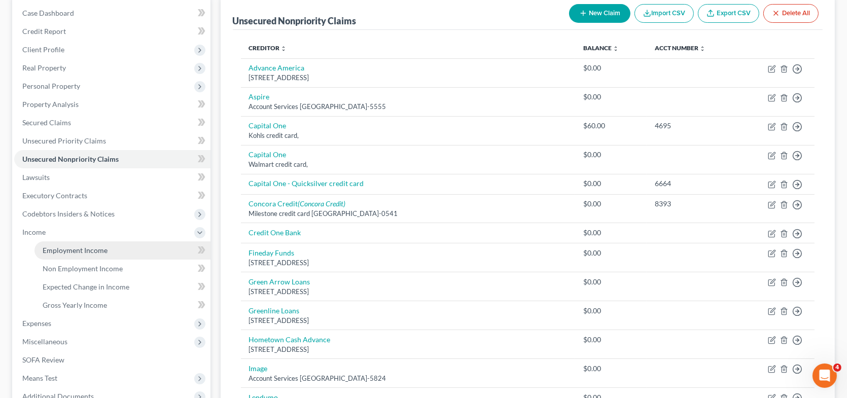
click at [75, 249] on span "Employment Income" at bounding box center [75, 250] width 65 height 9
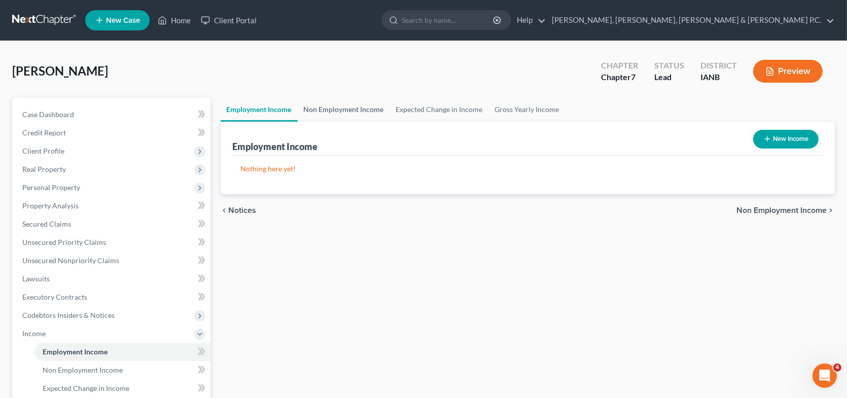
click at [359, 113] on link "Non Employment Income" at bounding box center [344, 109] width 92 height 24
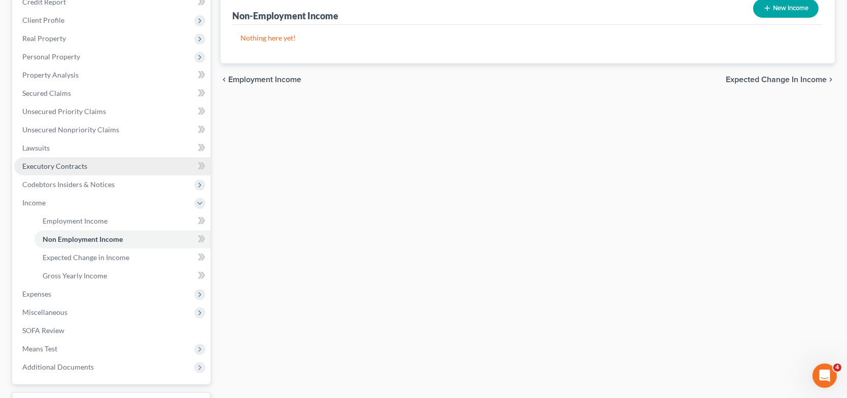
scroll to position [152, 0]
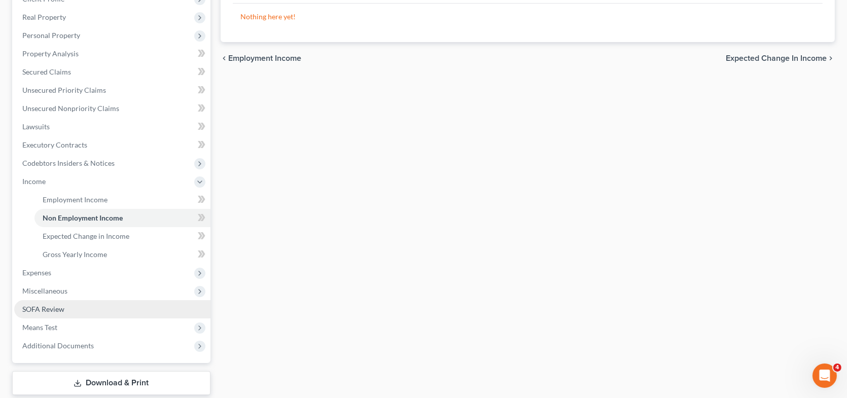
click at [51, 308] on span "SOFA Review" at bounding box center [43, 309] width 42 height 9
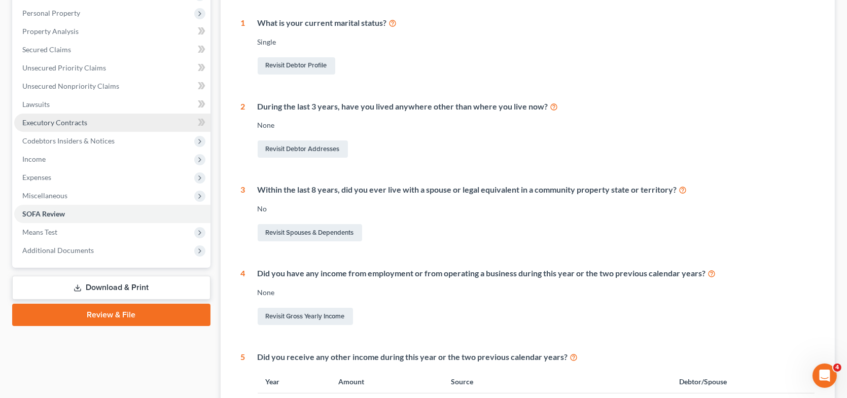
scroll to position [203, 0]
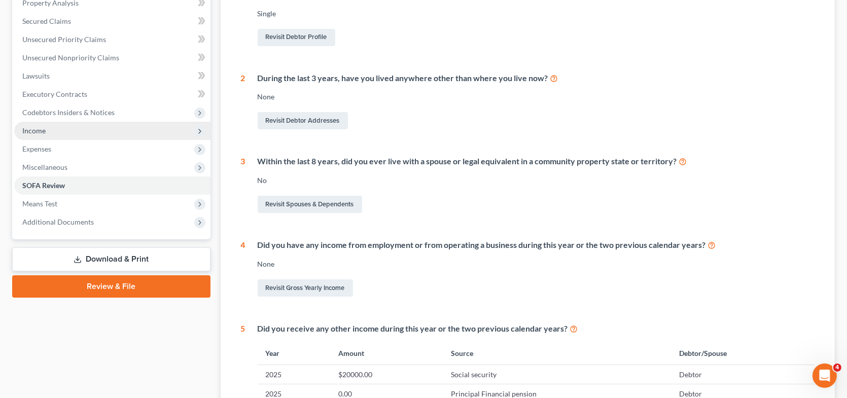
click at [52, 130] on span "Income" at bounding box center [112, 131] width 196 height 18
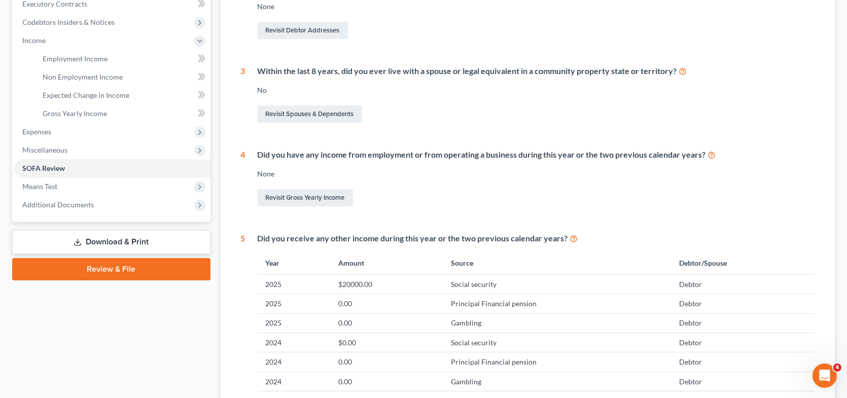
scroll to position [355, 0]
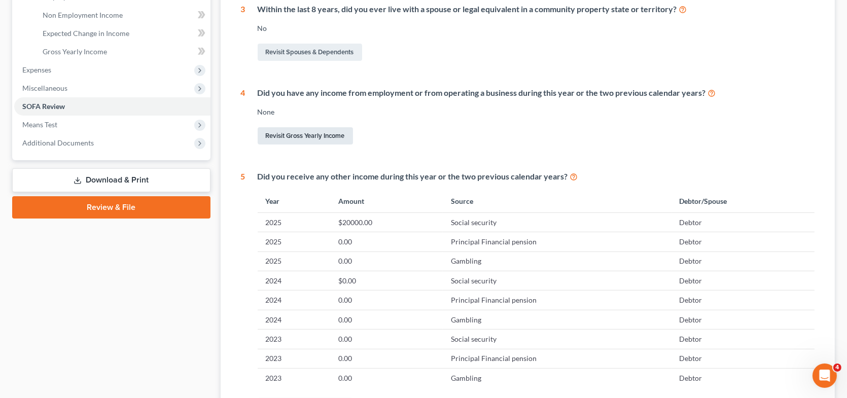
click at [338, 136] on link "Revisit Gross Yearly Income" at bounding box center [305, 135] width 95 height 17
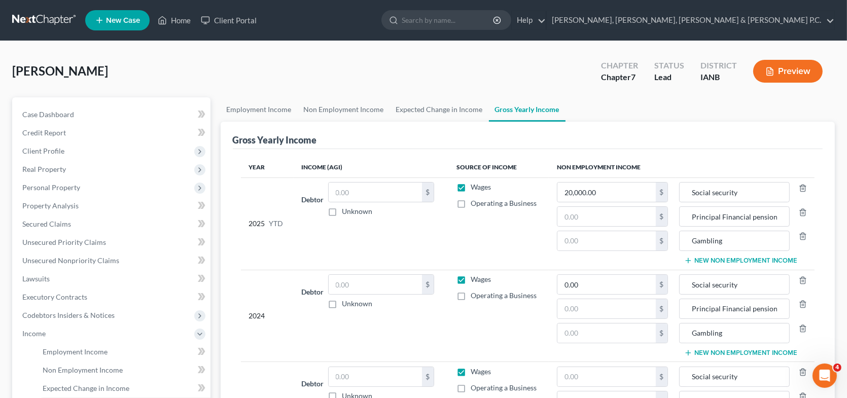
click at [471, 188] on label "Wages" at bounding box center [481, 187] width 20 height 10
click at [475, 188] on input "Wages" at bounding box center [478, 185] width 7 height 7
checkbox input "false"
click at [471, 277] on label "Wages" at bounding box center [481, 279] width 20 height 10
click at [475, 277] on input "Wages" at bounding box center [478, 277] width 7 height 7
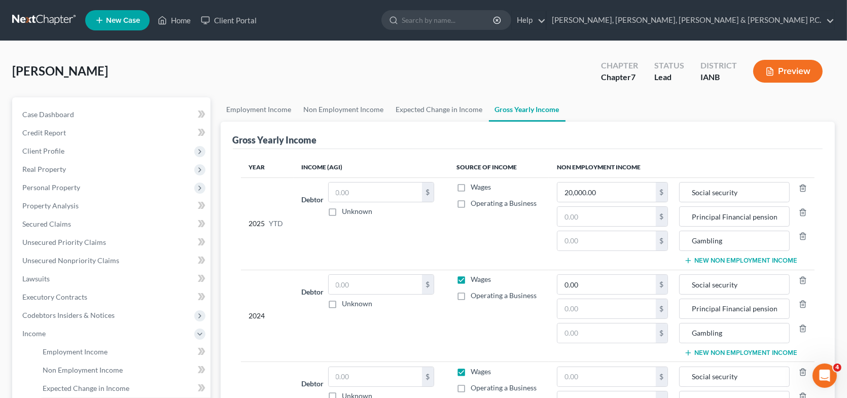
checkbox input "false"
click at [471, 368] on label "Wages" at bounding box center [481, 372] width 20 height 10
click at [475, 368] on input "Wages" at bounding box center [478, 370] width 7 height 7
checkbox input "false"
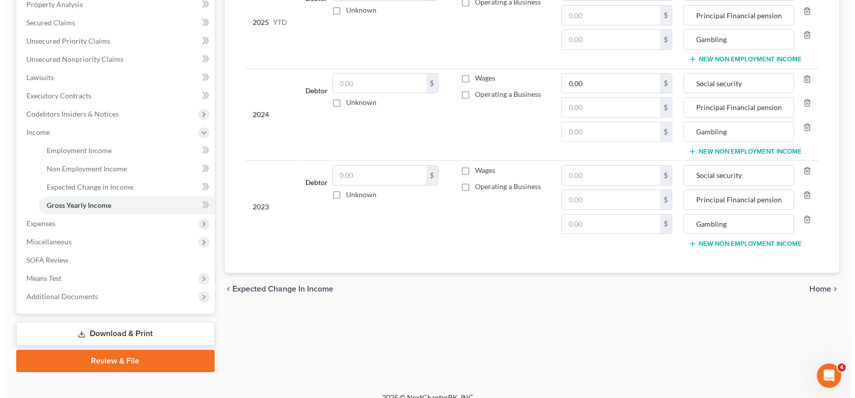
scroll to position [203, 0]
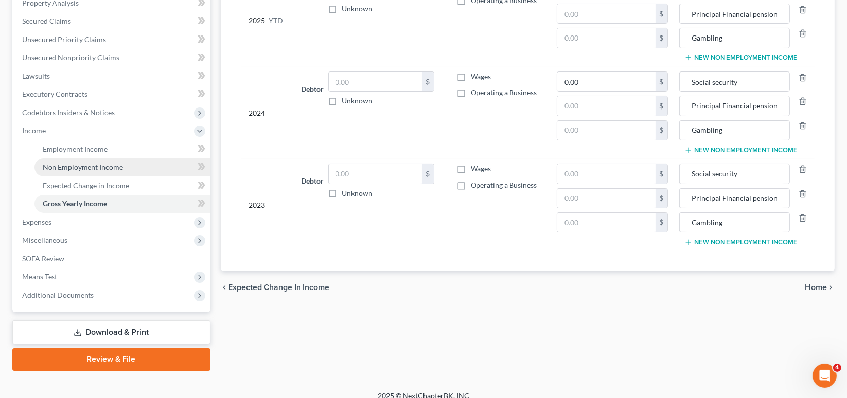
click at [106, 164] on span "Non Employment Income" at bounding box center [83, 167] width 80 height 9
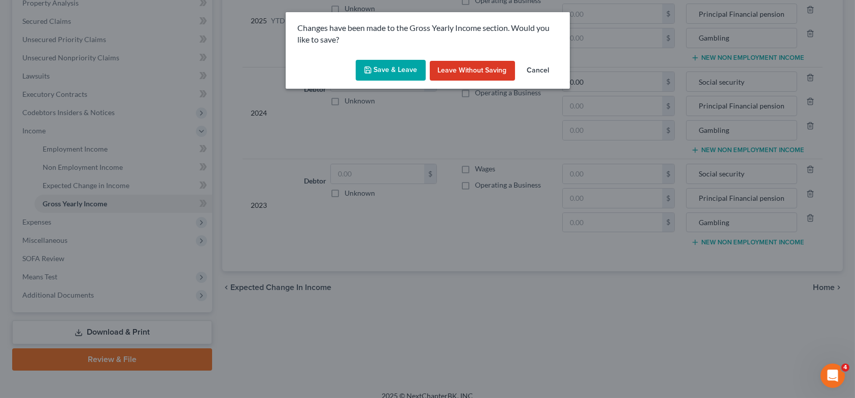
click at [401, 71] on button "Save & Leave" at bounding box center [391, 70] width 70 height 21
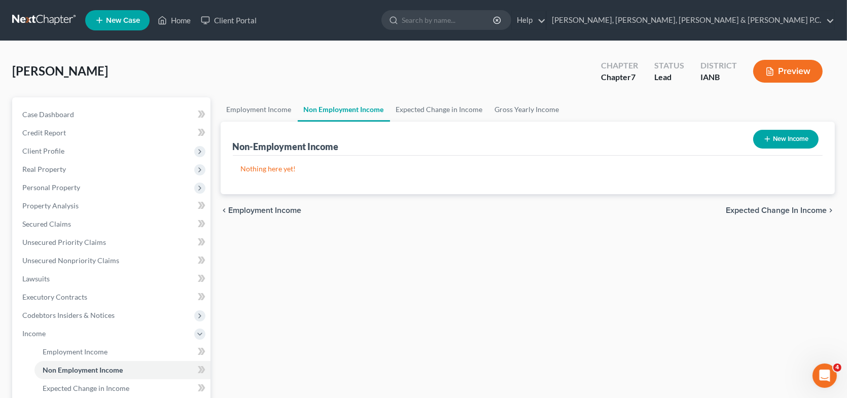
click at [782, 136] on button "New Income" at bounding box center [785, 139] width 65 height 19
select select "0"
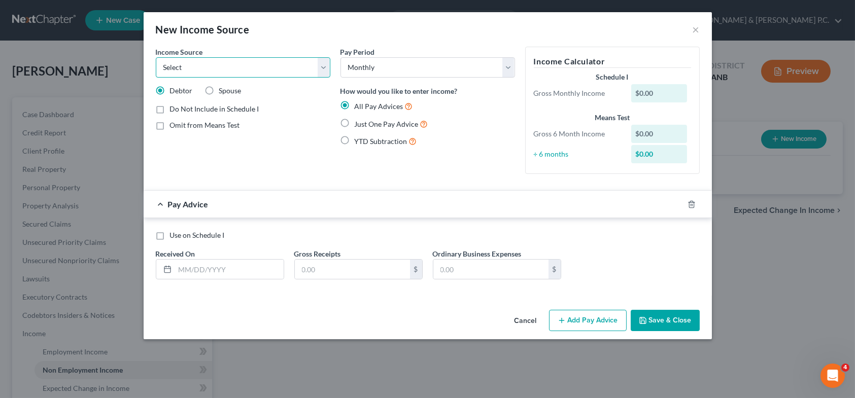
click at [264, 73] on select "Select Unemployment Disability (from employer) Pension Retirement Social Securi…" at bounding box center [243, 67] width 174 height 20
select select "4"
click at [156, 57] on select "Select Unemployment Disability (from employer) Pension Retirement Social Securi…" at bounding box center [243, 67] width 174 height 20
click at [170, 125] on label "Omit from Means Test" at bounding box center [205, 125] width 70 height 10
click at [174, 125] on input "Omit from Means Test" at bounding box center [177, 123] width 7 height 7
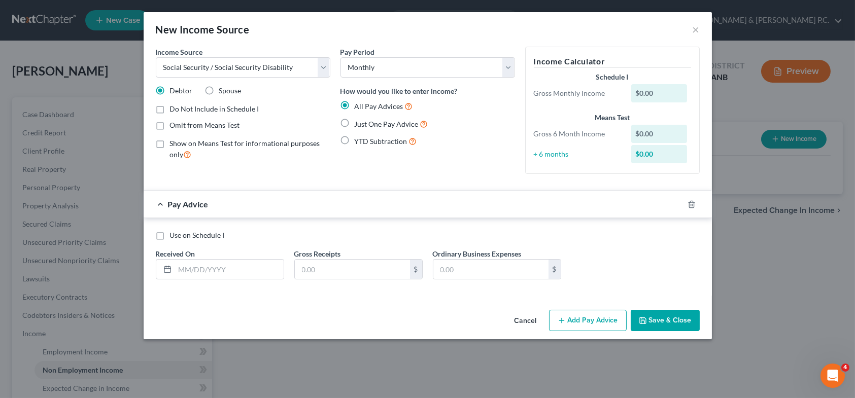
checkbox input "true"
drag, startPoint x: 645, startPoint y: 94, endPoint x: 625, endPoint y: 94, distance: 19.8
click at [626, 94] on div "$0.00" at bounding box center [661, 93] width 70 height 18
click at [697, 29] on button "×" at bounding box center [695, 29] width 7 height 12
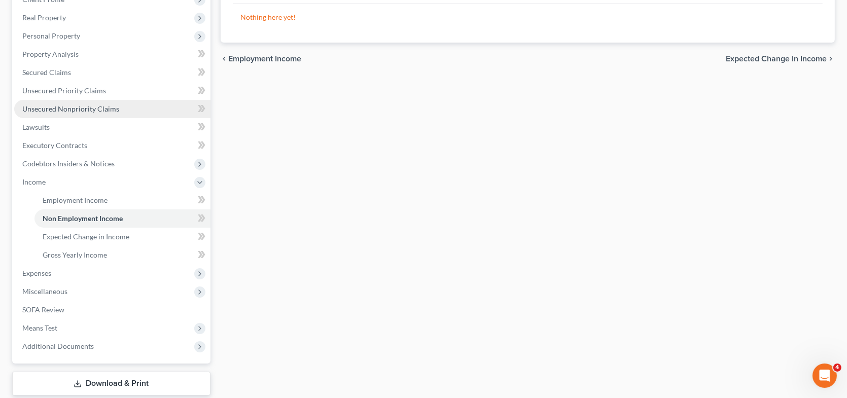
scroll to position [152, 0]
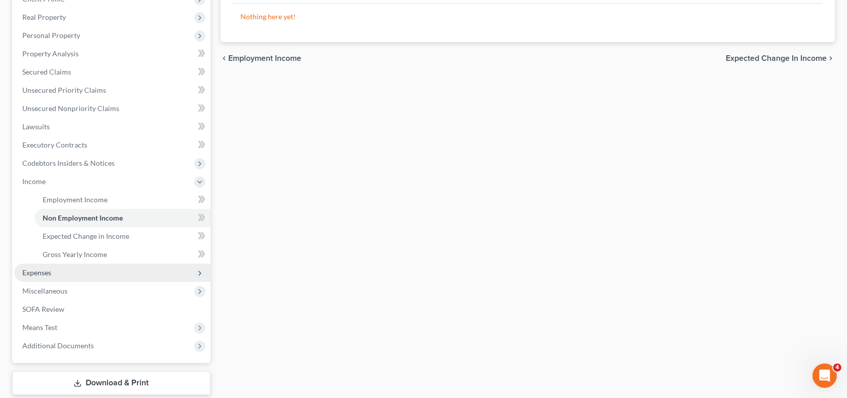
click at [47, 270] on span "Expenses" at bounding box center [36, 272] width 29 height 9
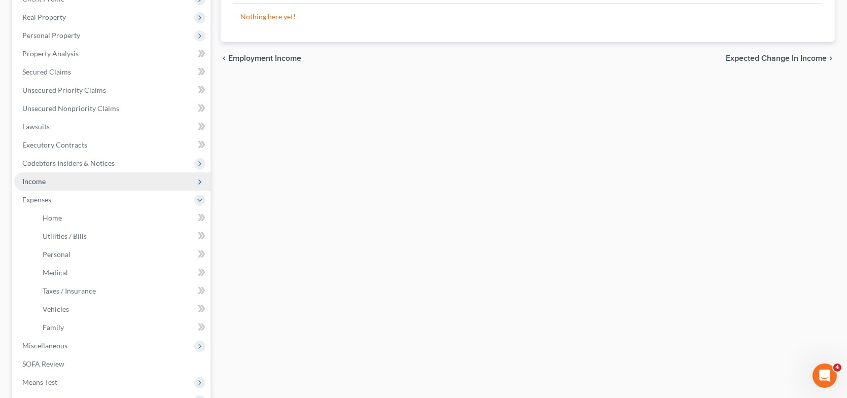
click at [46, 179] on span "Income" at bounding box center [112, 181] width 196 height 18
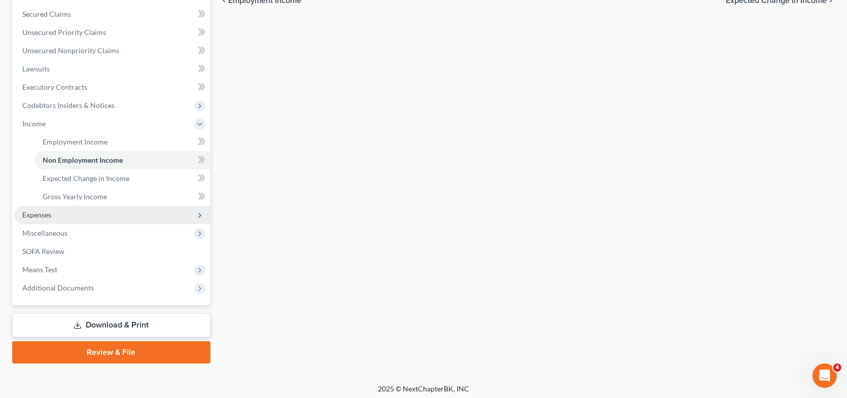
scroll to position [213, 0]
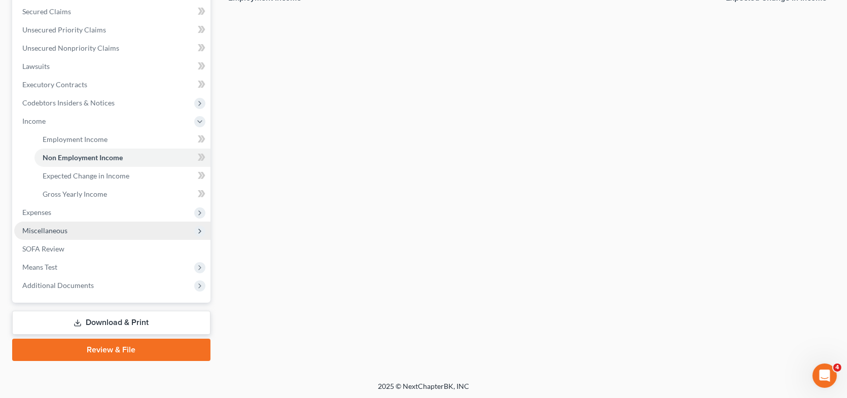
click at [63, 223] on span "Miscellaneous" at bounding box center [112, 231] width 196 height 18
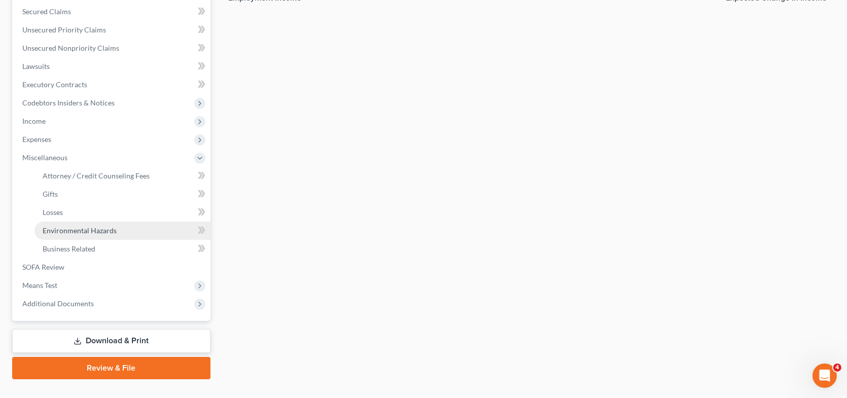
scroll to position [231, 0]
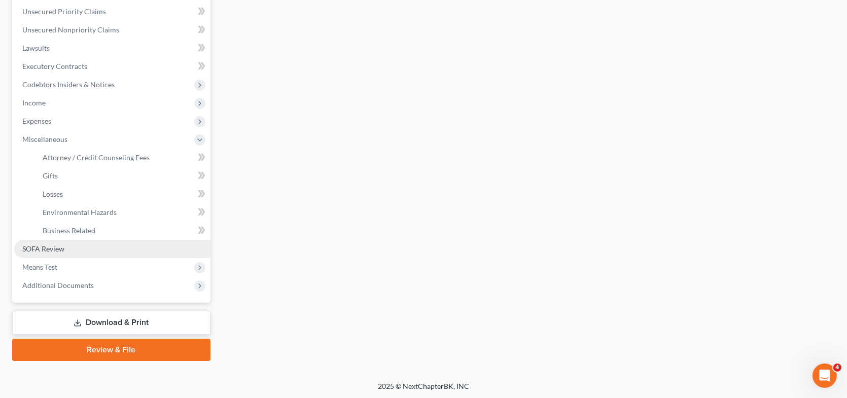
click at [59, 244] on span "SOFA Review" at bounding box center [43, 248] width 42 height 9
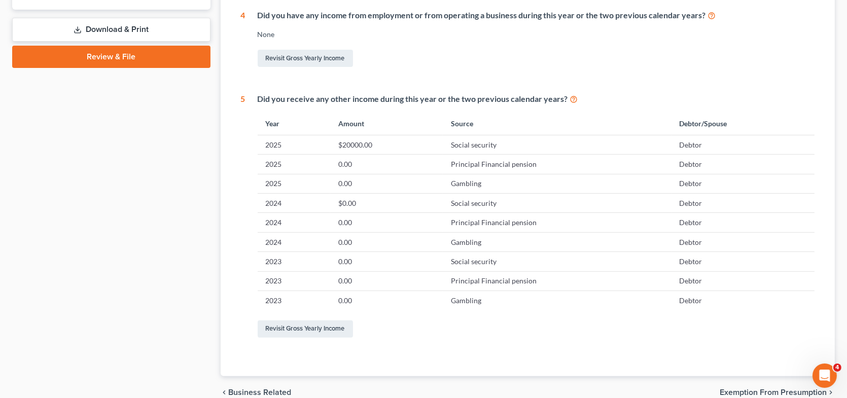
scroll to position [456, 0]
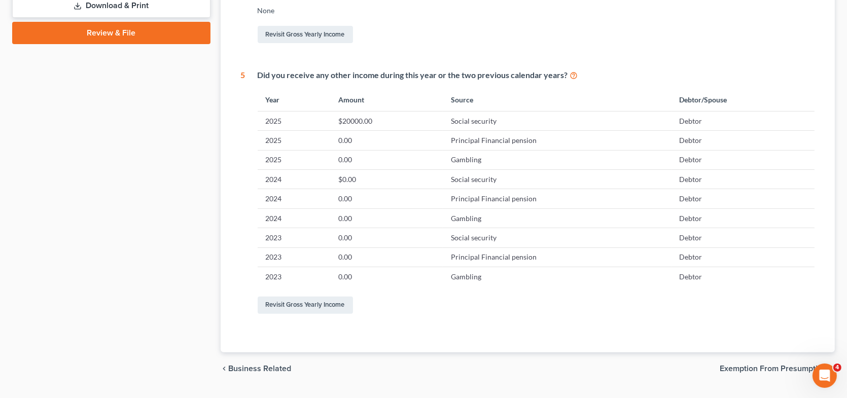
click at [358, 121] on td "$20000.00" at bounding box center [386, 120] width 113 height 19
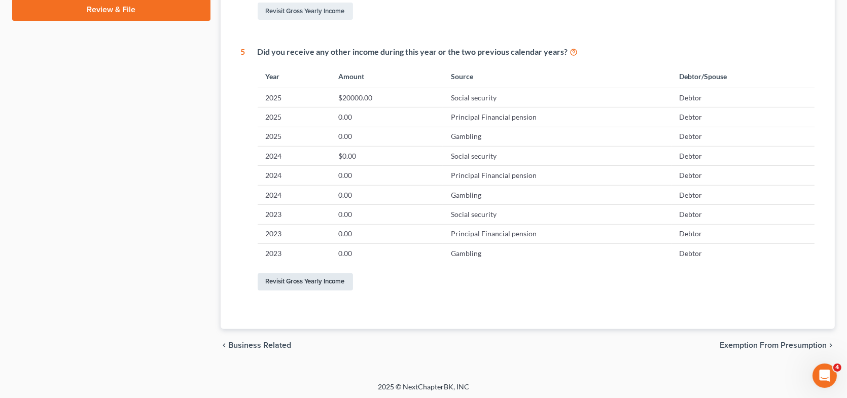
click at [314, 280] on link "Revisit Gross Yearly Income" at bounding box center [305, 281] width 95 height 17
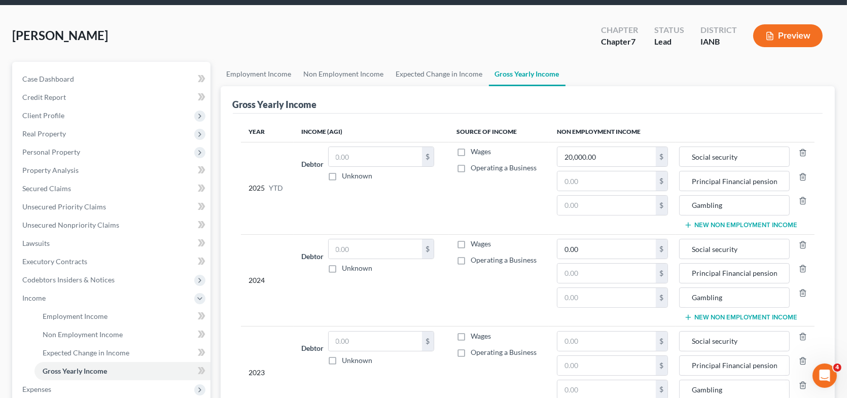
scroll to position [51, 0]
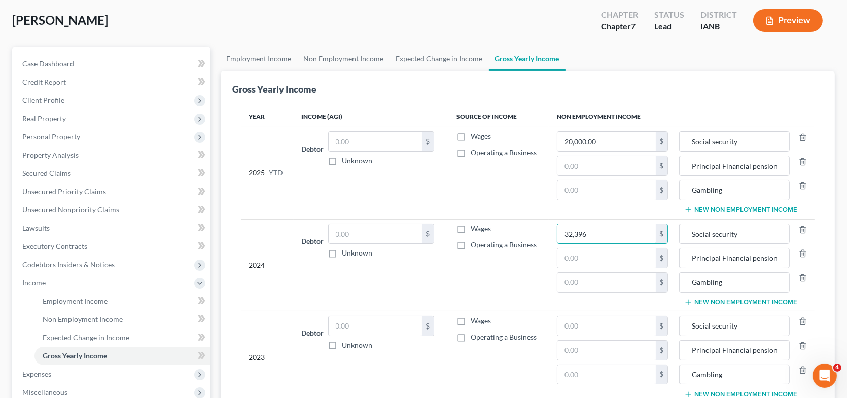
type input "32,396"
type input "6,483"
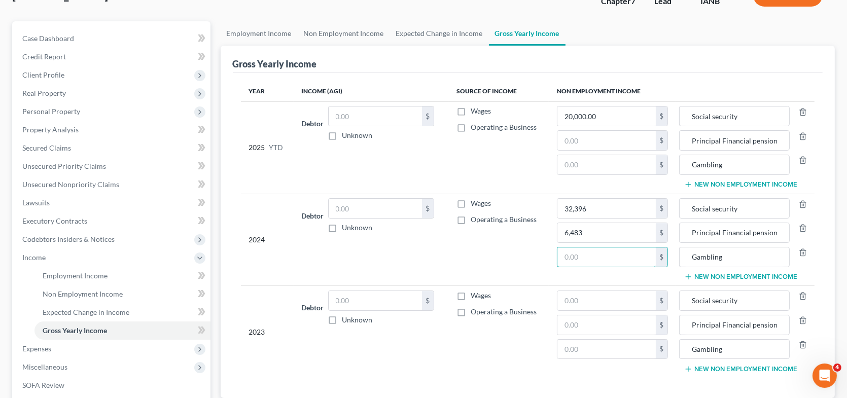
scroll to position [101, 0]
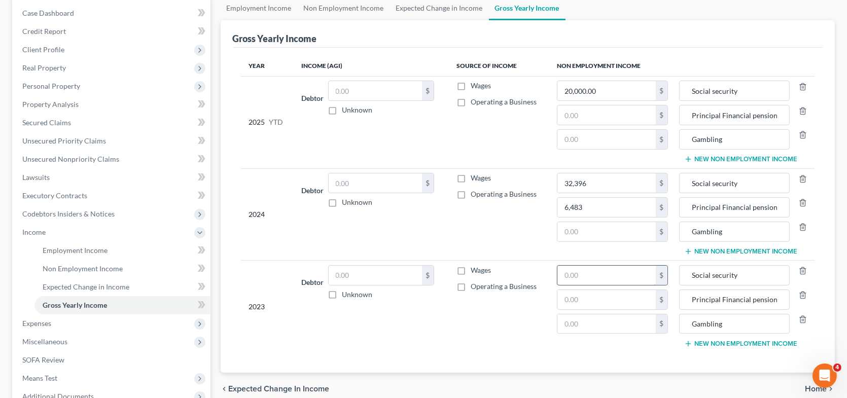
click at [589, 274] on input "text" at bounding box center [606, 275] width 98 height 19
click at [587, 298] on input "text" at bounding box center [606, 299] width 98 height 19
type input "6,484"
click at [580, 272] on input "text" at bounding box center [606, 275] width 98 height 19
click at [762, 340] on button "New Non Employment Income" at bounding box center [740, 344] width 113 height 8
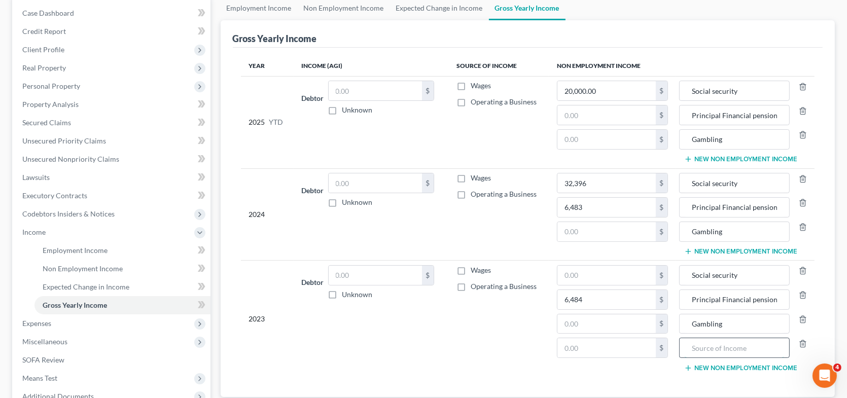
click at [694, 340] on input "text" at bounding box center [734, 347] width 99 height 19
type input "IRA withdrawal"
click at [603, 342] on input "text" at bounding box center [606, 347] width 98 height 19
type input "11,000"
click at [605, 277] on input "text" at bounding box center [606, 275] width 98 height 19
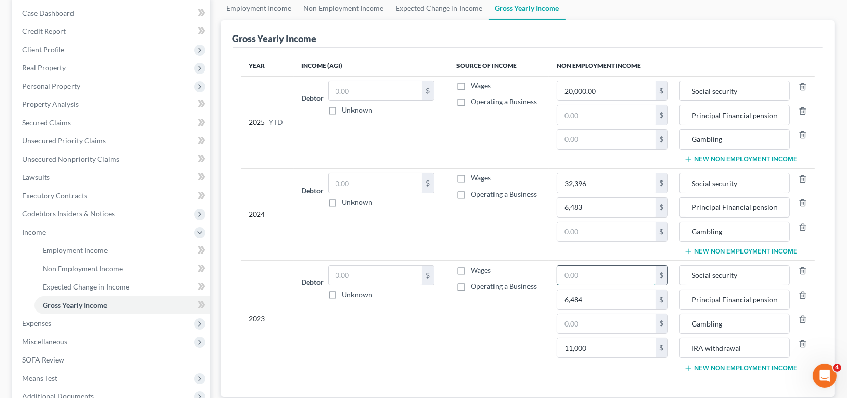
click at [605, 277] on input "text" at bounding box center [606, 275] width 98 height 19
click at [615, 277] on input "text" at bounding box center [606, 275] width 98 height 19
type input "31,391"
click at [409, 360] on td "Debtor $ Unknown Balance Undetermined $ Unknown" at bounding box center [371, 319] width 155 height 116
click at [585, 232] on input "text" at bounding box center [606, 231] width 98 height 19
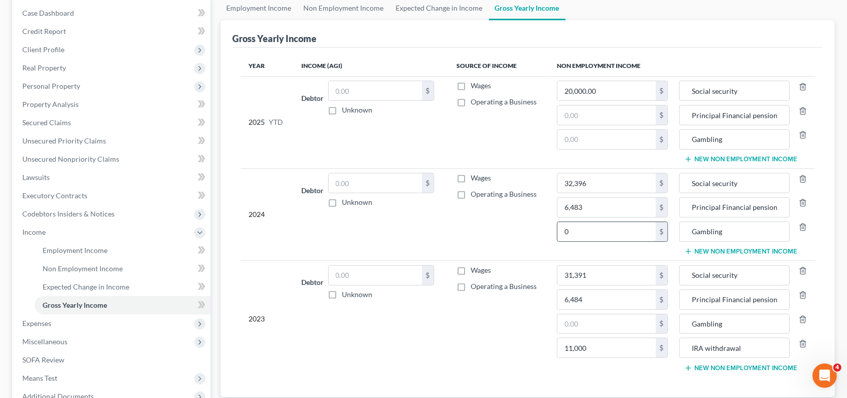
type input "0"
click at [725, 231] on input "Gambling" at bounding box center [734, 231] width 99 height 19
type input "Gambling - loss"
click at [738, 322] on input "Gambling" at bounding box center [734, 323] width 99 height 19
type input "Gambling - loss"
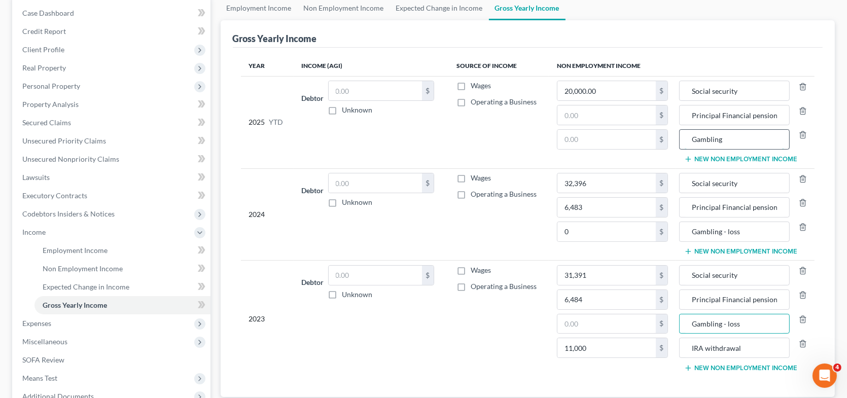
click at [728, 137] on input "Gambling" at bounding box center [734, 139] width 99 height 19
type input "Gambling - loss"
click at [541, 227] on td "Wages Operating a Business" at bounding box center [498, 214] width 100 height 92
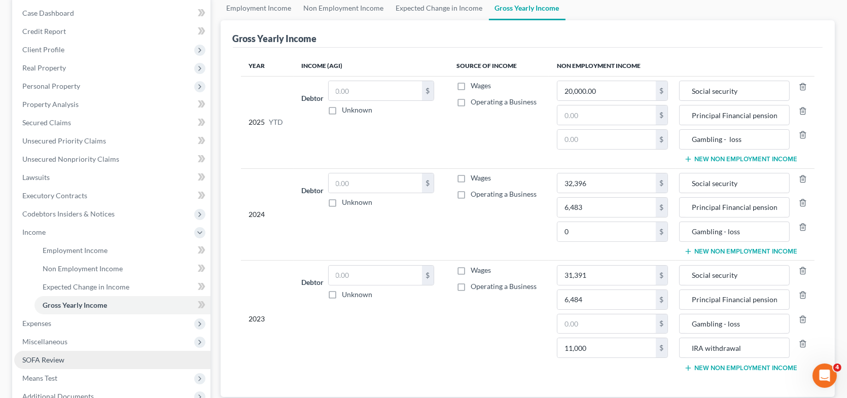
click at [63, 356] on span "SOFA Review" at bounding box center [43, 360] width 42 height 9
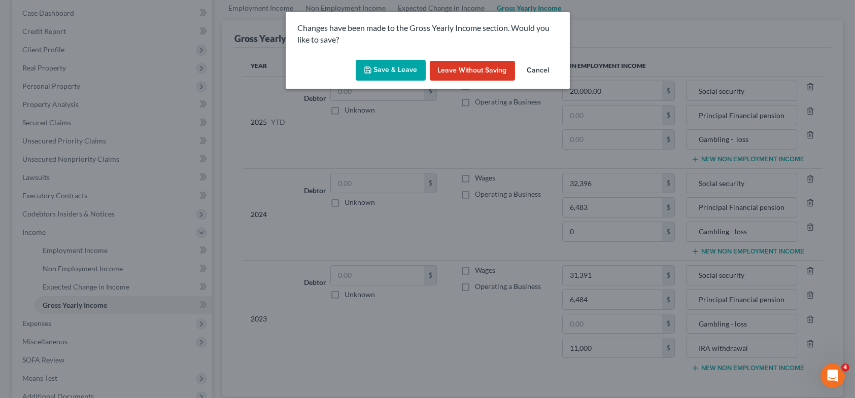
click at [408, 69] on button "Save & Leave" at bounding box center [391, 70] width 70 height 21
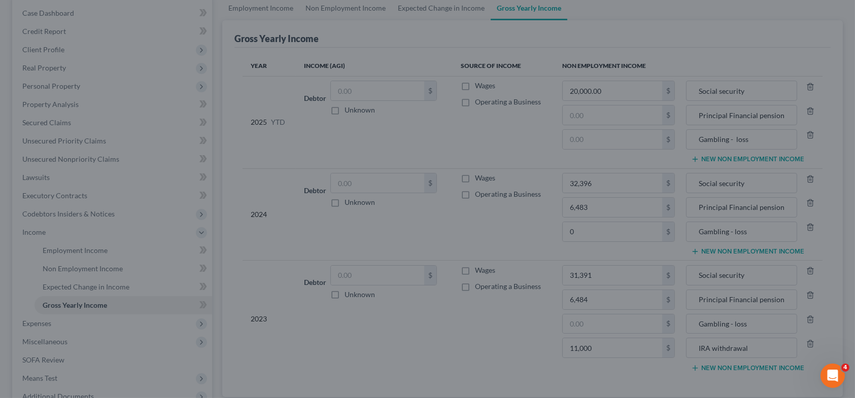
type input "32,396.00"
type input "6,483.00"
type input "0.00"
type input "31,391.00"
type input "6,484.00"
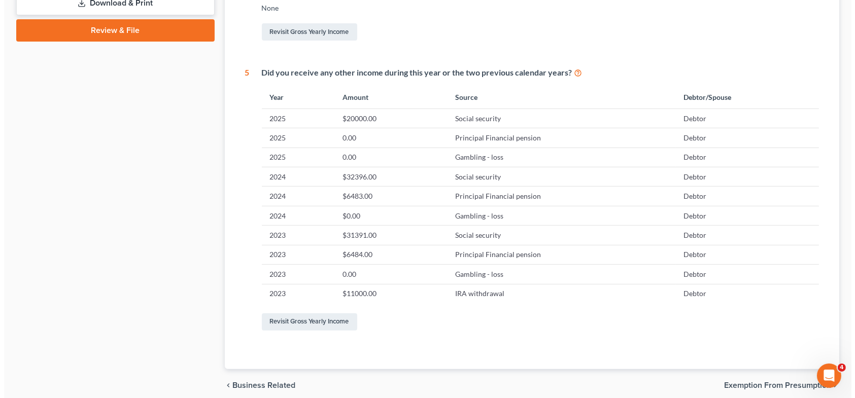
scroll to position [500, 0]
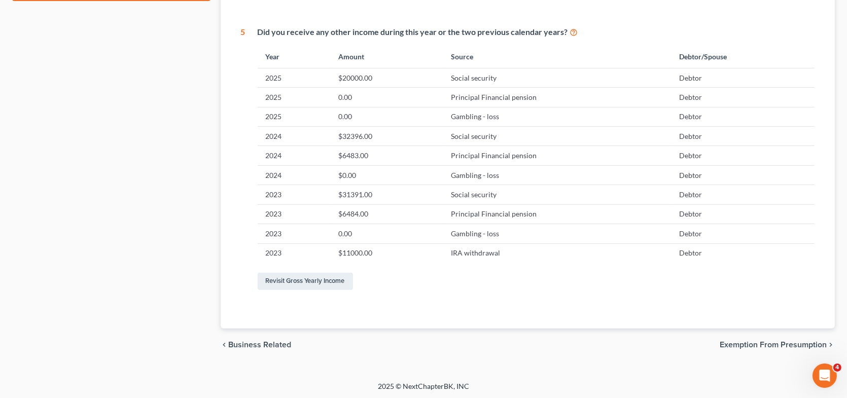
click at [763, 344] on span "Exemption from Presumption" at bounding box center [773, 345] width 107 height 8
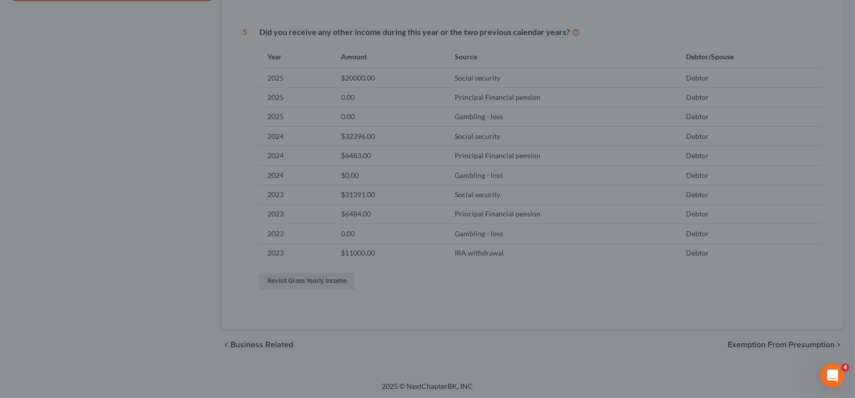
click at [163, 251] on div at bounding box center [427, 199] width 855 height 398
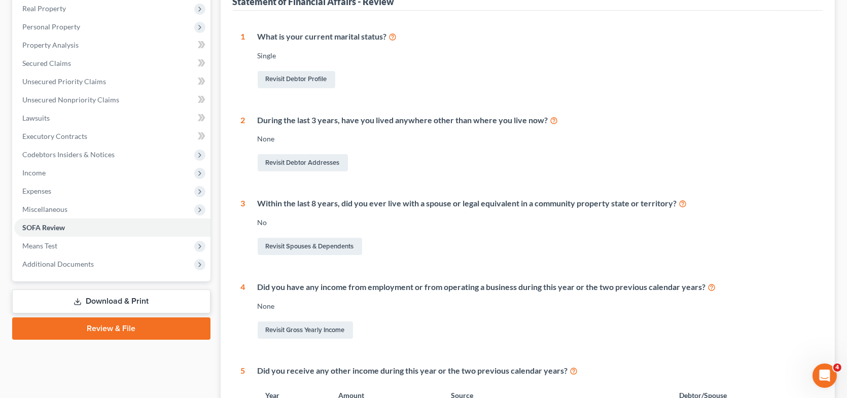
scroll to position [145, 0]
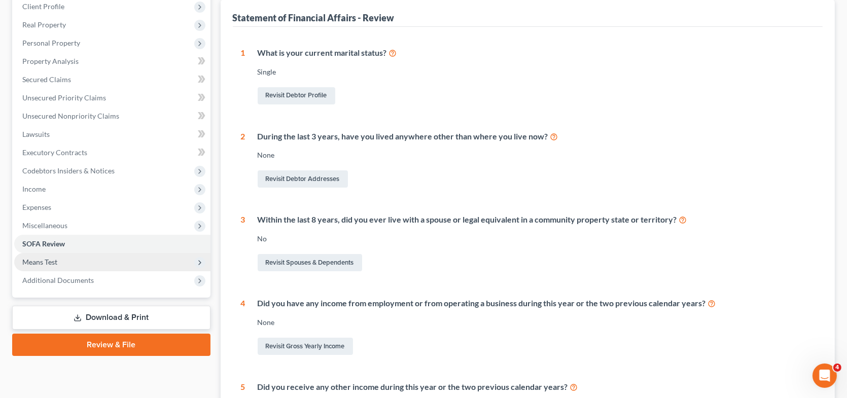
click at [72, 261] on span "Means Test" at bounding box center [112, 262] width 196 height 18
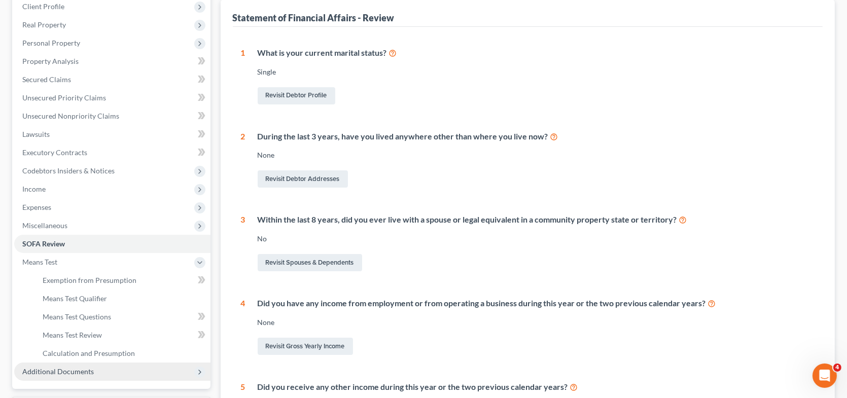
click at [79, 368] on span "Additional Documents" at bounding box center [58, 371] width 72 height 9
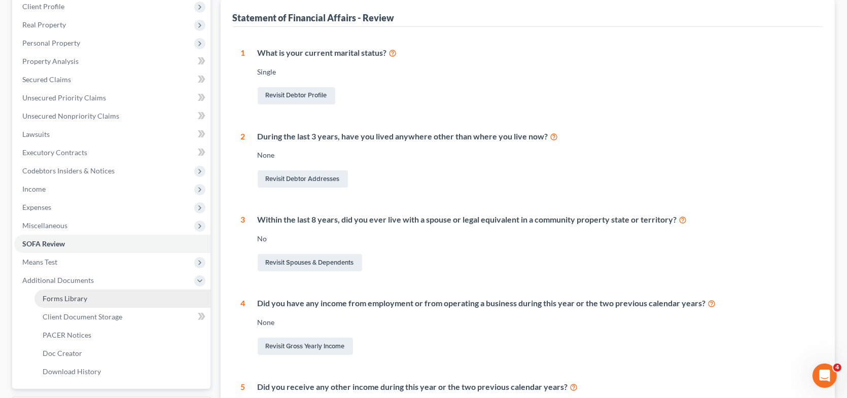
click at [68, 298] on span "Forms Library" at bounding box center [65, 298] width 45 height 9
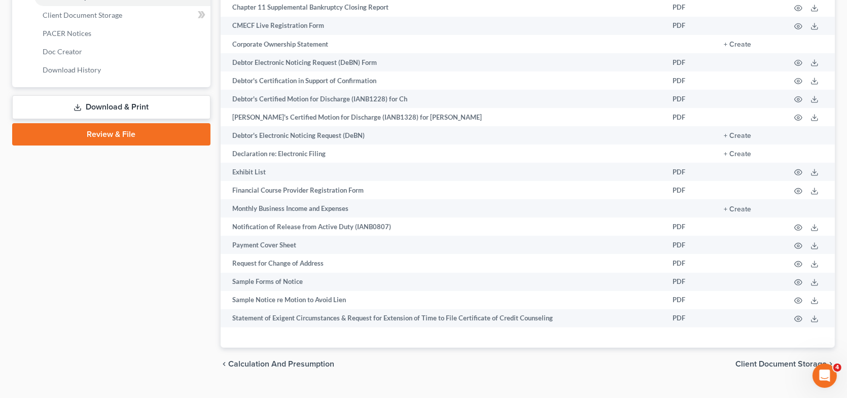
scroll to position [467, 0]
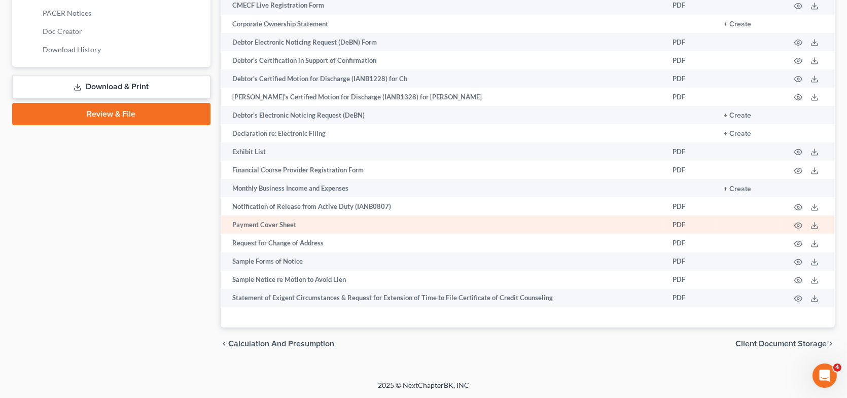
click at [278, 223] on td "Payment Cover Sheet" at bounding box center [443, 225] width 444 height 18
click at [815, 224] on icon at bounding box center [815, 226] width 8 height 8
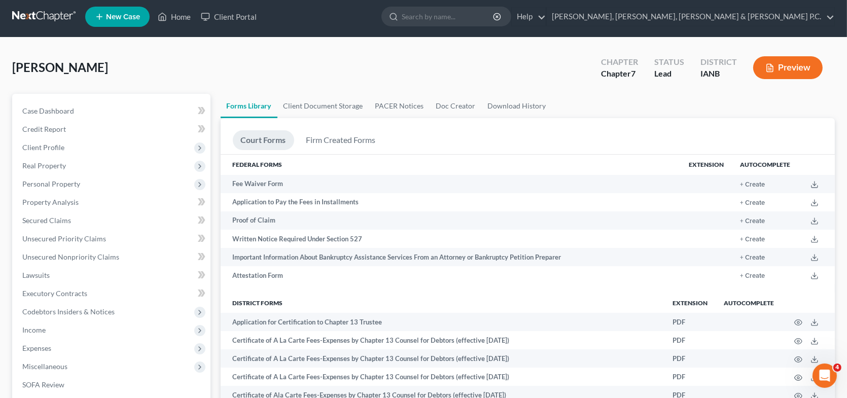
scroll to position [0, 0]
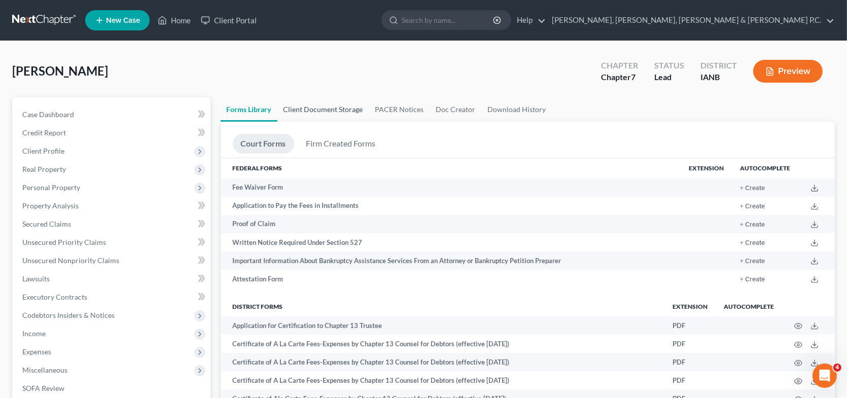
click at [338, 107] on link "Client Document Storage" at bounding box center [323, 109] width 92 height 24
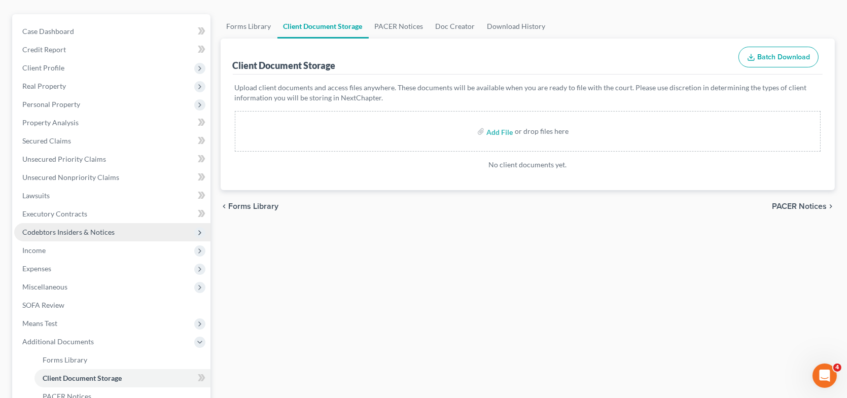
scroll to position [101, 0]
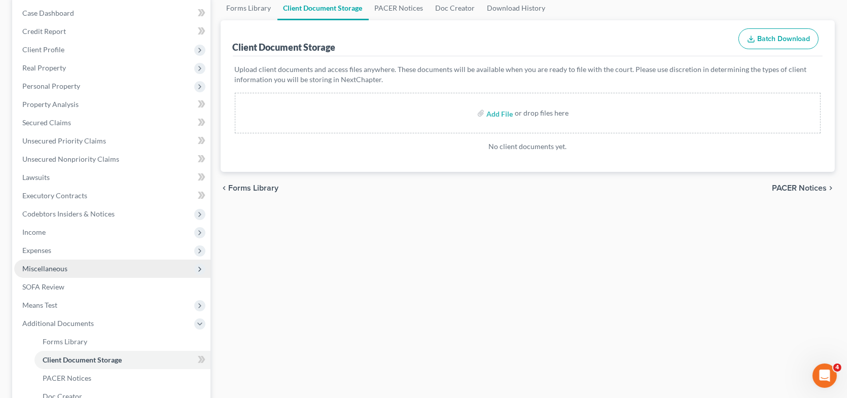
click at [81, 271] on span "Miscellaneous" at bounding box center [112, 269] width 196 height 18
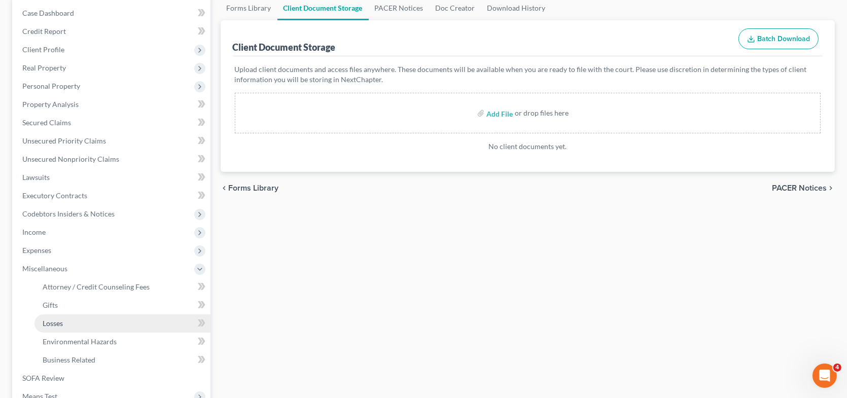
click at [82, 319] on link "Losses" at bounding box center [122, 323] width 176 height 18
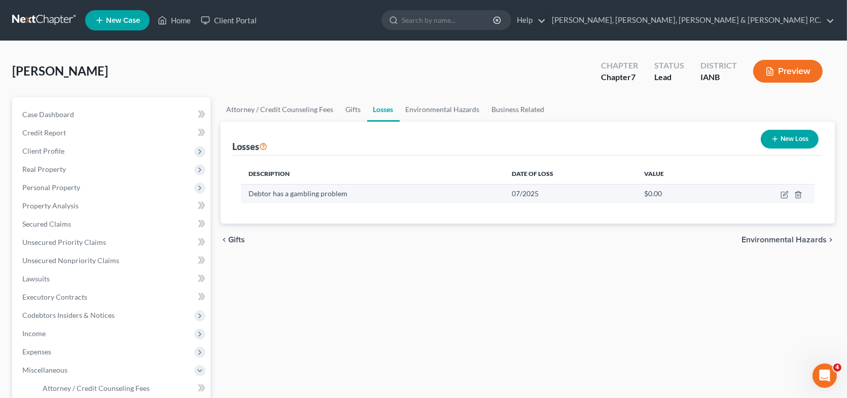
click at [349, 192] on div "Debtor has a gambling problem" at bounding box center [372, 194] width 247 height 10
click at [371, 193] on div "Debtor has a gambling problem" at bounding box center [372, 194] width 247 height 10
click at [785, 192] on icon "button" at bounding box center [785, 195] width 8 height 8
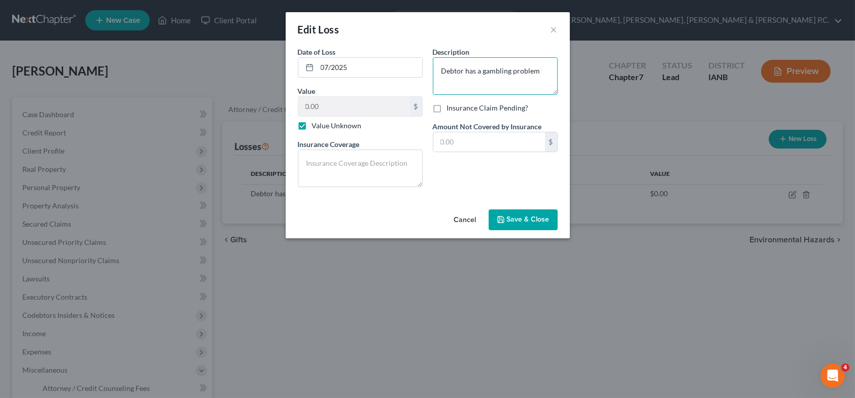
click at [462, 72] on textarea "Debtor has a gambling problem" at bounding box center [495, 76] width 125 height 38
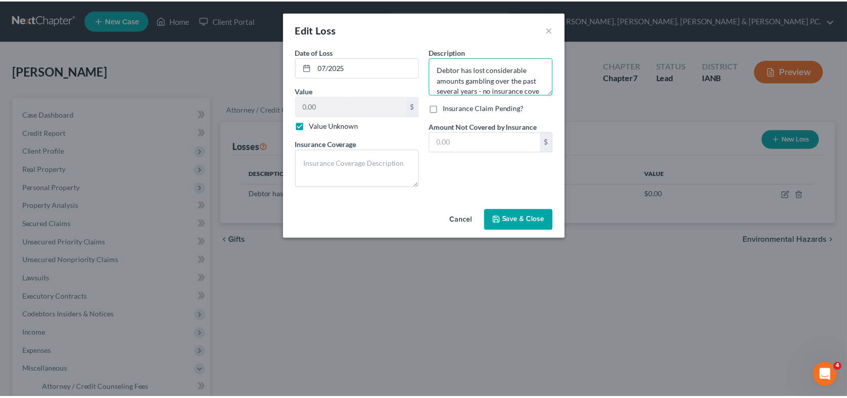
scroll to position [12, 0]
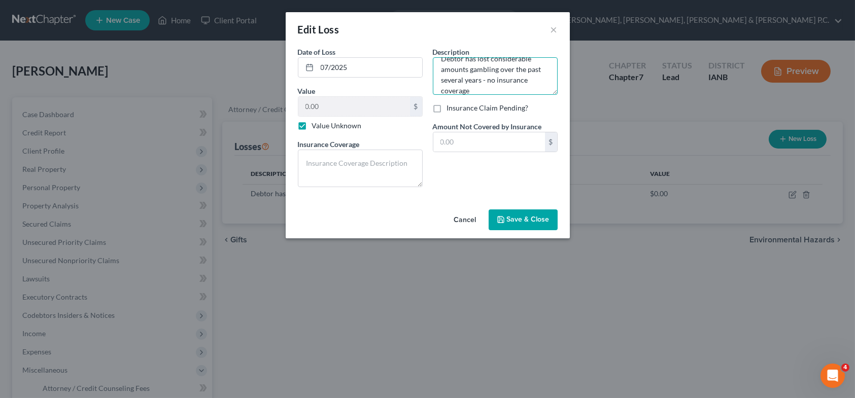
type textarea "Debtor has lost considerable amounts gambling over the past several years - no …"
click at [534, 220] on span "Save & Close" at bounding box center [528, 220] width 43 height 9
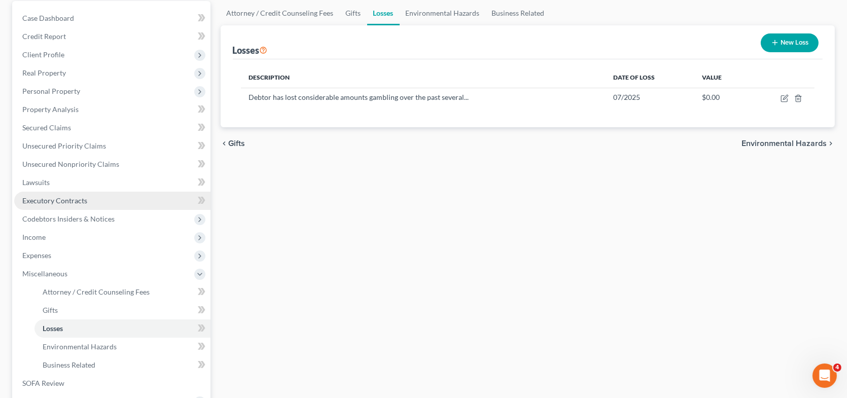
scroll to position [101, 0]
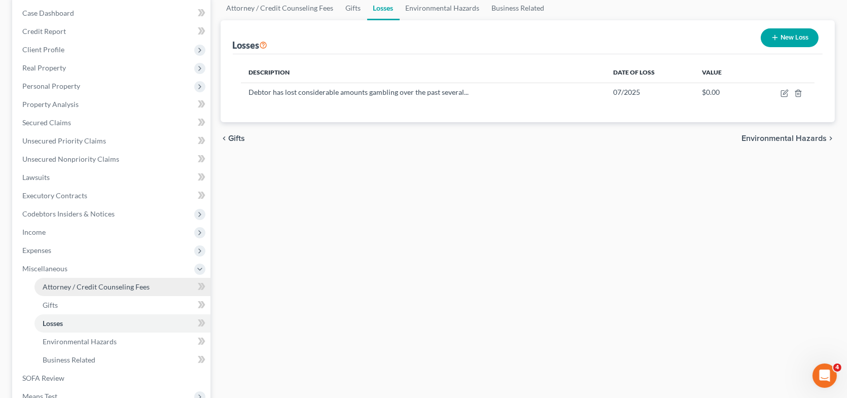
click at [91, 286] on span "Attorney / Credit Counseling Fees" at bounding box center [96, 287] width 107 height 9
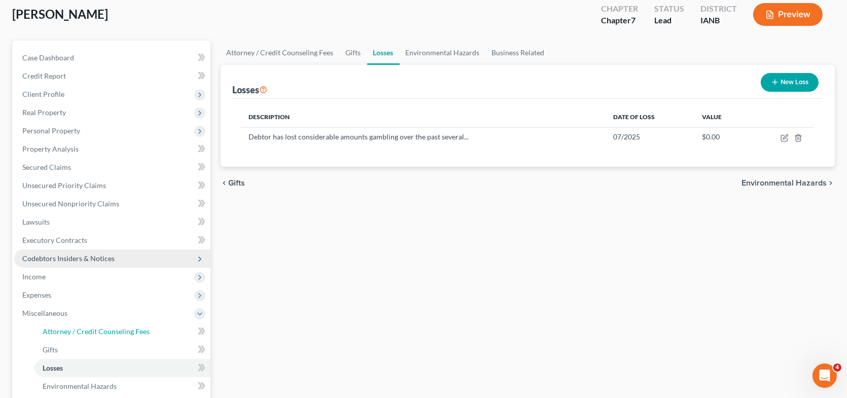
select select "0"
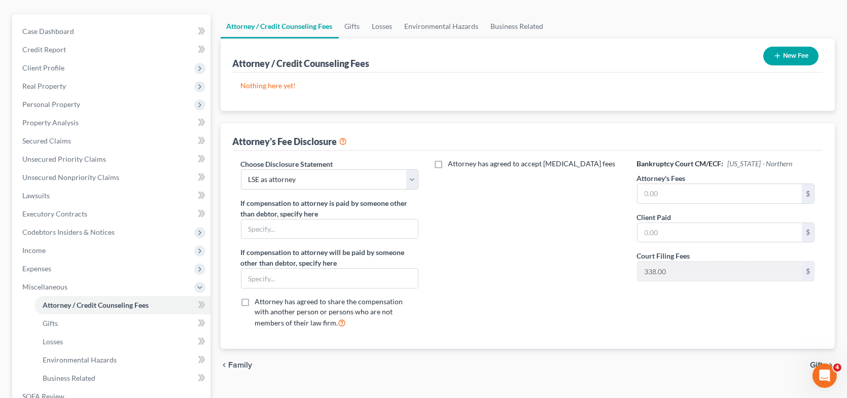
scroll to position [101, 0]
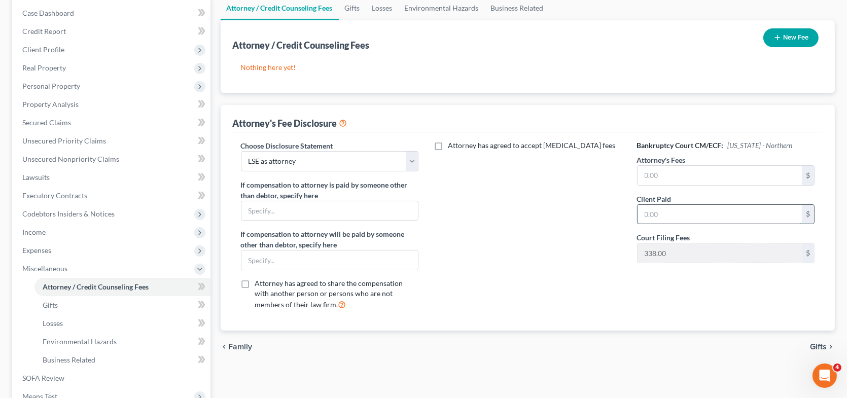
click at [653, 210] on input "text" at bounding box center [720, 214] width 165 height 19
type input "500"
click at [683, 174] on input "text" at bounding box center [720, 175] width 165 height 19
type input "100"
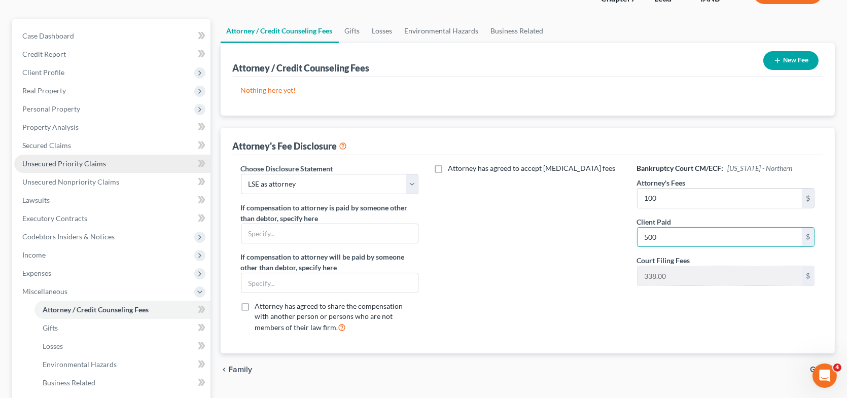
scroll to position [28, 0]
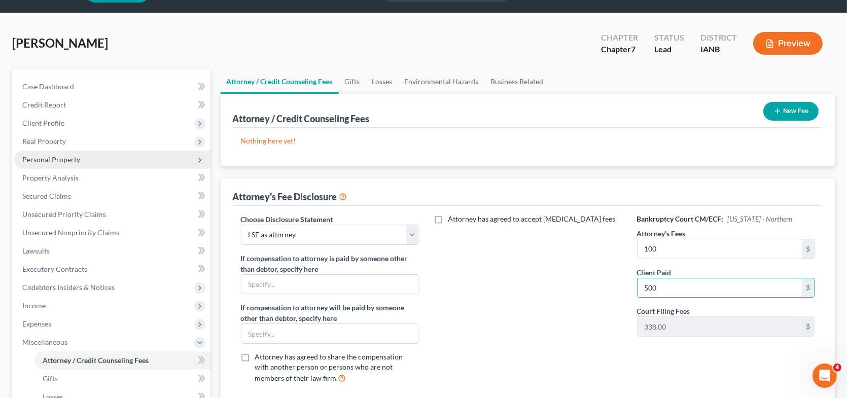
click at [87, 161] on span "Personal Property" at bounding box center [112, 160] width 196 height 18
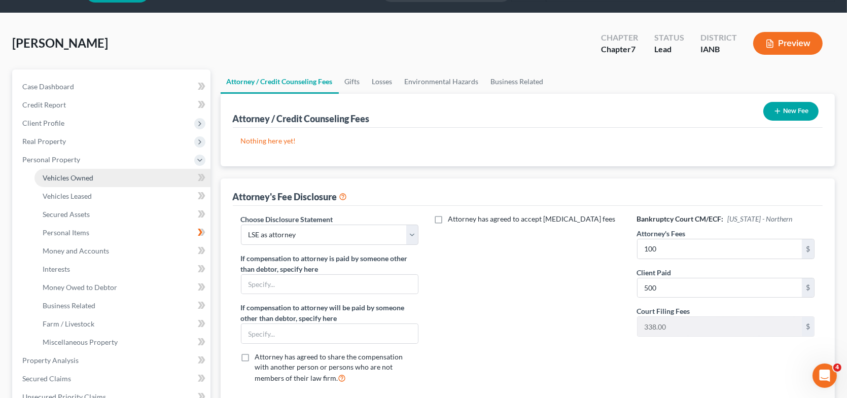
click at [80, 179] on span "Vehicles Owned" at bounding box center [68, 177] width 51 height 9
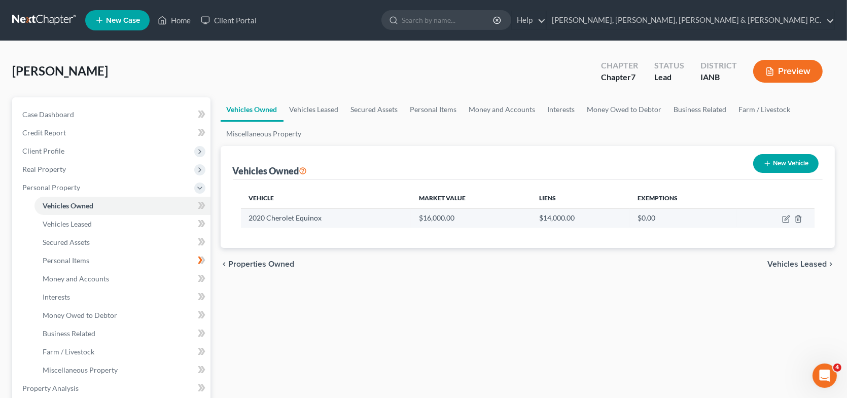
click at [290, 219] on td "2020 Cherolet Equinox" at bounding box center [326, 217] width 170 height 19
click at [782, 215] on td at bounding box center [776, 217] width 78 height 19
click at [785, 217] on icon "button" at bounding box center [786, 219] width 8 height 8
select select "0"
select select "6"
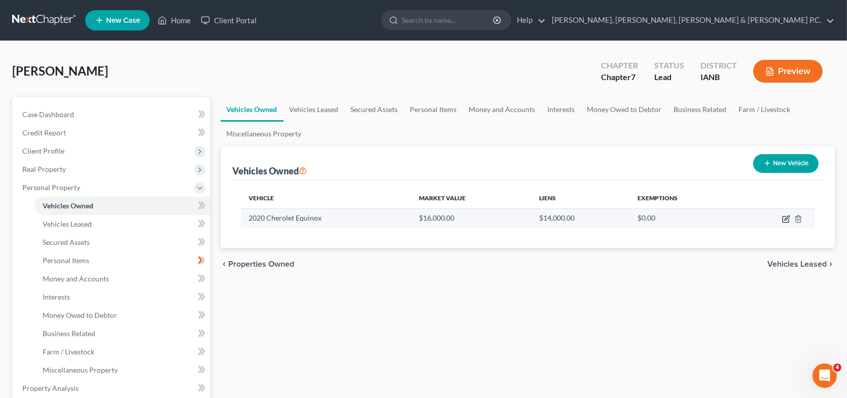
select select "2"
select select "0"
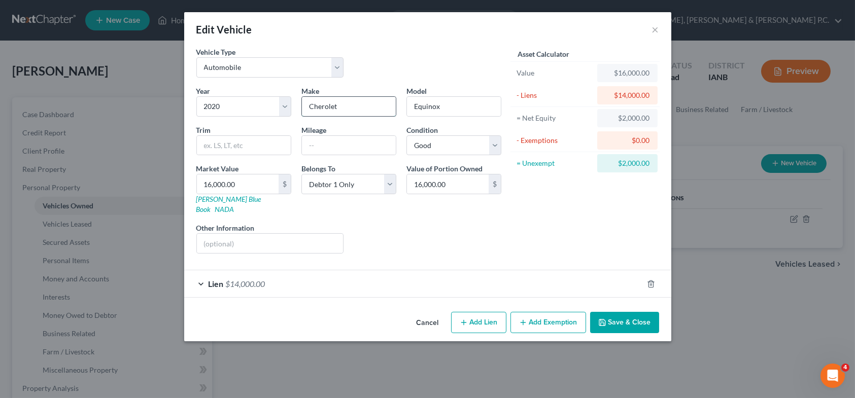
click at [319, 109] on input "Cherolet" at bounding box center [349, 106] width 94 height 19
type input "Chevrolet"
click at [360, 144] on input "text" at bounding box center [349, 145] width 94 height 19
type input "62000"
click at [540, 312] on button "Add Exemption" at bounding box center [548, 322] width 76 height 21
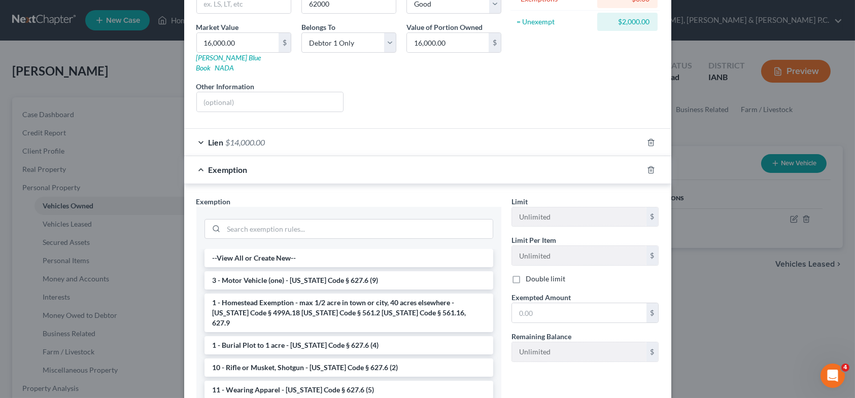
scroll to position [152, 0]
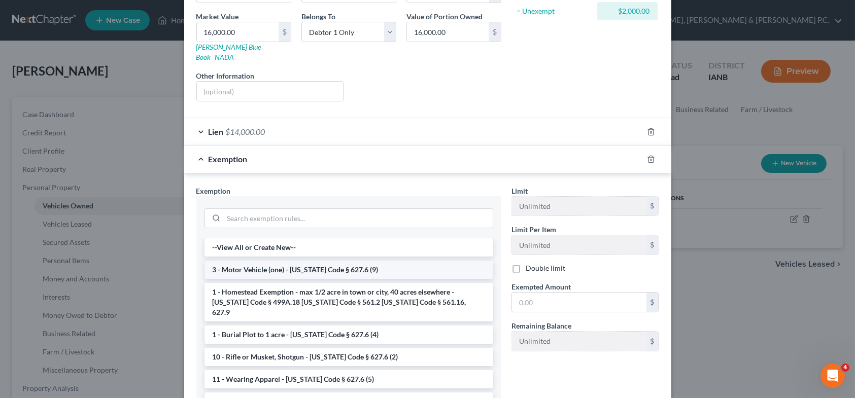
click at [351, 261] on li "3 - Motor Vehicle (one) - Iowa Code § 627.6 (9)" at bounding box center [348, 270] width 289 height 18
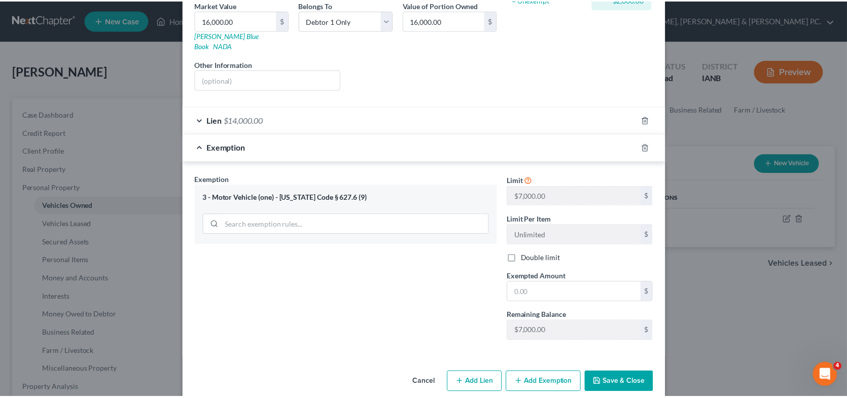
scroll to position [167, 0]
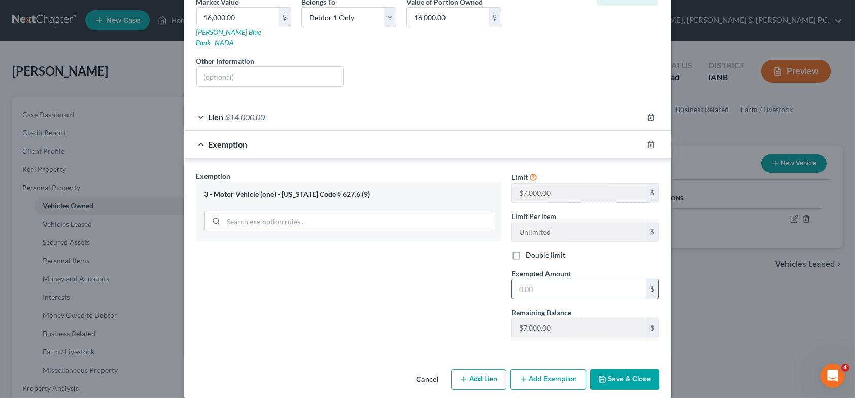
click at [522, 279] on input "text" at bounding box center [579, 288] width 134 height 19
type input "7,000"
click at [605, 369] on button "Save & Close" at bounding box center [624, 379] width 69 height 21
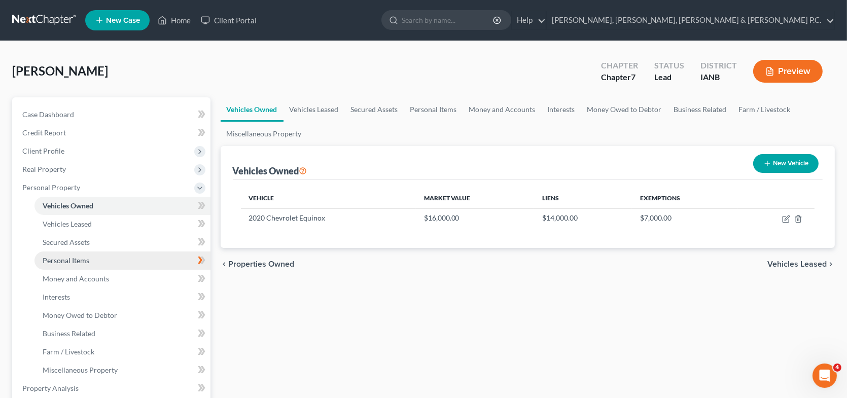
click at [72, 259] on span "Personal Items" at bounding box center [66, 260] width 47 height 9
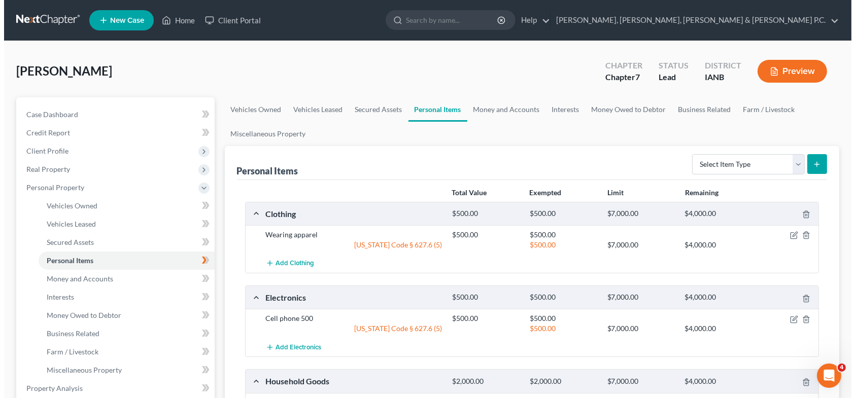
scroll to position [51, 0]
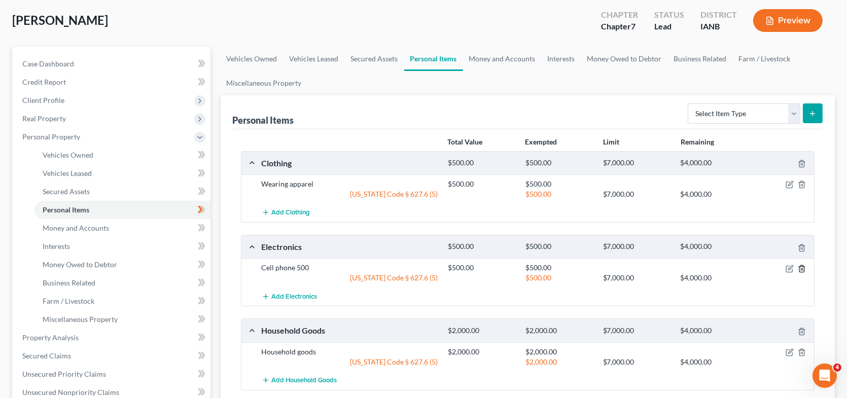
click at [805, 267] on polyline "button" at bounding box center [802, 267] width 6 height 0
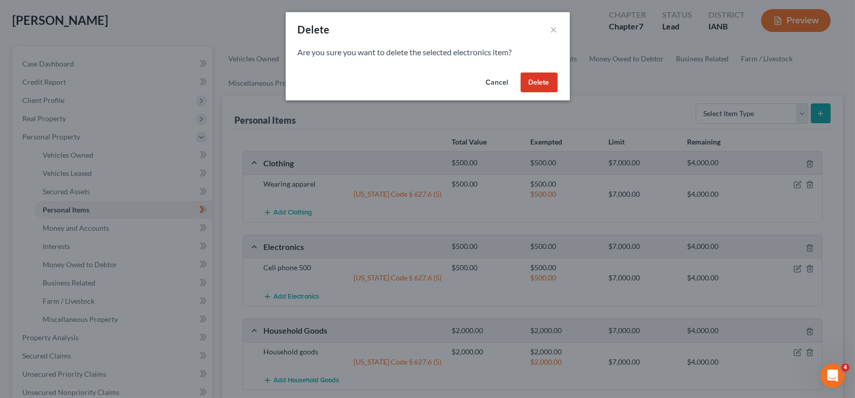
click at [529, 80] on button "Delete" at bounding box center [538, 83] width 37 height 20
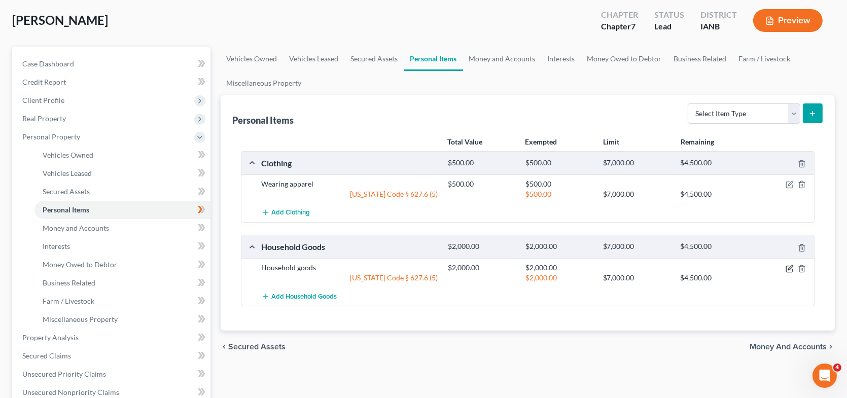
click at [787, 266] on icon "button" at bounding box center [790, 269] width 8 height 8
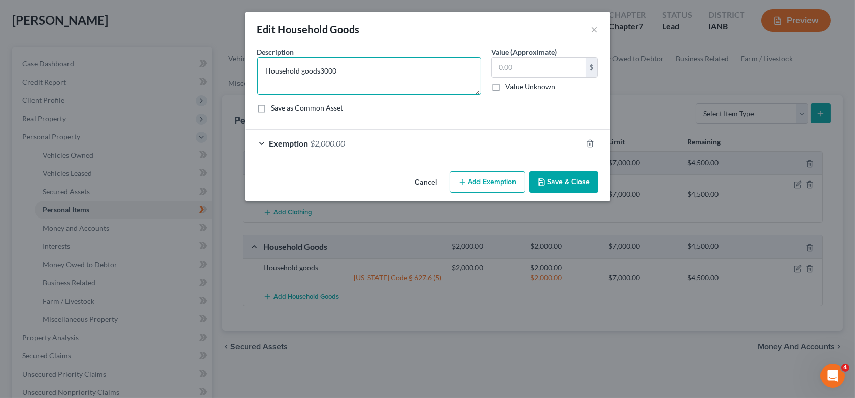
type textarea "Household goods3000"
click at [262, 141] on div "Exemption $2,000.00" at bounding box center [413, 143] width 337 height 27
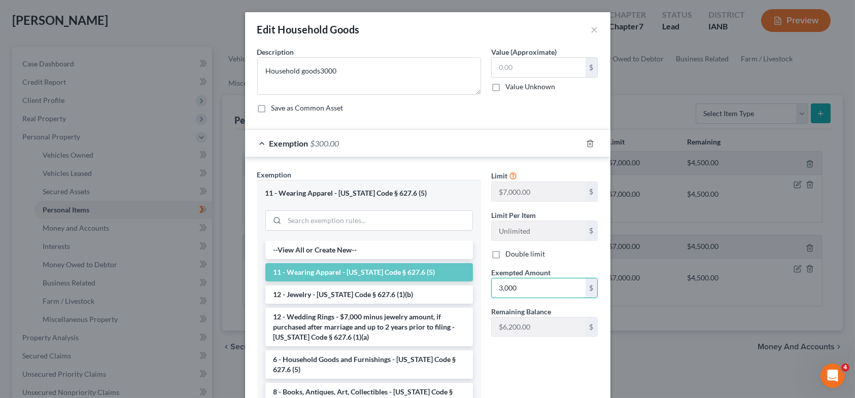
type input "3,000"
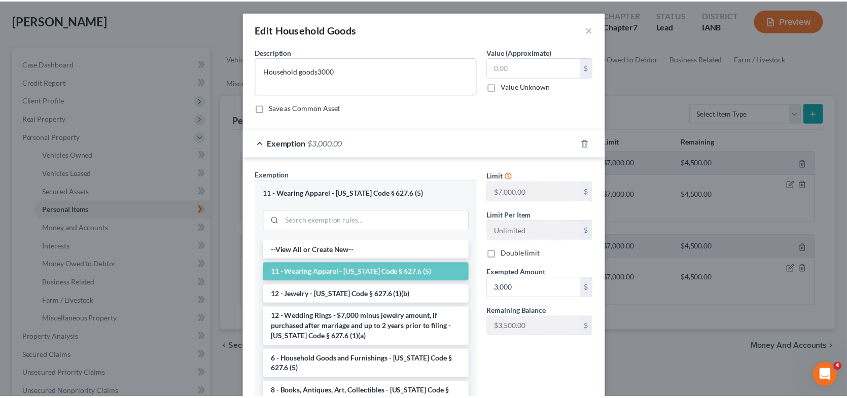
scroll to position [76, 0]
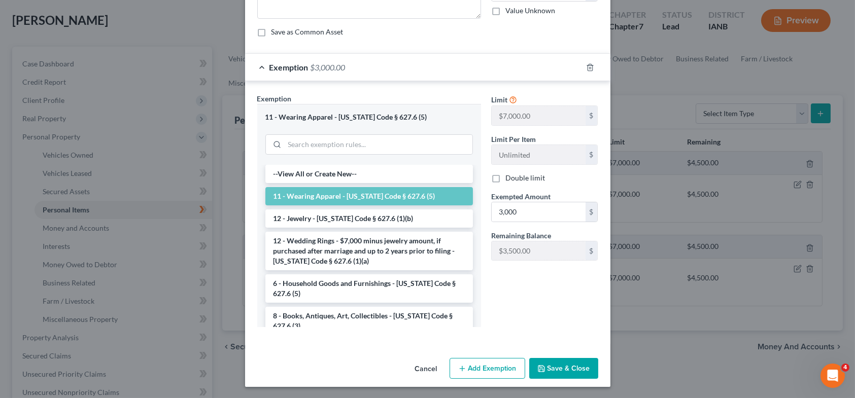
click at [561, 366] on button "Save & Close" at bounding box center [563, 368] width 69 height 21
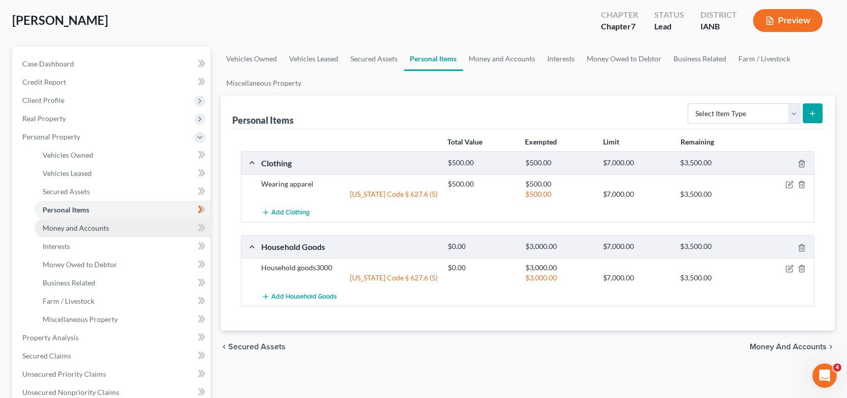
click at [100, 225] on span "Money and Accounts" at bounding box center [76, 228] width 66 height 9
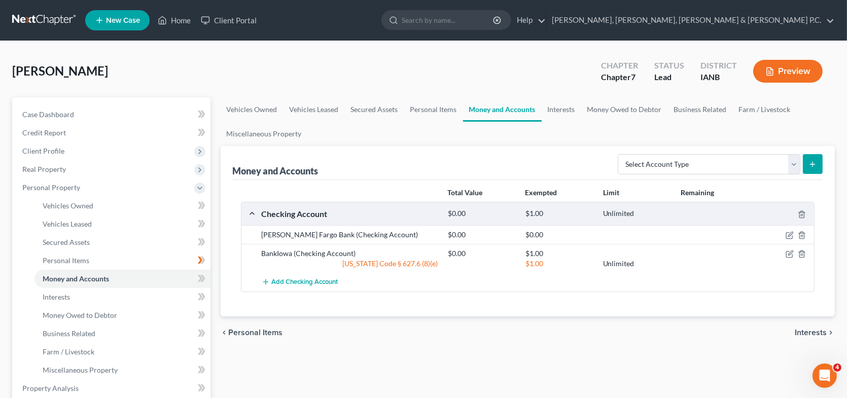
click at [311, 233] on div "Wells Fargo Bank (Checking Account)" at bounding box center [350, 235] width 186 height 10
click at [789, 232] on icon "button" at bounding box center [790, 235] width 8 height 8
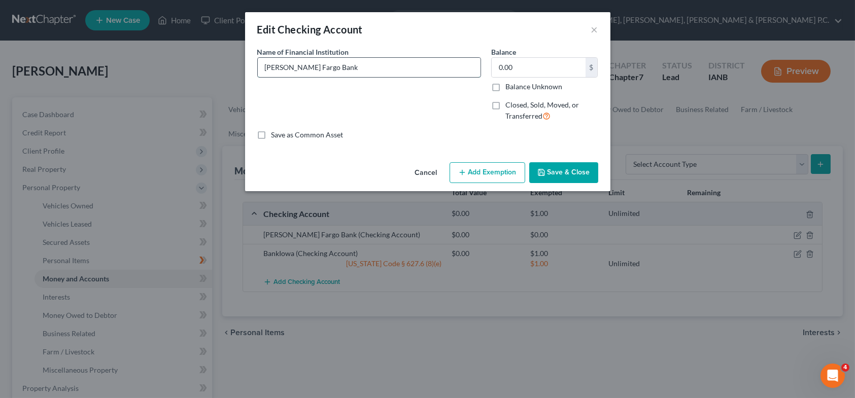
click at [344, 72] on input "Wells Fargo Bank" at bounding box center [369, 67] width 223 height 19
type input "Wells Fargo Bank, Mason City, Iowa - account is overdrawn"
click at [557, 170] on button "Save & Close" at bounding box center [563, 172] width 69 height 21
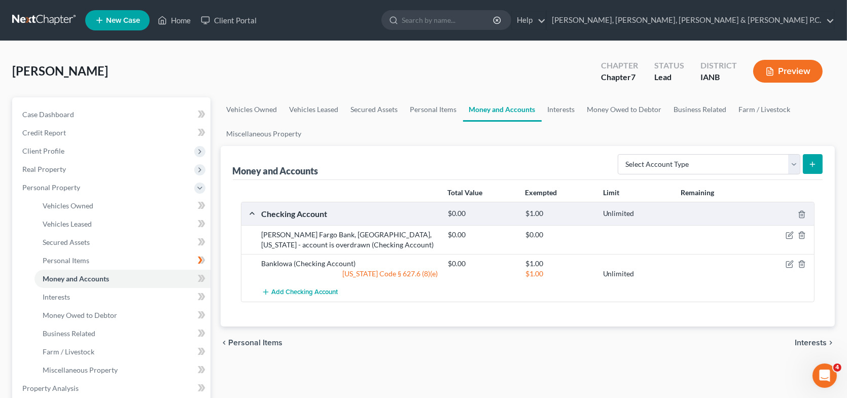
click at [297, 264] on div "BankIowa (Checking Account)" at bounding box center [350, 264] width 186 height 10
drag, startPoint x: 790, startPoint y: 260, endPoint x: 782, endPoint y: 259, distance: 7.7
click at [790, 260] on icon "button" at bounding box center [790, 264] width 8 height 8
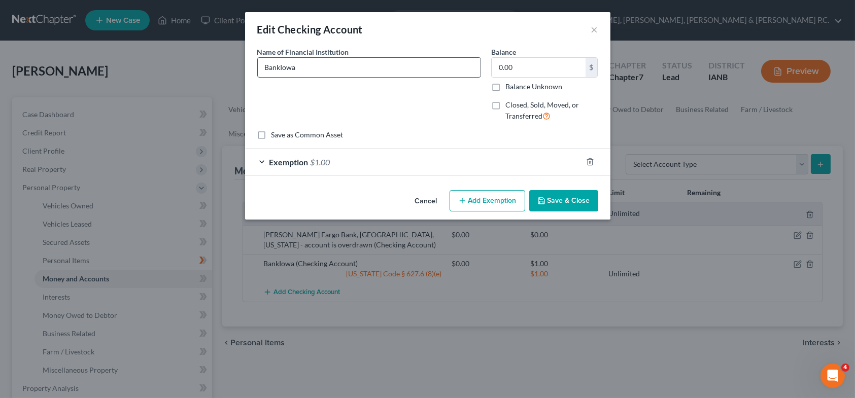
click at [311, 68] on input "BankIowa" at bounding box center [369, 67] width 223 height 19
type input "Bank Iowa, Clear Lake, IA 50428"
click at [557, 196] on button "Save & Close" at bounding box center [563, 200] width 69 height 21
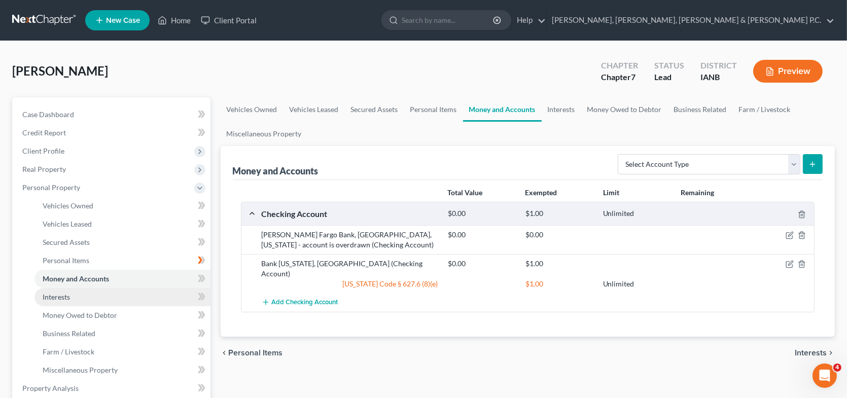
click at [66, 296] on span "Interests" at bounding box center [56, 297] width 27 height 9
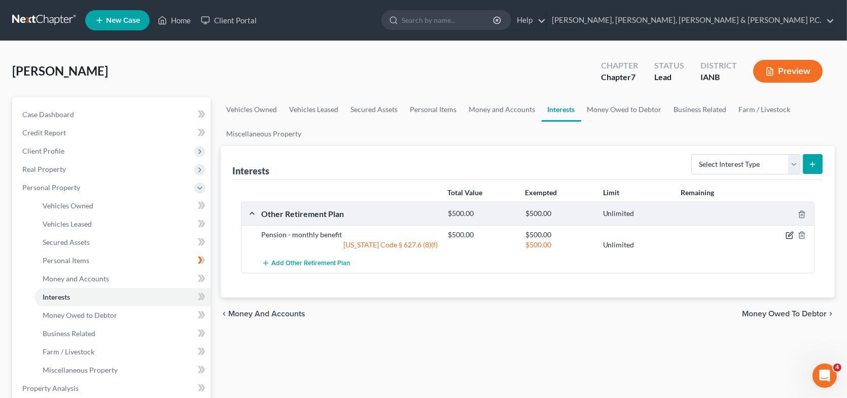
click at [791, 233] on icon "button" at bounding box center [790, 235] width 8 height 8
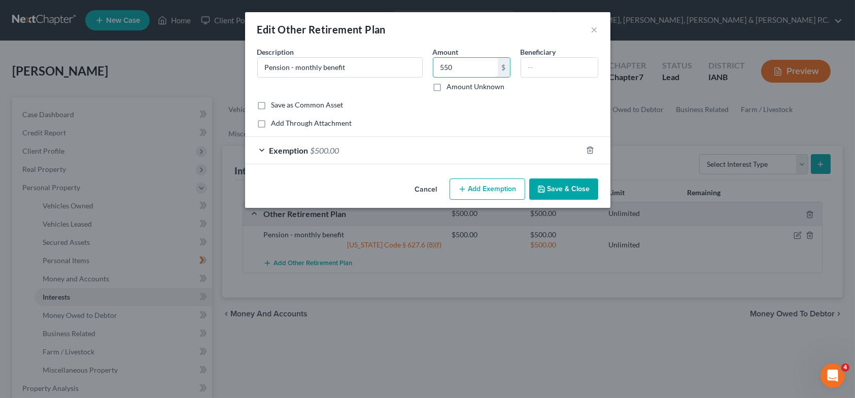
type input "550"
click at [260, 145] on div "Exemption $500.00" at bounding box center [413, 150] width 337 height 27
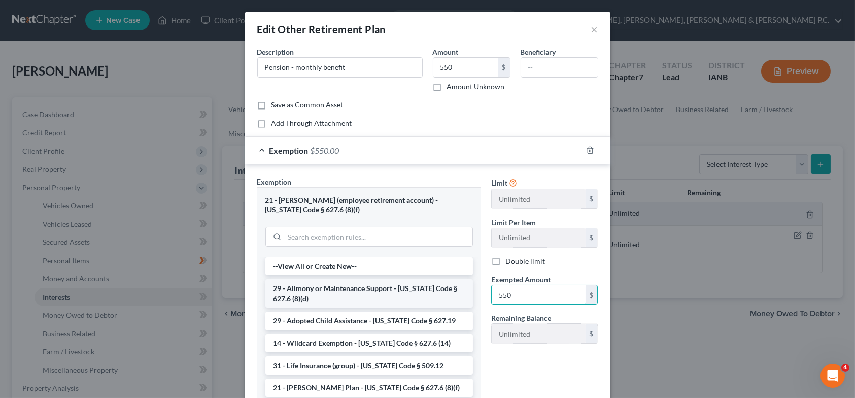
type input "550"
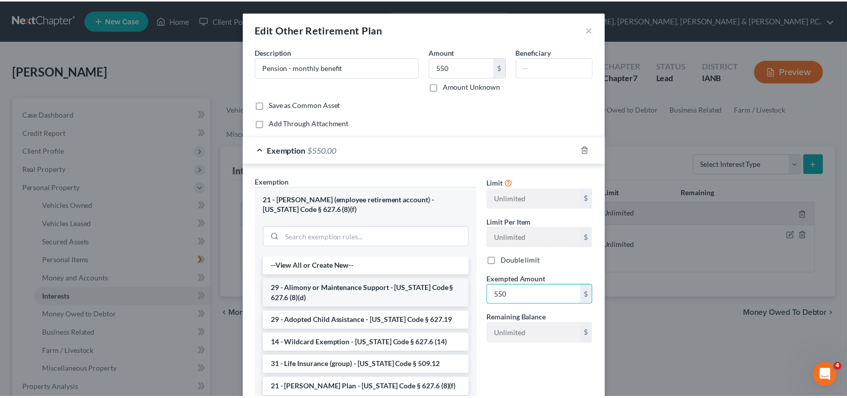
scroll to position [93, 0]
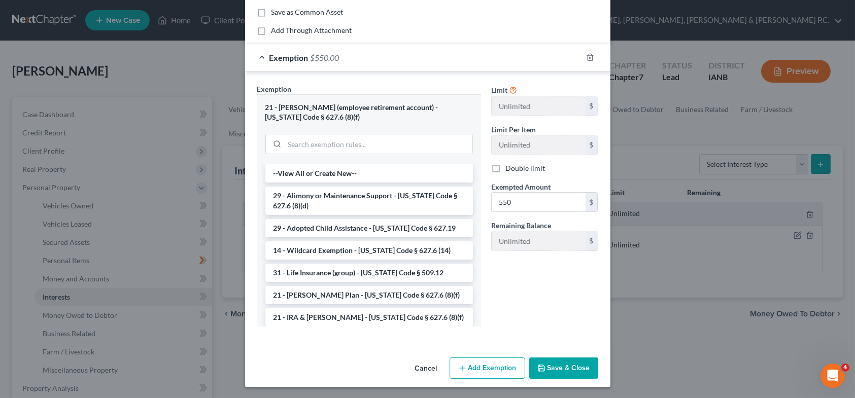
click at [564, 363] on button "Save & Close" at bounding box center [563, 368] width 69 height 21
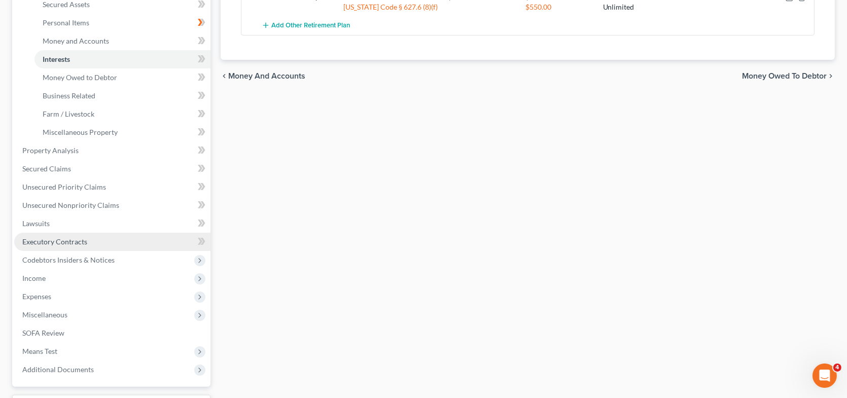
scroll to position [254, 0]
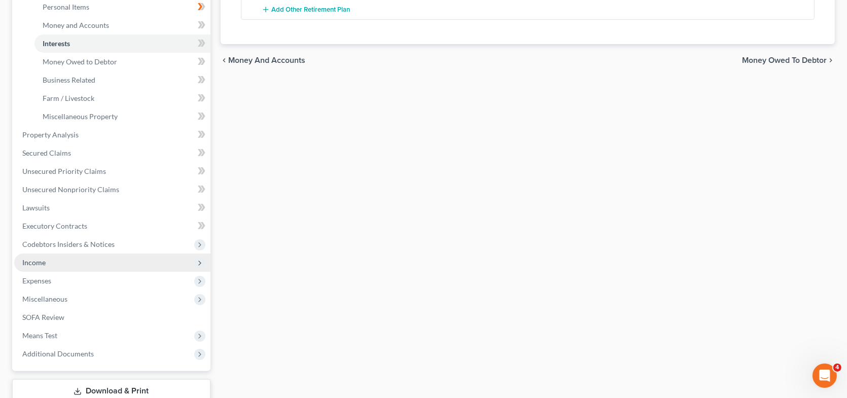
click at [60, 260] on span "Income" at bounding box center [112, 263] width 196 height 18
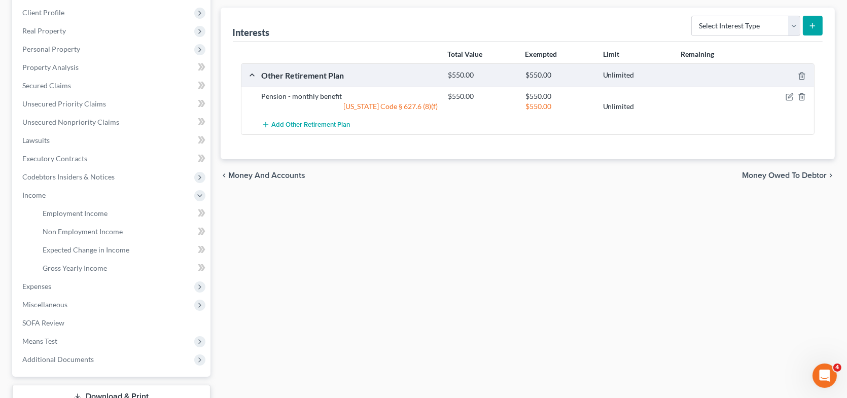
scroll to position [111, 0]
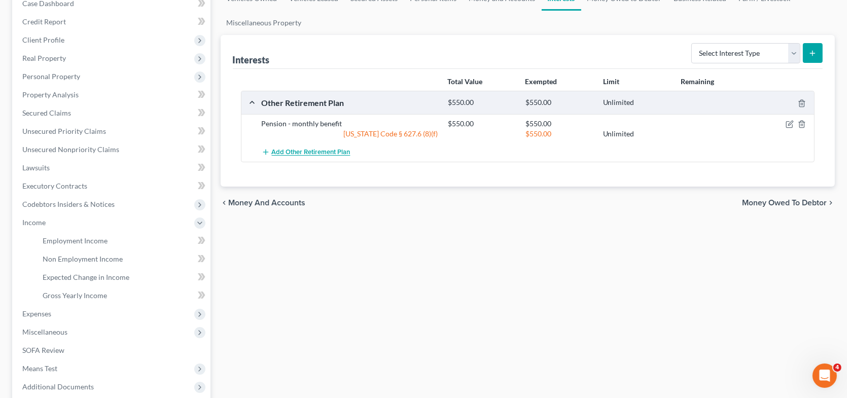
click at [323, 151] on span "Add Other Retirement Plan" at bounding box center [311, 153] width 79 height 8
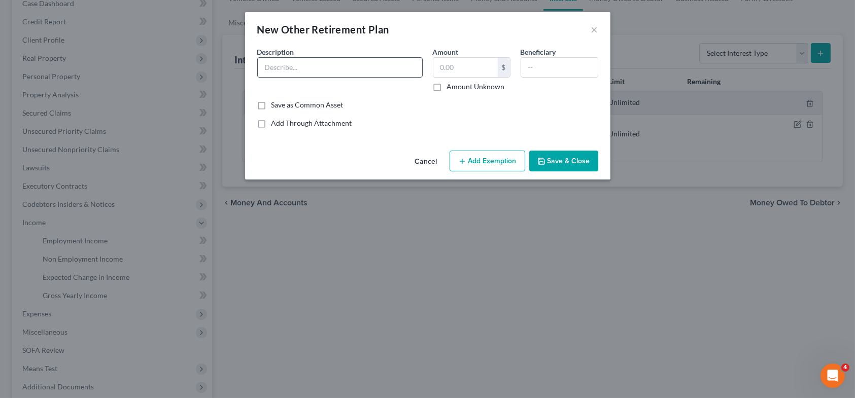
click at [333, 73] on input "text" at bounding box center [340, 67] width 164 height 19
click at [594, 27] on button "×" at bounding box center [594, 29] width 7 height 12
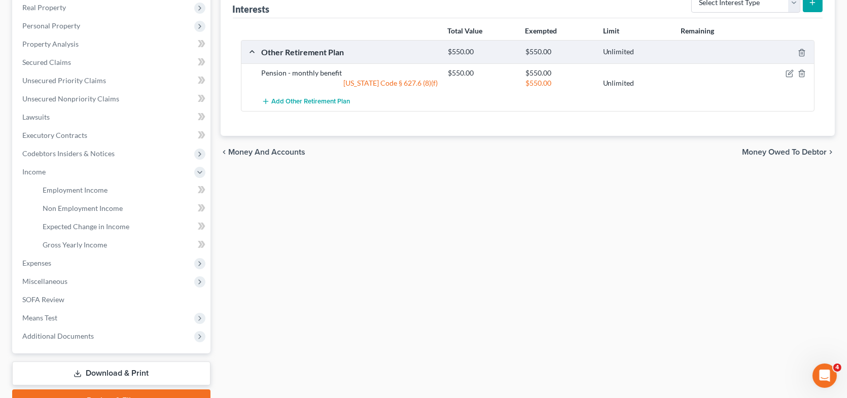
scroll to position [213, 0]
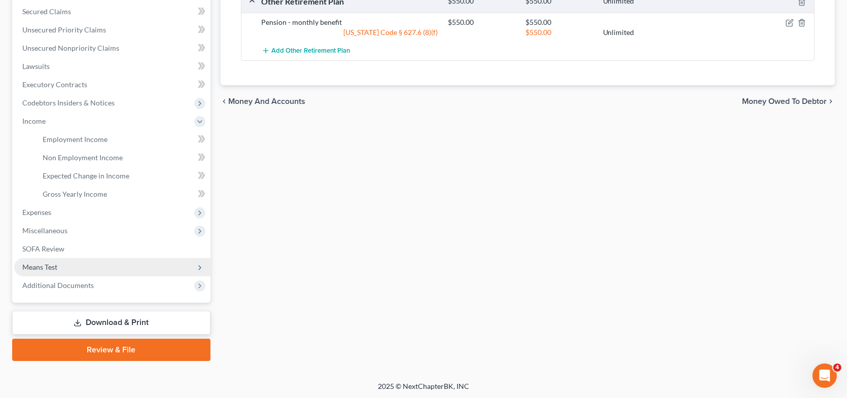
click at [51, 265] on span "Means Test" at bounding box center [39, 267] width 35 height 9
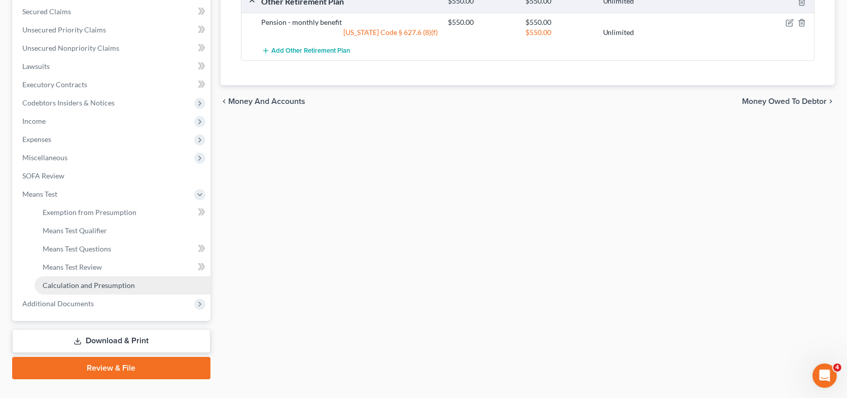
click at [106, 281] on span "Calculation and Presumption" at bounding box center [89, 285] width 92 height 9
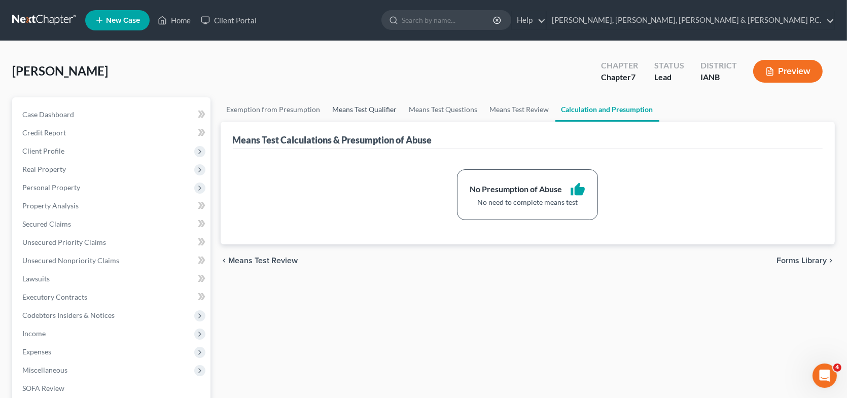
click at [337, 107] on link "Means Test Qualifier" at bounding box center [365, 109] width 77 height 24
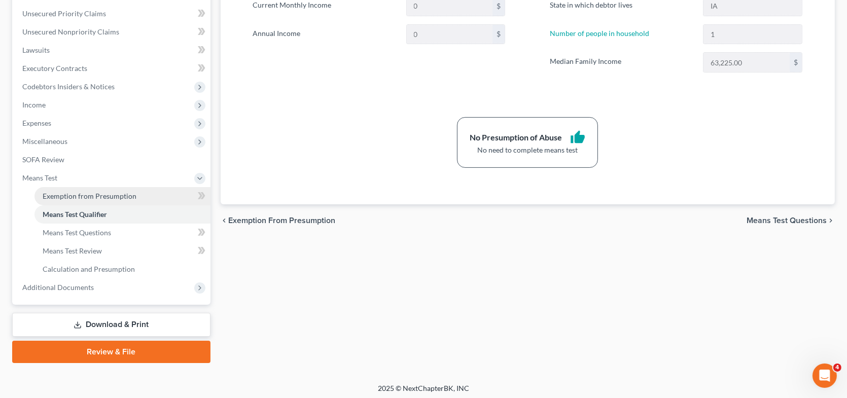
scroll to position [231, 0]
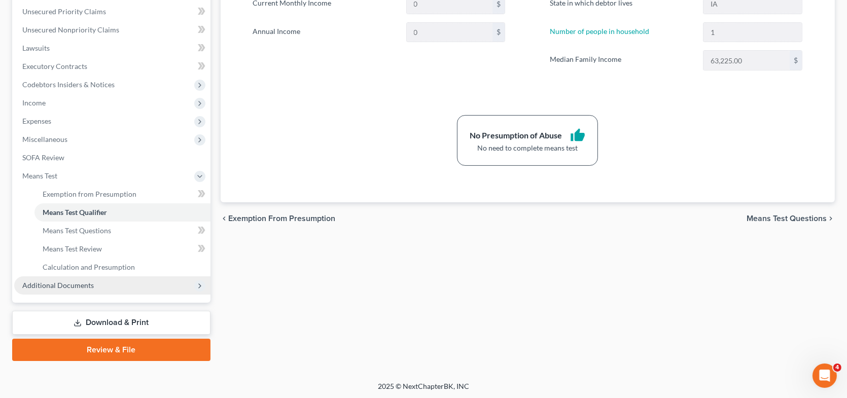
click at [73, 283] on span "Additional Documents" at bounding box center [58, 285] width 72 height 9
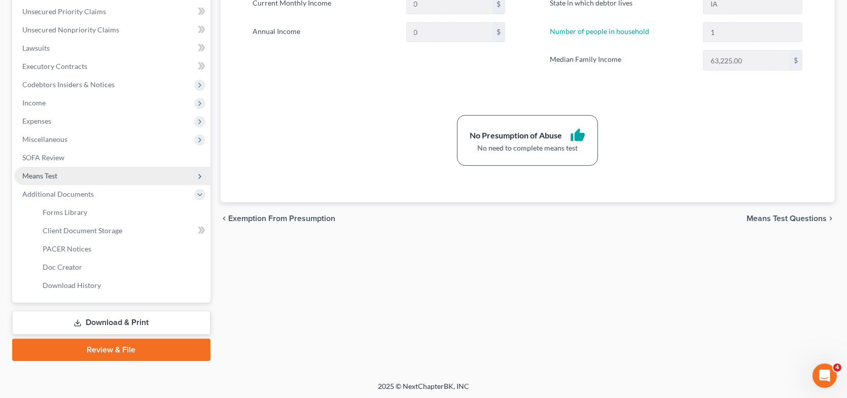
click at [59, 176] on span "Means Test" at bounding box center [112, 176] width 196 height 18
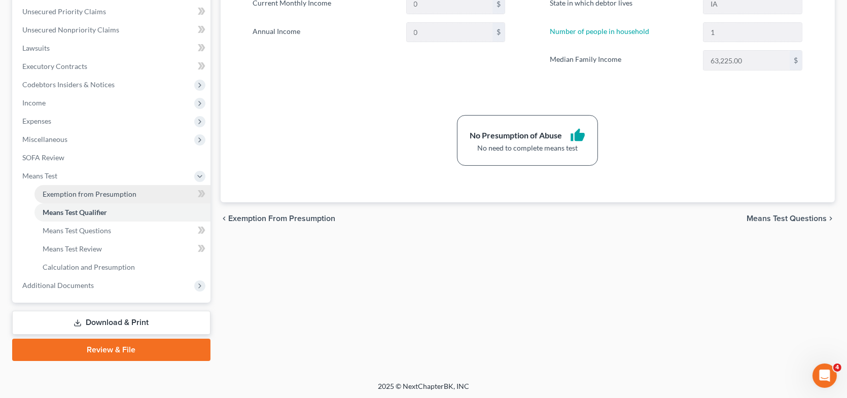
click at [69, 193] on span "Exemption from Presumption" at bounding box center [90, 194] width 94 height 9
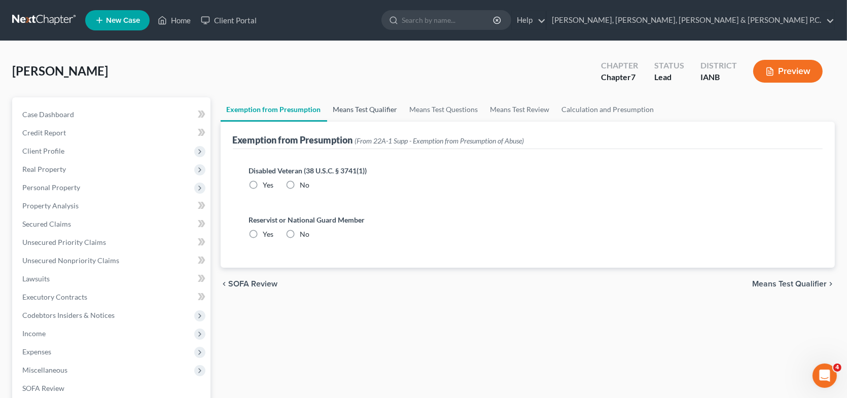
click at [374, 104] on link "Means Test Qualifier" at bounding box center [365, 109] width 77 height 24
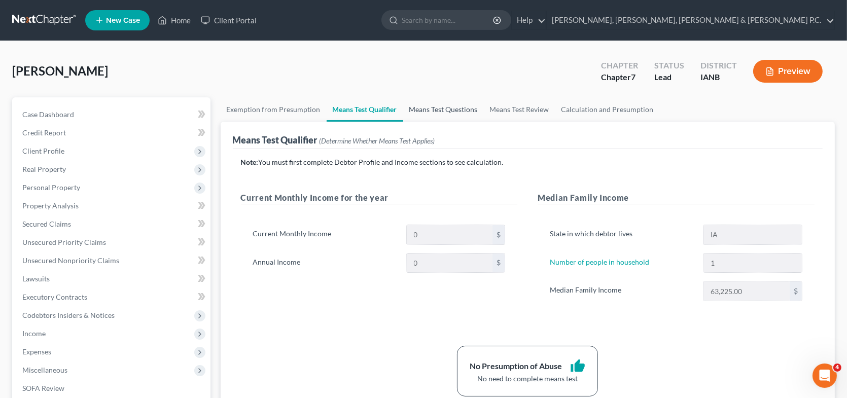
click at [437, 109] on link "Means Test Questions" at bounding box center [443, 109] width 81 height 24
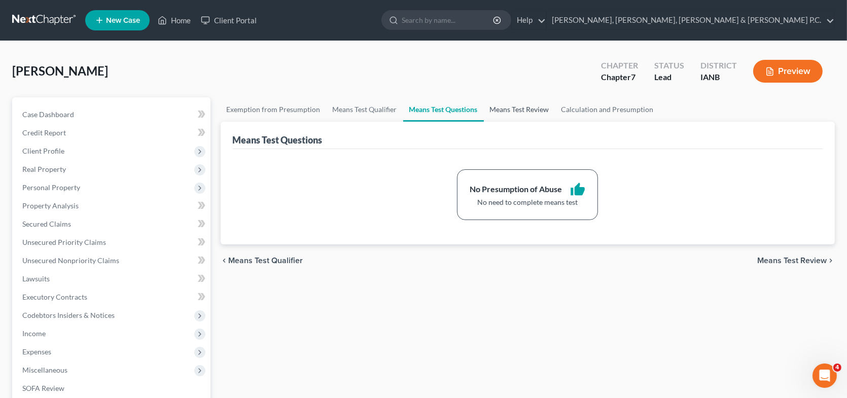
click at [505, 110] on link "Means Test Review" at bounding box center [520, 109] width 72 height 24
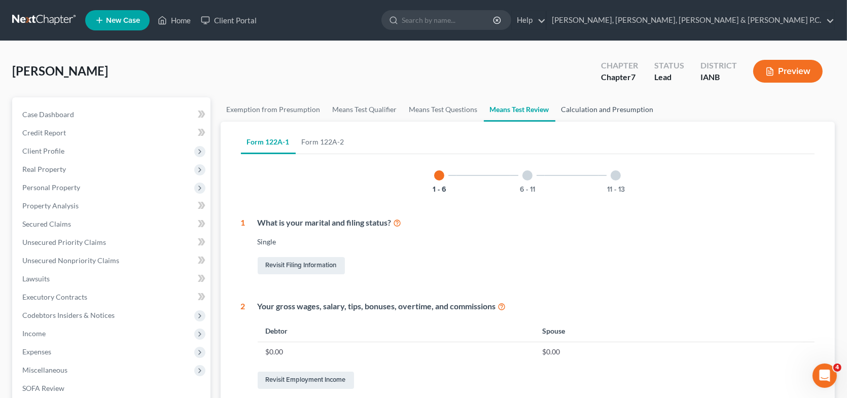
click at [578, 109] on link "Calculation and Presumption" at bounding box center [607, 109] width 104 height 24
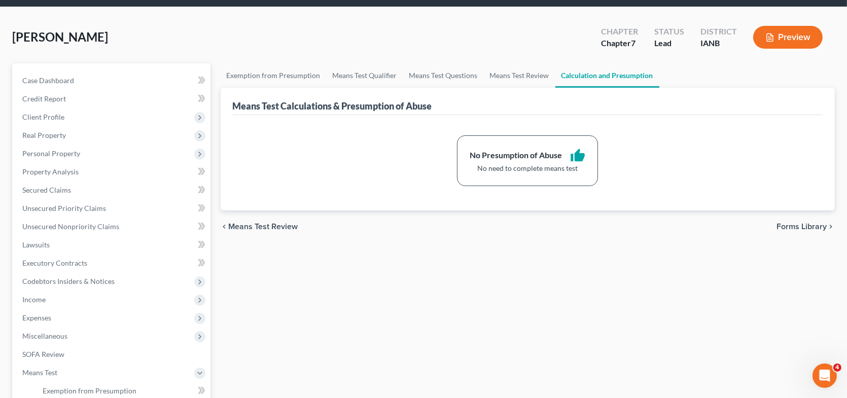
scroll to position [101, 0]
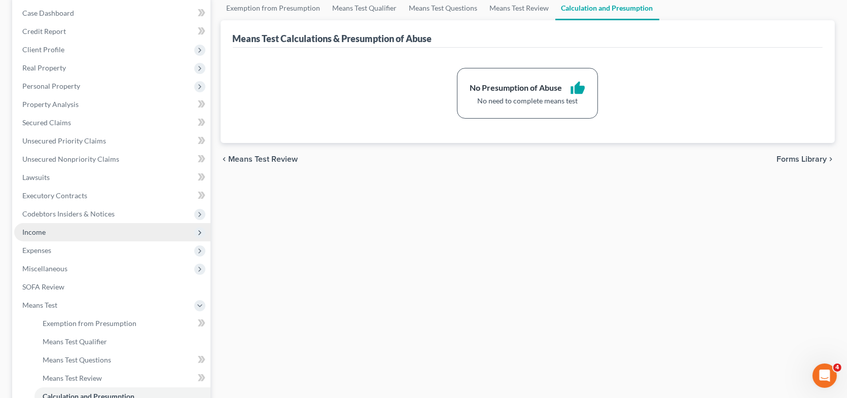
click at [196, 231] on icon at bounding box center [200, 233] width 8 height 8
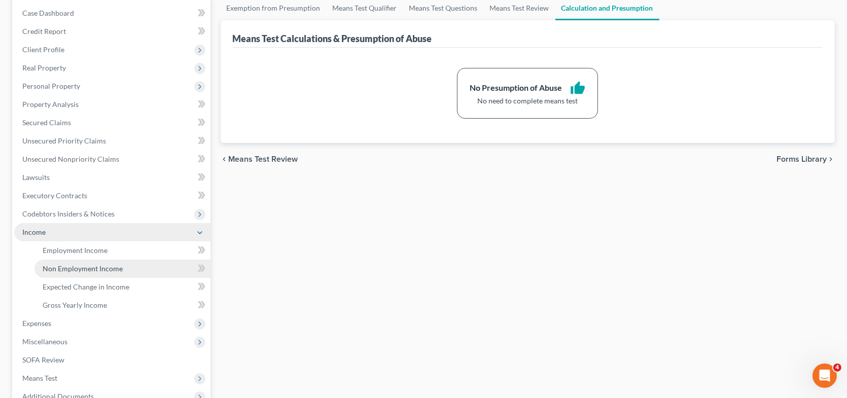
click at [145, 262] on link "Non Employment Income" at bounding box center [122, 269] width 176 height 18
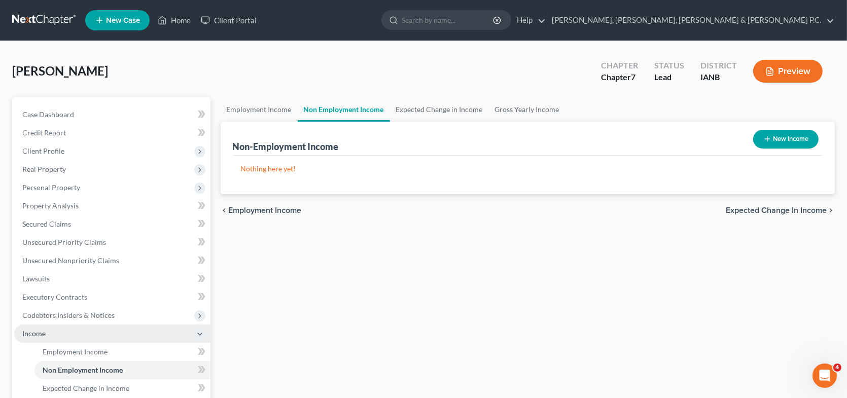
click at [792, 137] on button "New Income" at bounding box center [785, 139] width 65 height 19
select select "0"
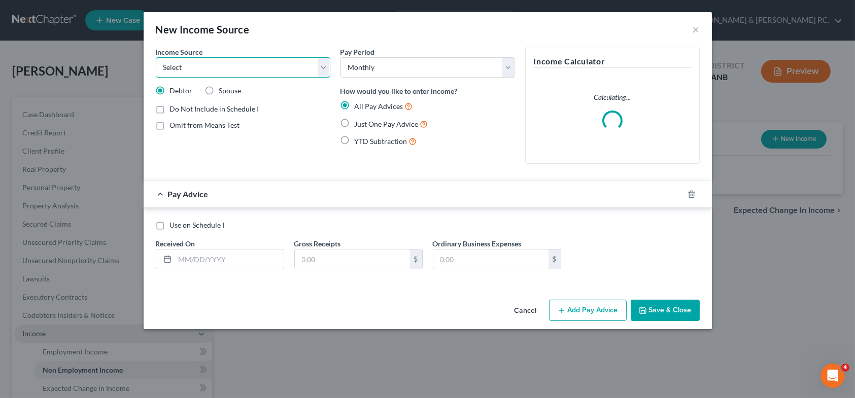
click at [301, 69] on select "Select Unemployment Disability (from employer) Pension Retirement Social Securi…" at bounding box center [243, 67] width 174 height 20
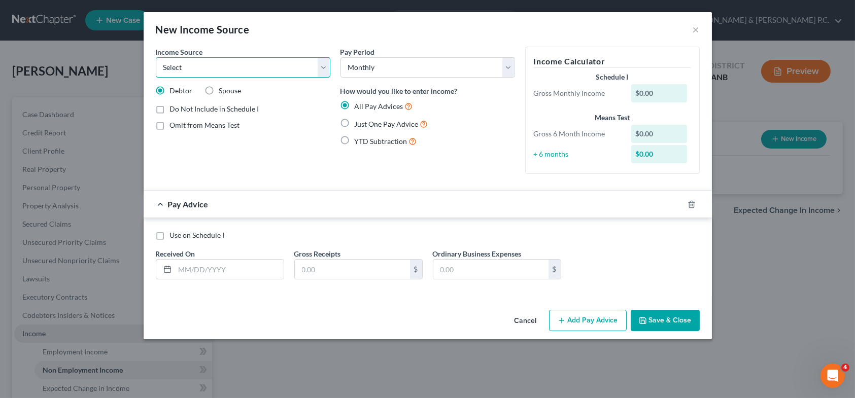
select select "2"
click at [156, 57] on select "Select Unemployment Disability (from employer) Pension Retirement Social Securi…" at bounding box center [243, 67] width 174 height 20
click at [355, 122] on label "Just One Pay Advice" at bounding box center [392, 124] width 74 height 12
click at [359, 122] on input "Just One Pay Advice" at bounding box center [362, 121] width 7 height 7
radio input "true"
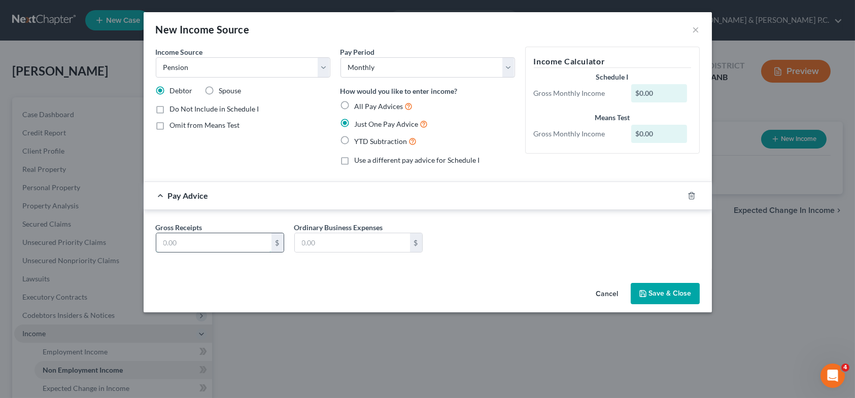
click at [208, 241] on input "text" at bounding box center [213, 242] width 115 height 19
click at [655, 94] on div "$0.00" at bounding box center [659, 93] width 56 height 18
click at [260, 238] on input "text" at bounding box center [213, 242] width 115 height 19
type input "550"
click at [674, 293] on button "Save & Close" at bounding box center [664, 293] width 69 height 21
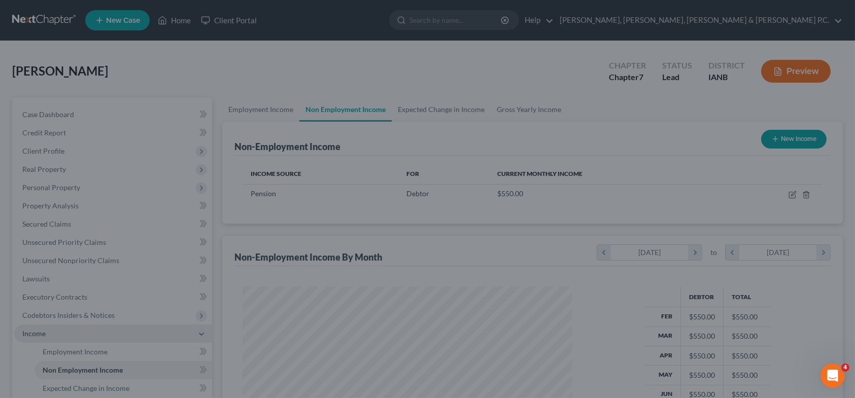
scroll to position [181, 346]
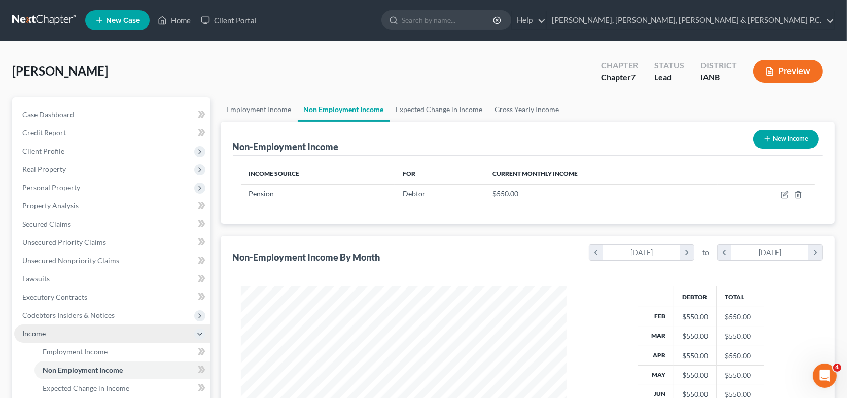
click at [788, 134] on button "New Income" at bounding box center [785, 139] width 65 height 19
select select "0"
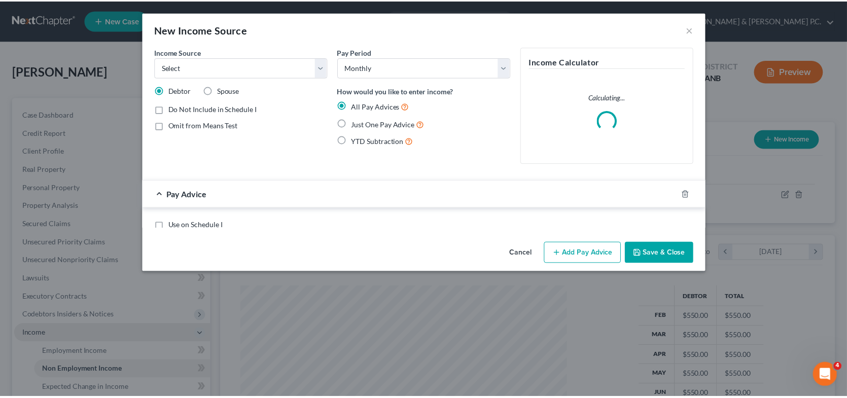
scroll to position [181, 349]
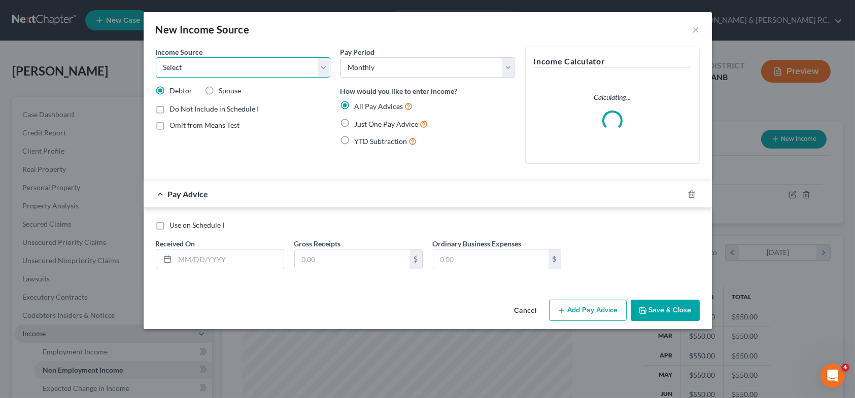
click at [319, 67] on select "Select Unemployment Disability (from employer) Pension Retirement Social Securi…" at bounding box center [243, 67] width 174 height 20
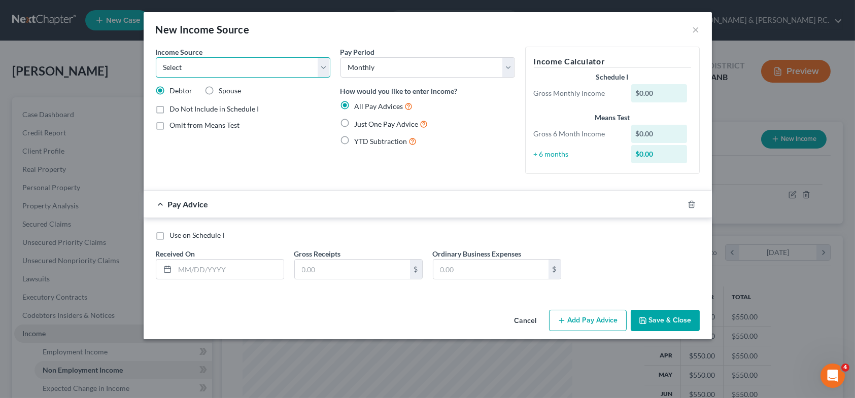
select select "4"
click at [156, 57] on select "Select Unemployment Disability (from employer) Pension Retirement Social Securi…" at bounding box center [243, 67] width 174 height 20
click at [355, 123] on label "Just One Pay Advice" at bounding box center [392, 124] width 74 height 12
click at [359, 123] on input "Just One Pay Advice" at bounding box center [362, 121] width 7 height 7
radio input "true"
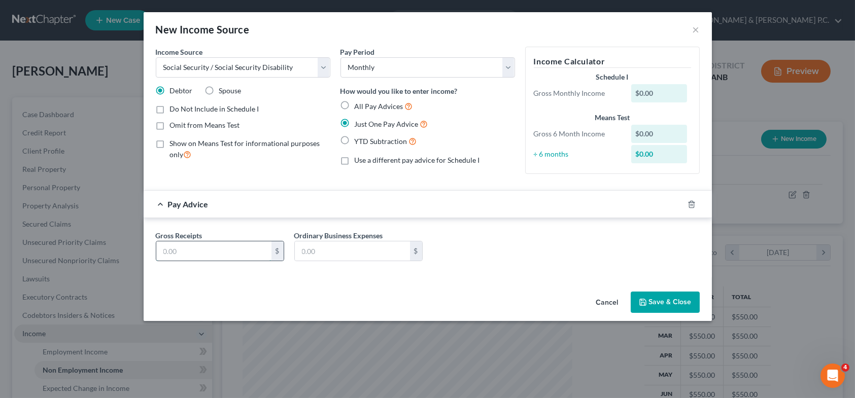
click at [228, 249] on input "text" at bounding box center [213, 250] width 115 height 19
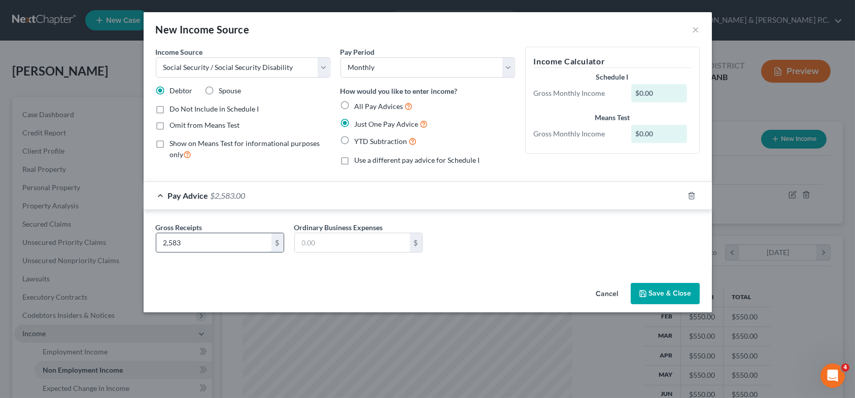
type input "2,583"
click at [170, 124] on label "Omit from Means Test" at bounding box center [205, 125] width 70 height 10
click at [174, 124] on input "Omit from Means Test" at bounding box center [177, 123] width 7 height 7
checkbox input "true"
click at [653, 287] on button "Save & Close" at bounding box center [664, 293] width 69 height 21
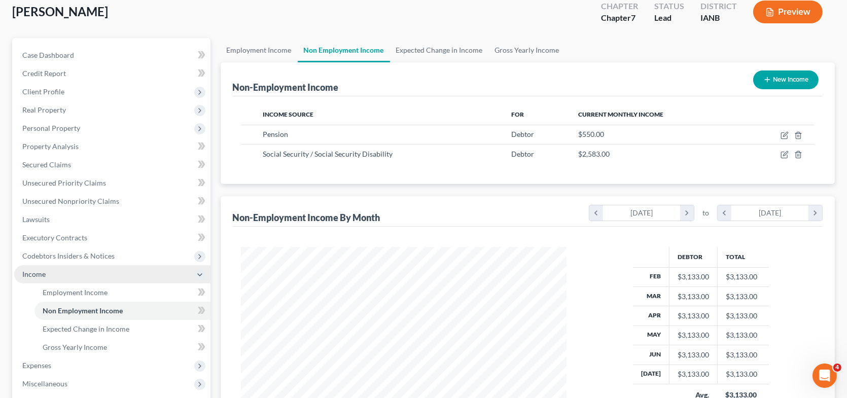
scroll to position [101, 0]
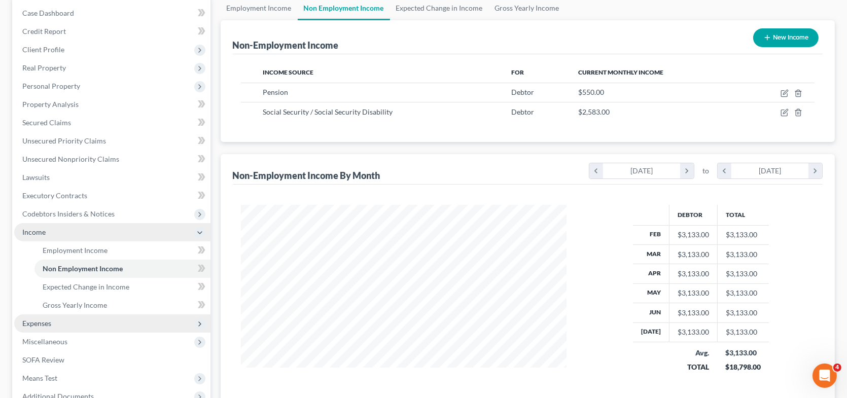
click at [58, 326] on span "Expenses" at bounding box center [112, 323] width 196 height 18
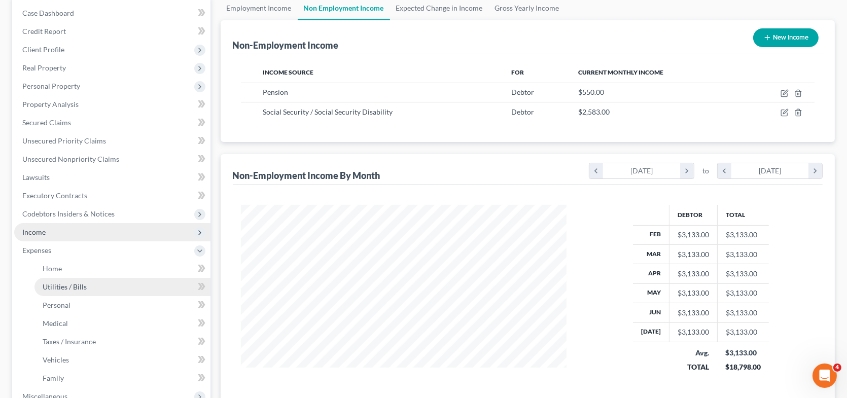
click at [67, 286] on span "Utilities / Bills" at bounding box center [65, 287] width 44 height 9
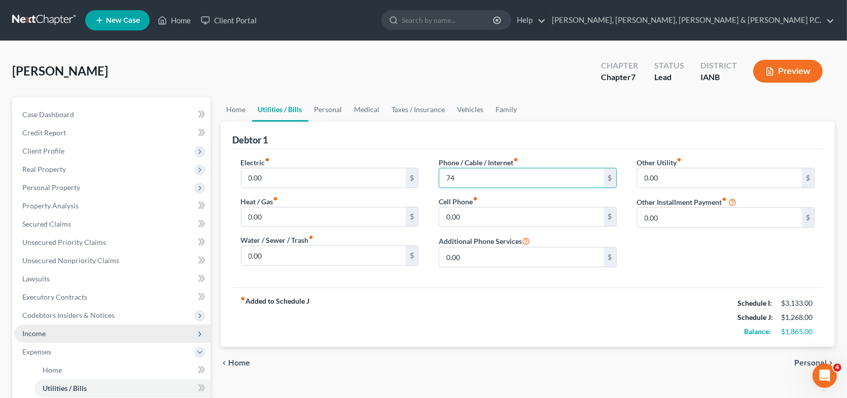
type input "74"
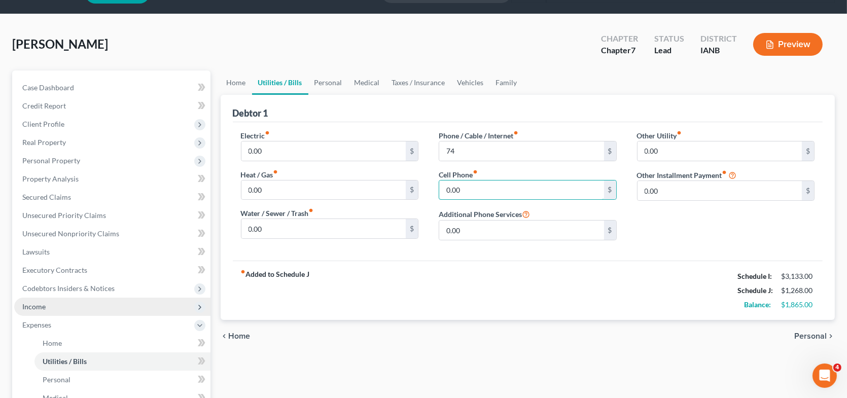
scroll to position [51, 0]
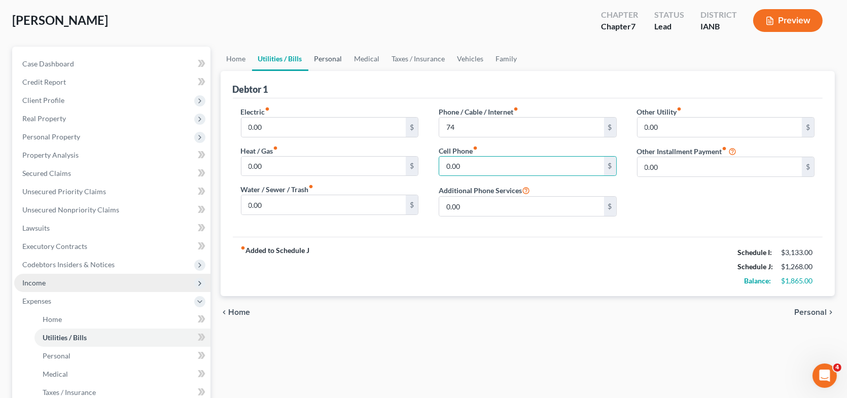
click at [331, 58] on link "Personal" at bounding box center [328, 59] width 40 height 24
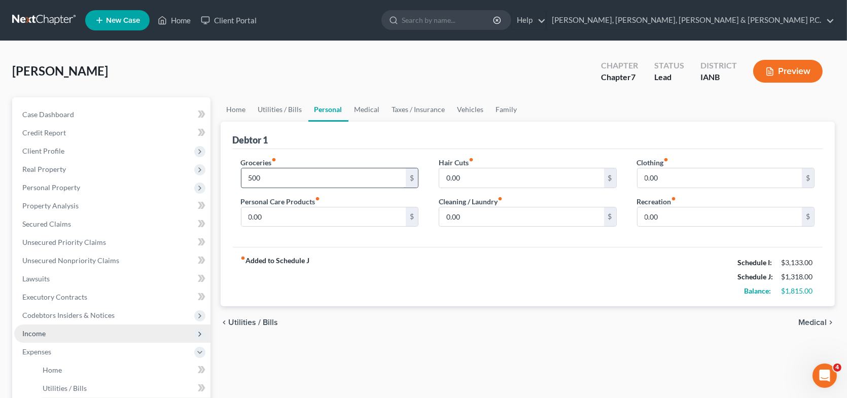
type input "500"
click at [361, 111] on link "Medical" at bounding box center [367, 109] width 38 height 24
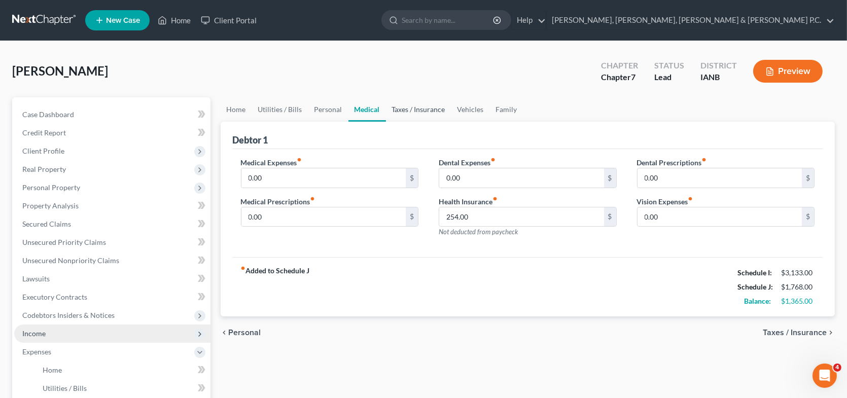
click at [419, 109] on link "Taxes / Insurance" at bounding box center [418, 109] width 65 height 24
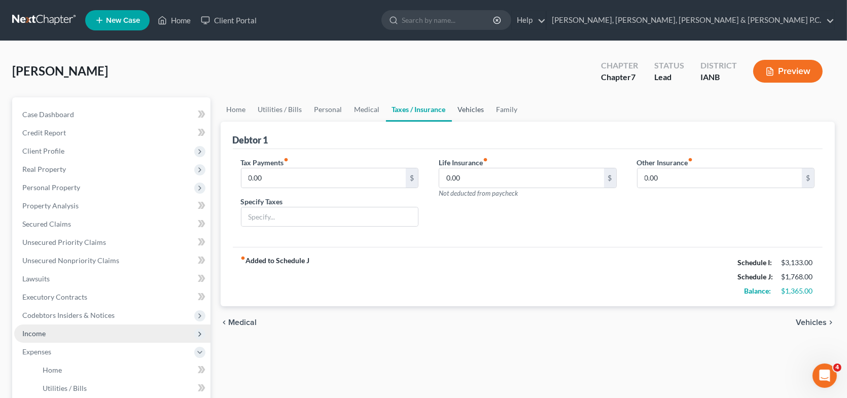
click at [468, 107] on link "Vehicles" at bounding box center [471, 109] width 39 height 24
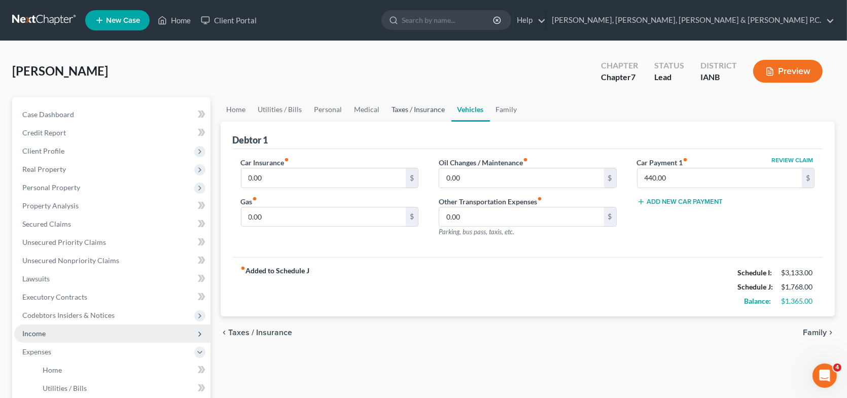
click at [427, 108] on link "Taxes / Insurance" at bounding box center [418, 109] width 65 height 24
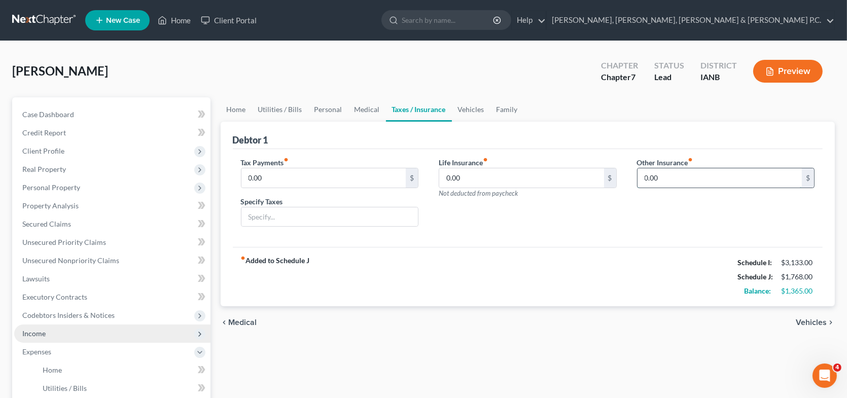
click at [666, 174] on input "0.00" at bounding box center [720, 177] width 165 height 19
type input "41.20"
click at [244, 319] on span "Medical" at bounding box center [243, 323] width 28 height 8
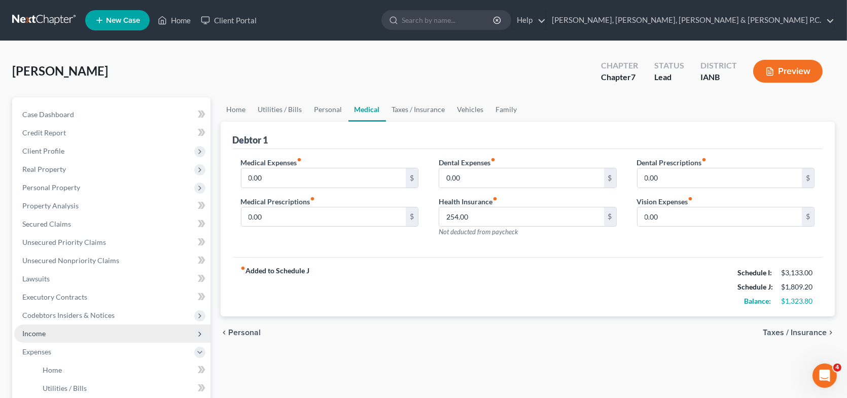
click at [786, 330] on span "Taxes / Insurance" at bounding box center [795, 333] width 64 height 8
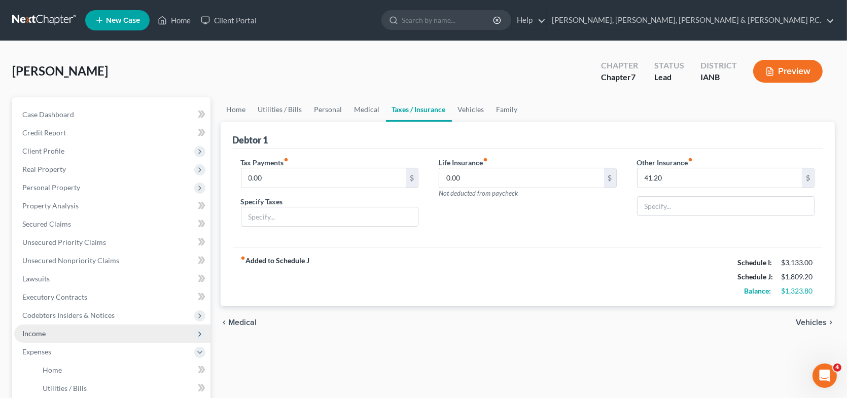
click at [808, 319] on span "Vehicles" at bounding box center [811, 323] width 31 height 8
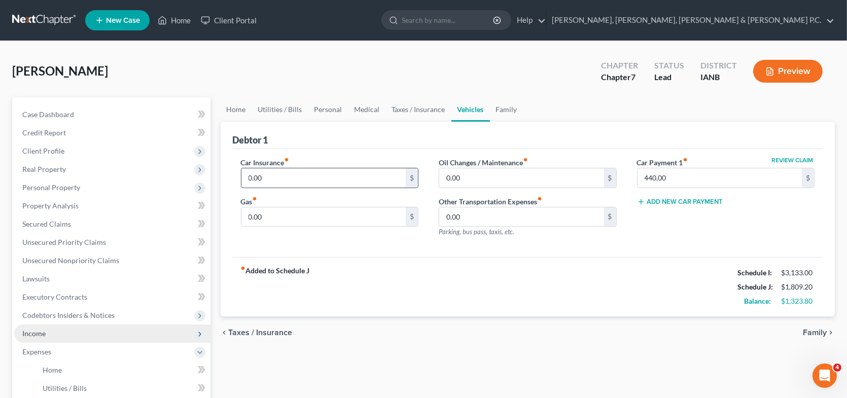
click at [348, 174] on input "0.00" at bounding box center [323, 177] width 165 height 19
type input "83"
type input "20"
type input "447.36"
type input "200"
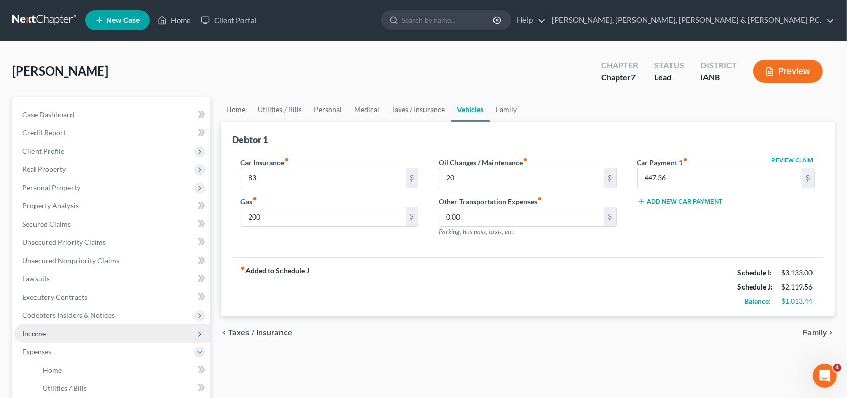
click at [817, 332] on span "Family" at bounding box center [815, 333] width 24 height 8
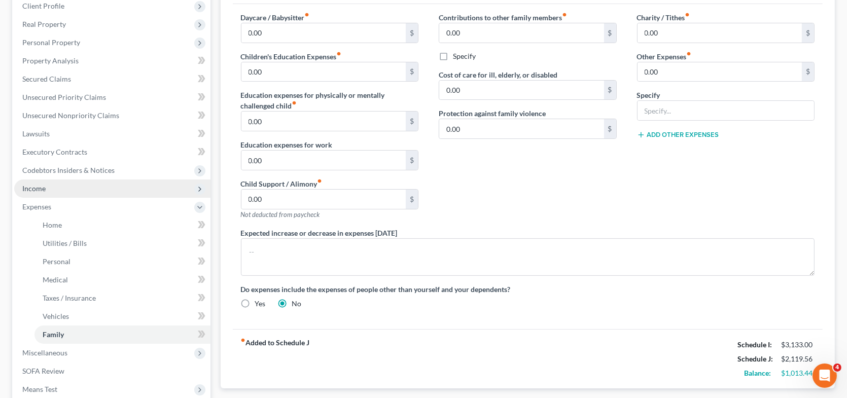
scroll to position [101, 0]
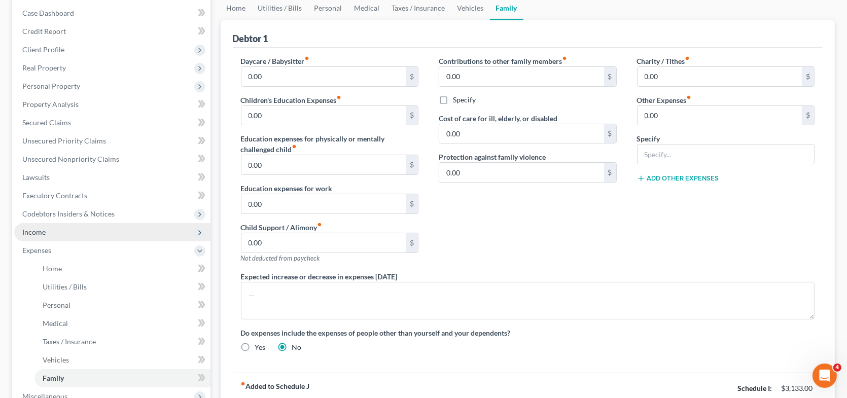
click at [682, 178] on button "Add Other Expenses" at bounding box center [678, 178] width 82 height 8
click at [664, 195] on input "0.00" at bounding box center [720, 193] width 165 height 19
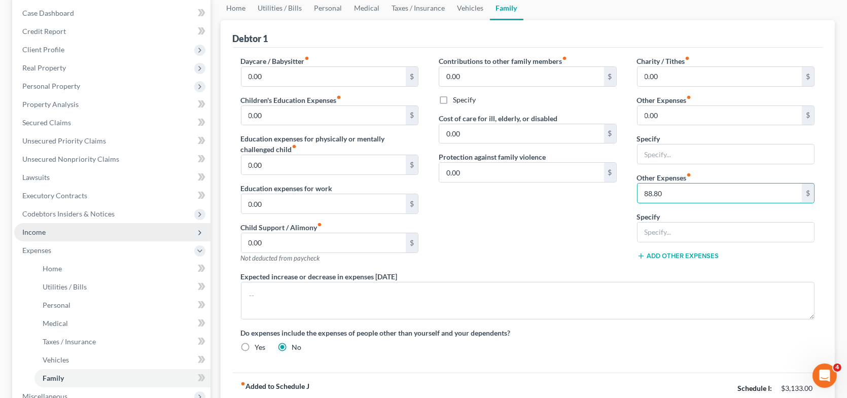
type input "88.80"
type input "y"
type input "YouTube TV"
click at [621, 353] on div "Daycare / Babysitter fiber_manual_record 0.00 $ Children's Education Expenses f…" at bounding box center [528, 208] width 594 height 305
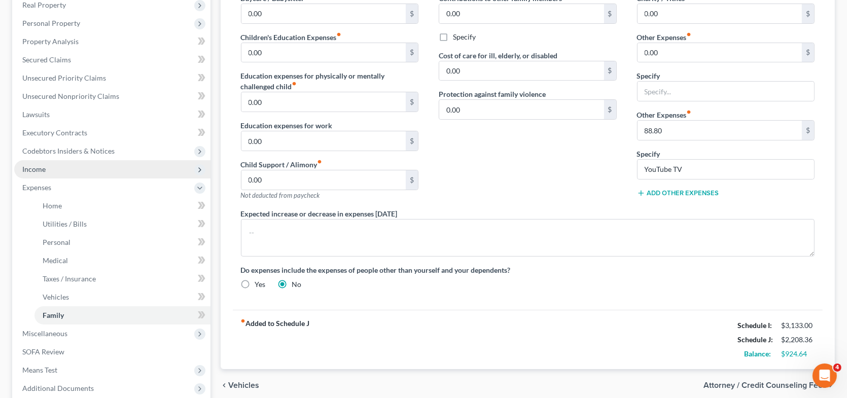
scroll to position [166, 0]
click at [665, 189] on button "Add Other Expenses" at bounding box center [678, 192] width 82 height 8
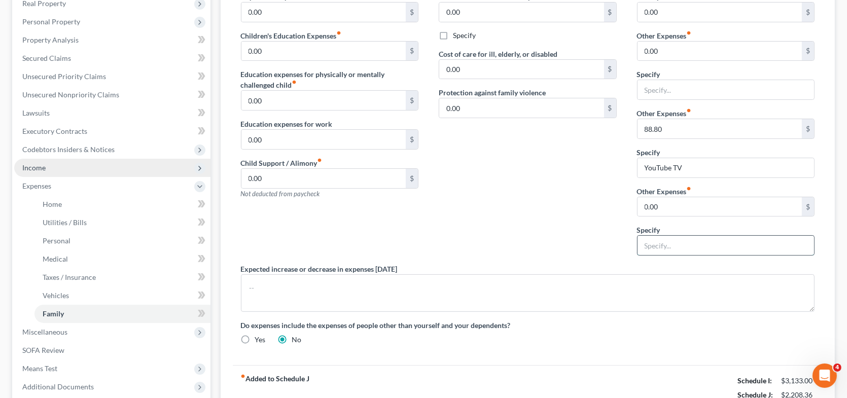
click at [669, 240] on input "text" at bounding box center [726, 245] width 177 height 19
type input "Gambling"
type input "500"
click at [552, 342] on div "Do expenses include the expenses of people other than yourself and your depende…" at bounding box center [528, 332] width 594 height 25
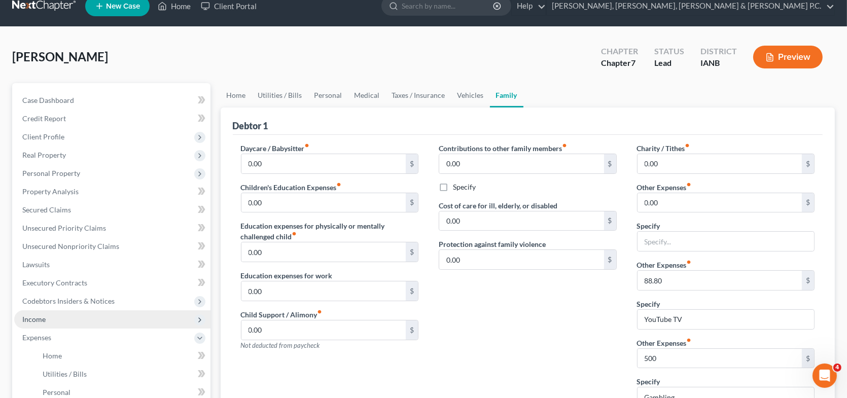
scroll to position [14, 0]
click at [240, 95] on link "Home" at bounding box center [236, 96] width 31 height 24
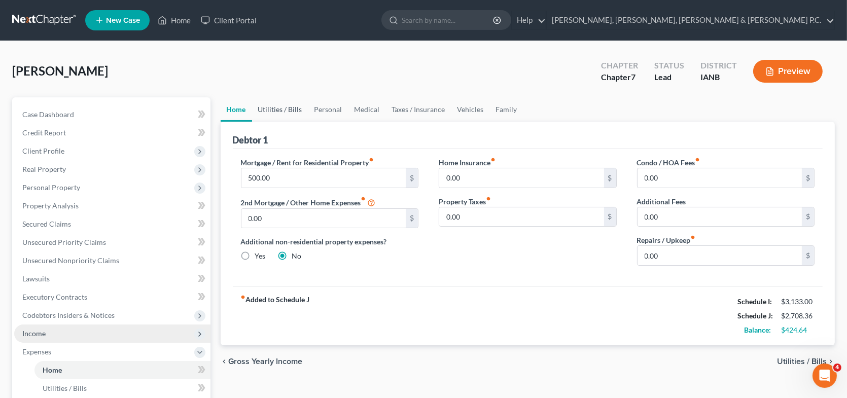
click at [291, 109] on link "Utilities / Bills" at bounding box center [280, 109] width 56 height 24
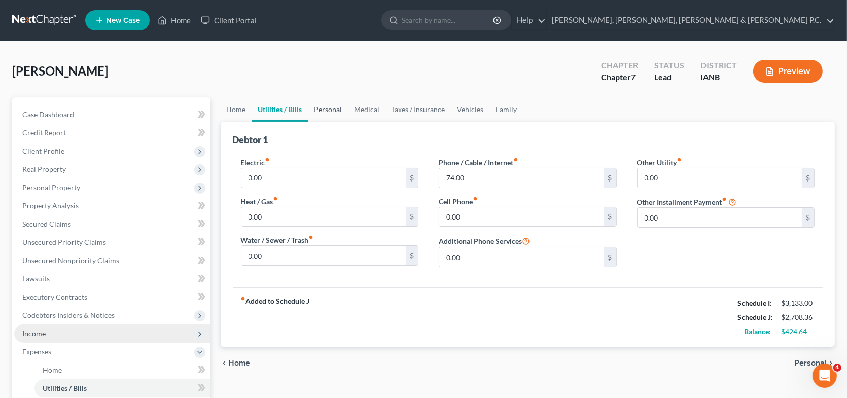
click at [332, 108] on link "Personal" at bounding box center [328, 109] width 40 height 24
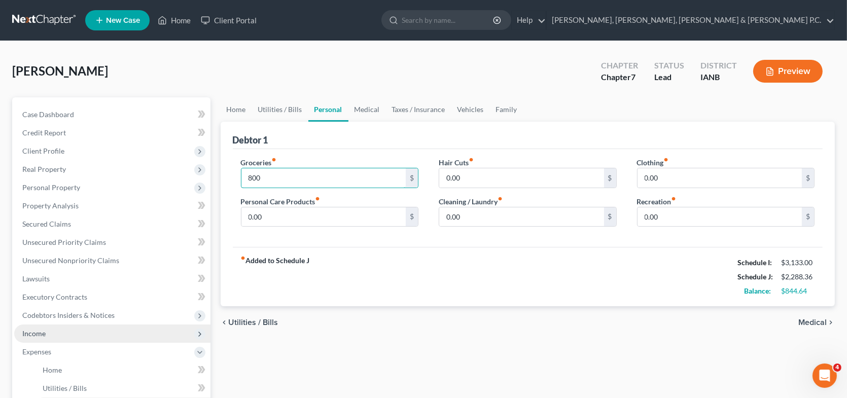
type input "800"
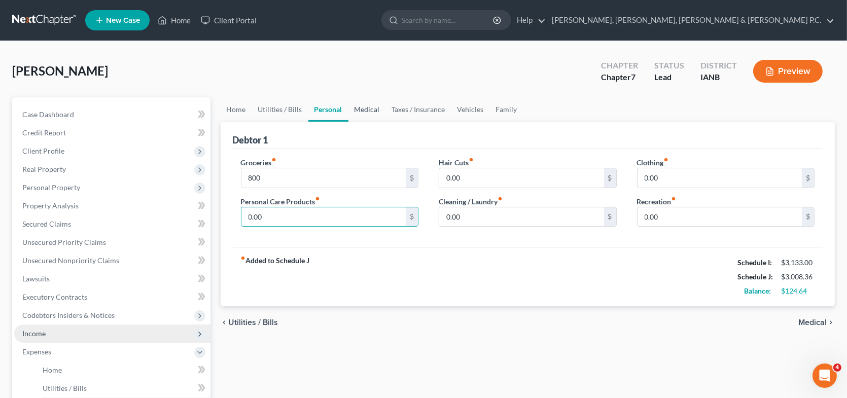
click at [357, 106] on link "Medical" at bounding box center [367, 109] width 38 height 24
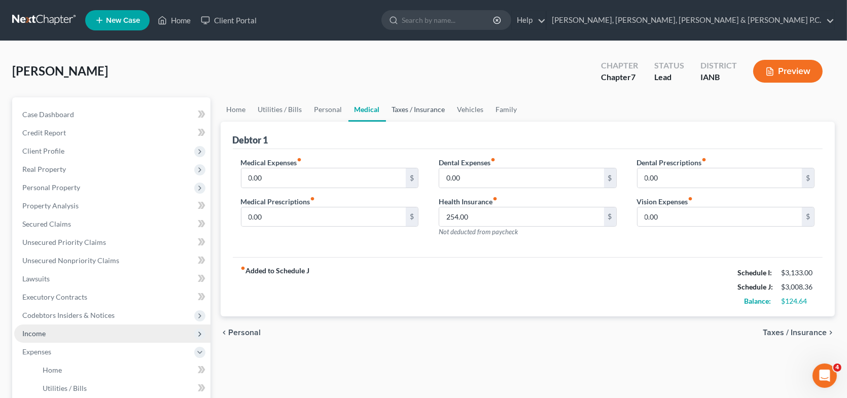
click at [412, 109] on link "Taxes / Insurance" at bounding box center [418, 109] width 65 height 24
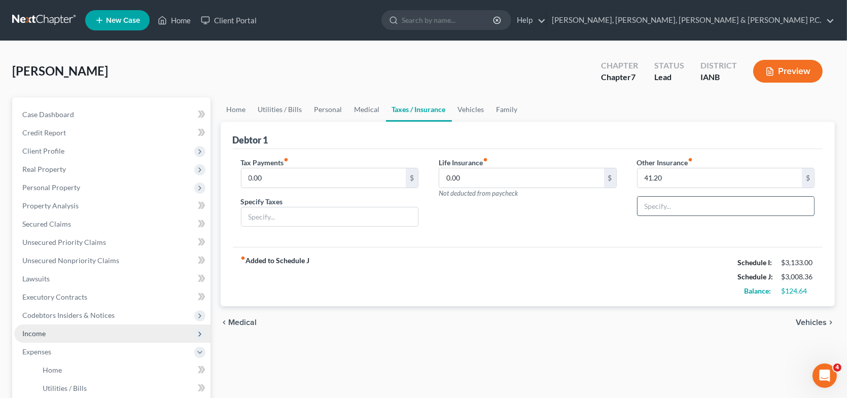
click at [680, 204] on input "text" at bounding box center [726, 206] width 177 height 19
type input "Drug insurance"
click at [645, 257] on div "fiber_manual_record Added to Schedule J Schedule I: $3,133.00 Schedule J: $3,00…" at bounding box center [528, 276] width 590 height 59
click at [472, 109] on link "Vehicles" at bounding box center [471, 109] width 39 height 24
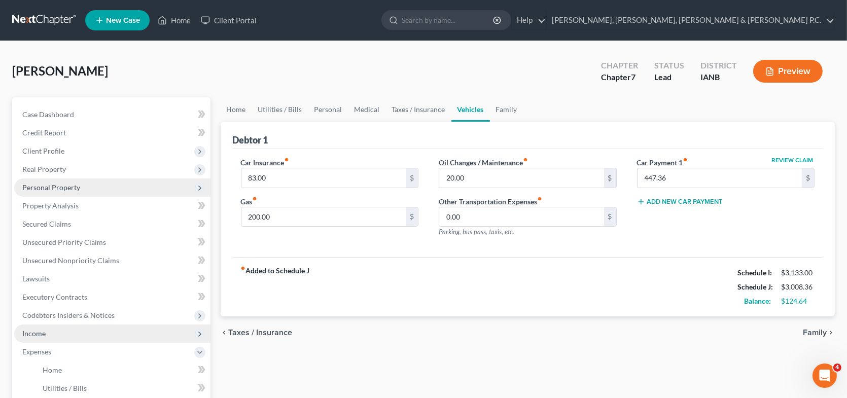
click at [65, 188] on span "Personal Property" at bounding box center [51, 187] width 58 height 9
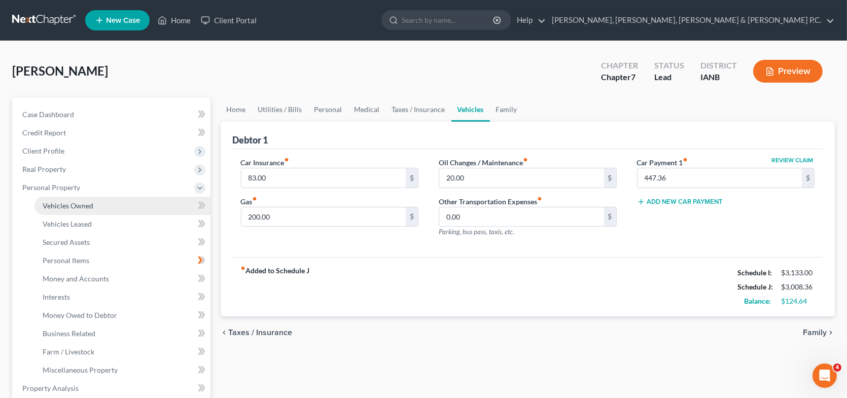
click at [80, 203] on span "Vehicles Owned" at bounding box center [68, 205] width 51 height 9
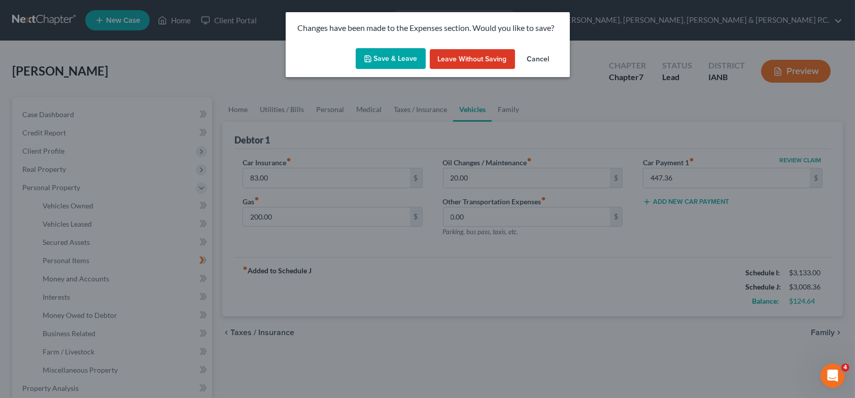
click at [399, 59] on button "Save & Leave" at bounding box center [391, 58] width 70 height 21
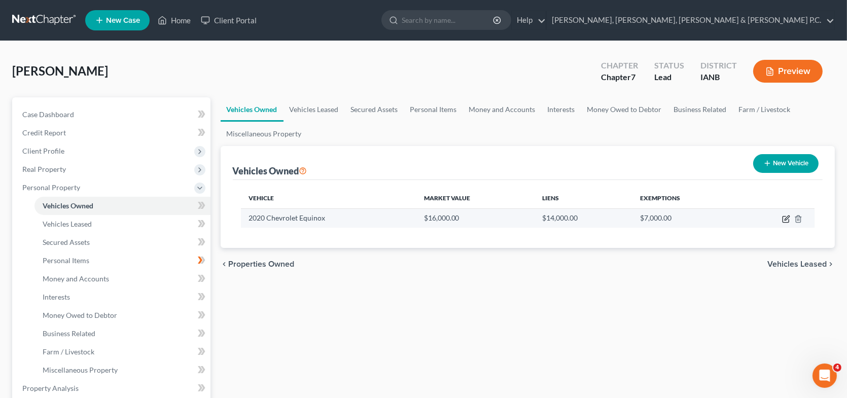
click at [786, 216] on icon "button" at bounding box center [786, 219] width 8 height 8
select select "0"
select select "6"
select select "2"
select select "0"
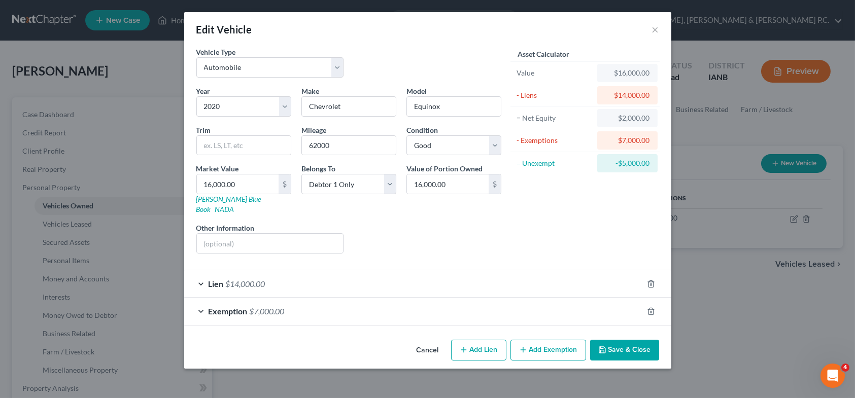
click at [203, 271] on div "Lien $14,000.00" at bounding box center [413, 283] width 459 height 27
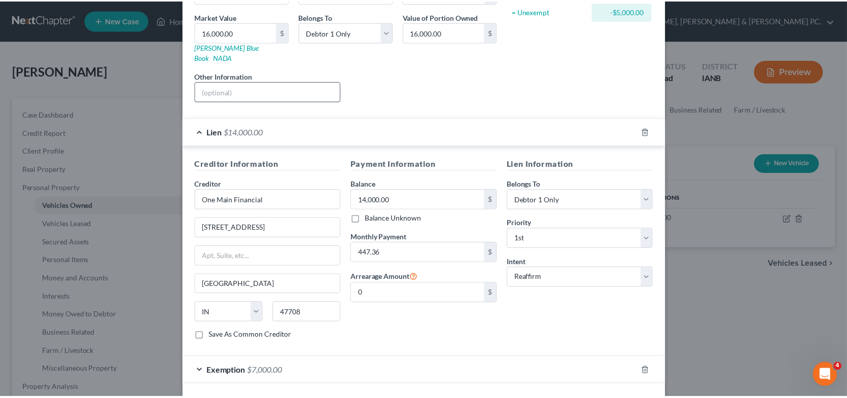
scroll to position [183, 0]
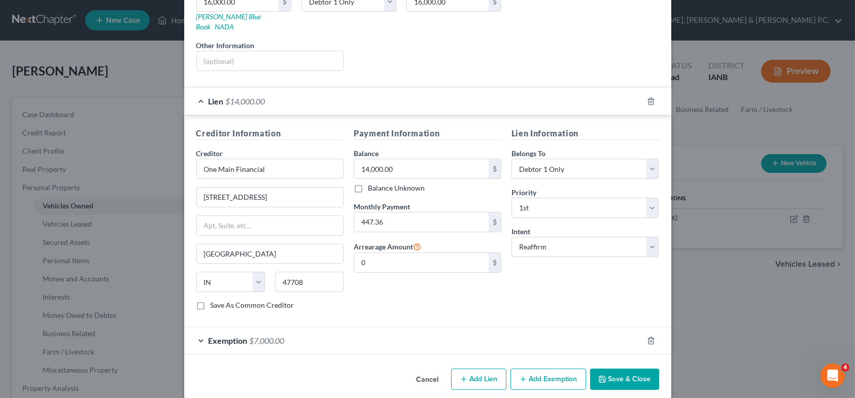
click at [604, 369] on button "Save & Close" at bounding box center [624, 379] width 69 height 21
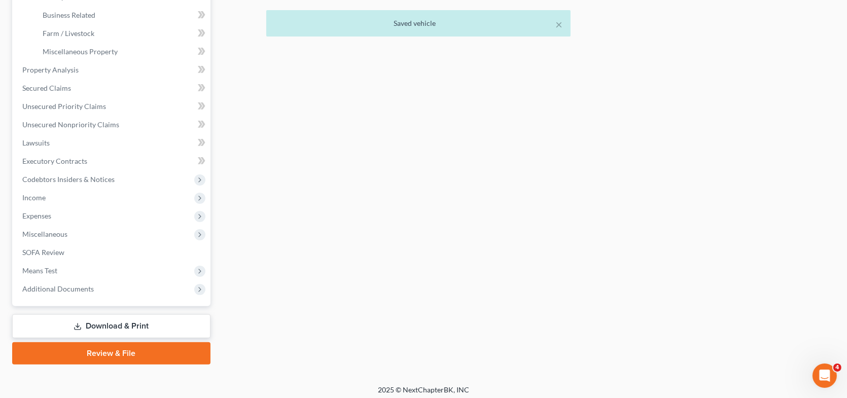
scroll to position [322, 0]
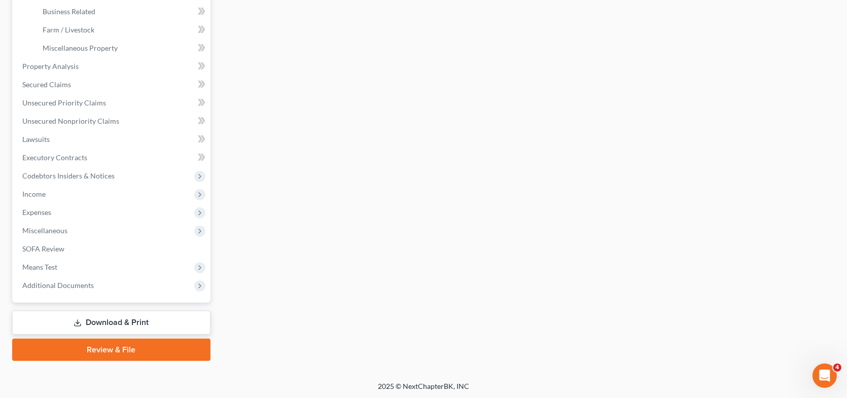
click at [130, 320] on link "Download & Print" at bounding box center [111, 323] width 198 height 24
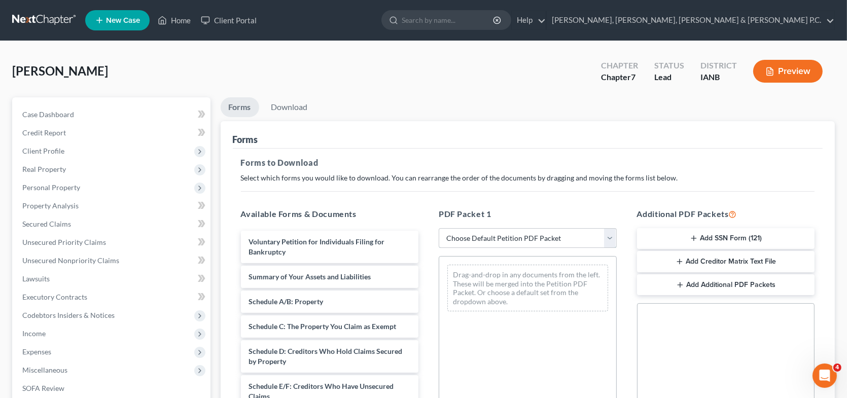
click at [473, 239] on select "Choose Default Petition PDF Packet Complete Bankruptcy Petition (all forms and …" at bounding box center [528, 238] width 178 height 20
select select "0"
click at [439, 228] on select "Choose Default Petition PDF Packet Complete Bankruptcy Petition (all forms and …" at bounding box center [528, 238] width 178 height 20
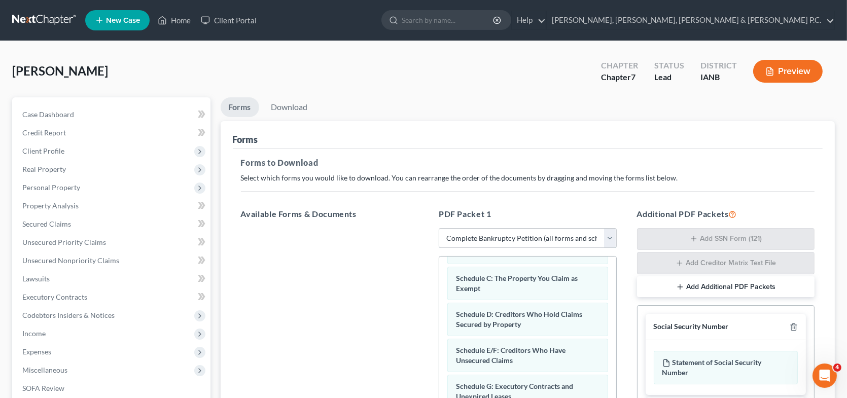
scroll to position [101, 0]
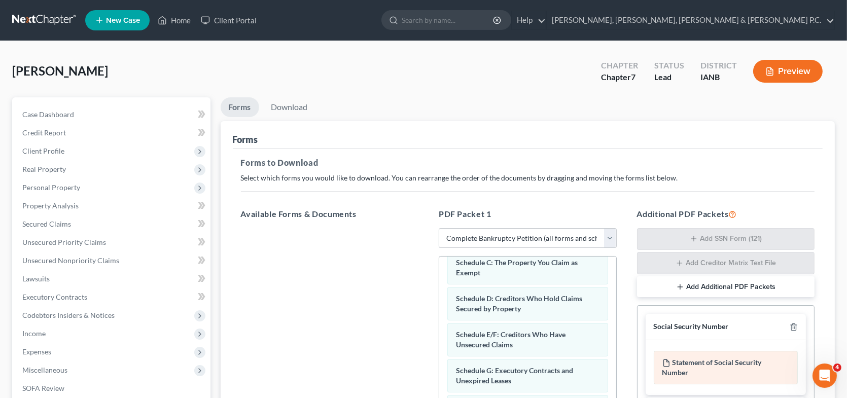
click at [694, 360] on div "Statement of Social Security Number" at bounding box center [726, 367] width 145 height 33
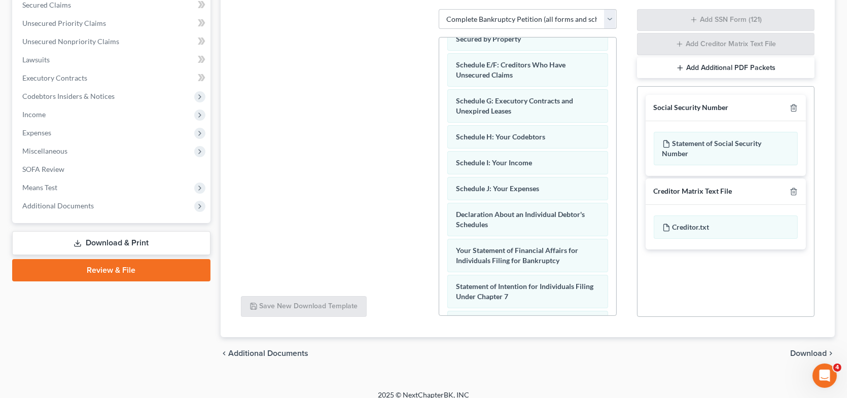
scroll to position [228, 0]
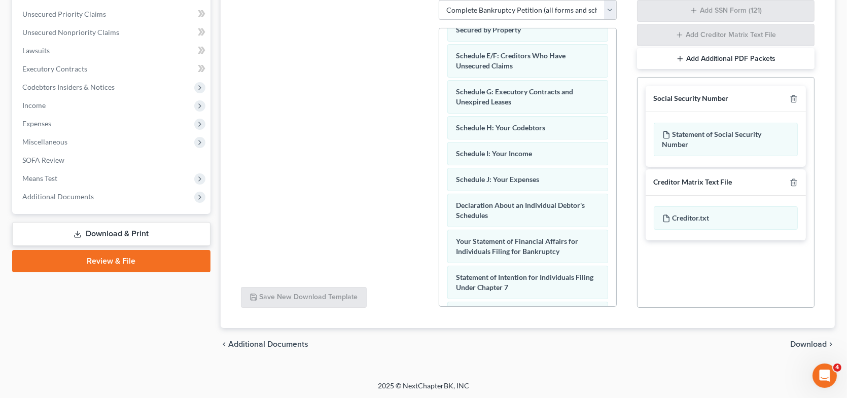
click at [806, 343] on span "Download" at bounding box center [808, 344] width 37 height 8
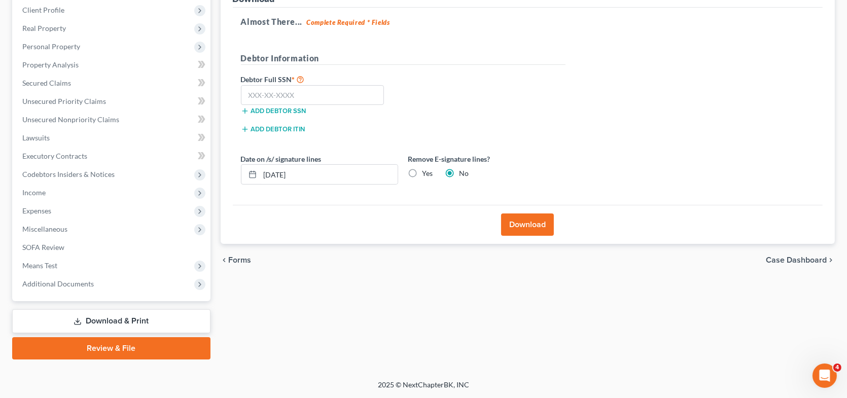
scroll to position [139, 0]
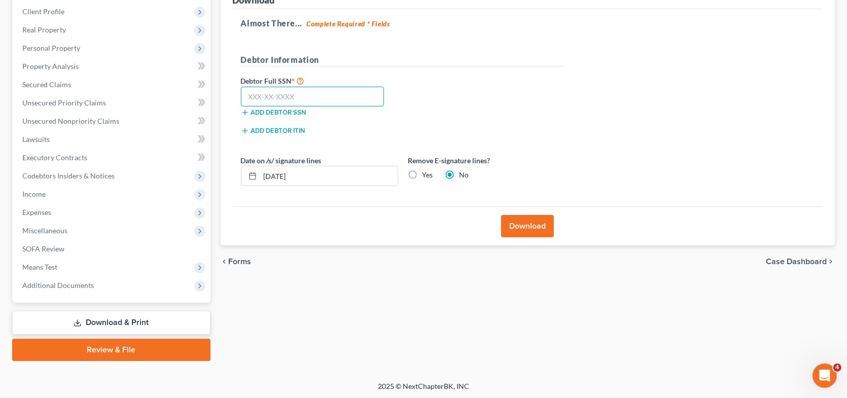
click at [256, 95] on input "text" at bounding box center [313, 97] width 144 height 20
type input "484-68-9134"
click at [523, 225] on button "Download" at bounding box center [527, 226] width 53 height 22
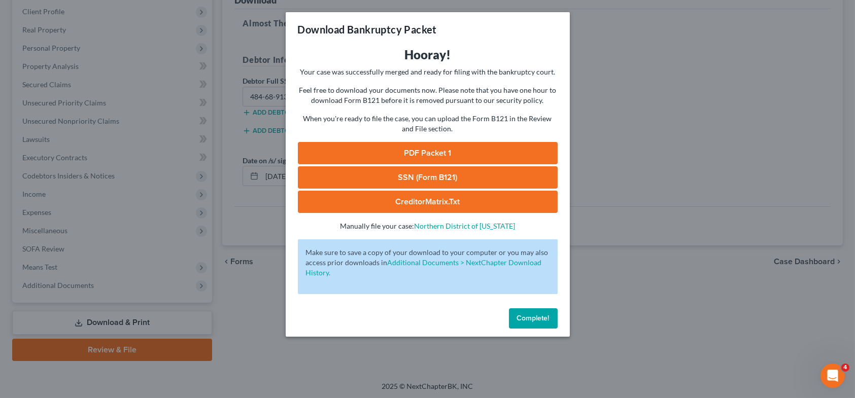
click at [453, 175] on link "SSN (Form B121)" at bounding box center [428, 177] width 260 height 22
click at [445, 145] on link "PDF Packet 1" at bounding box center [428, 153] width 260 height 22
click at [451, 200] on link "CreditorMatrix.txt" at bounding box center [428, 202] width 260 height 22
click at [467, 196] on link "CreditorMatrix.txt" at bounding box center [428, 202] width 260 height 22
click at [540, 319] on span "Complete!" at bounding box center [533, 318] width 32 height 9
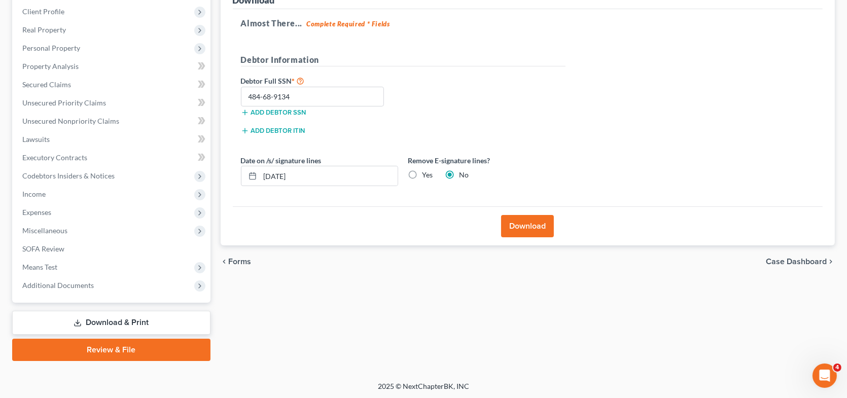
click at [137, 350] on link "Review & File" at bounding box center [111, 350] width 198 height 22
